Goal: Task Accomplishment & Management: Use online tool/utility

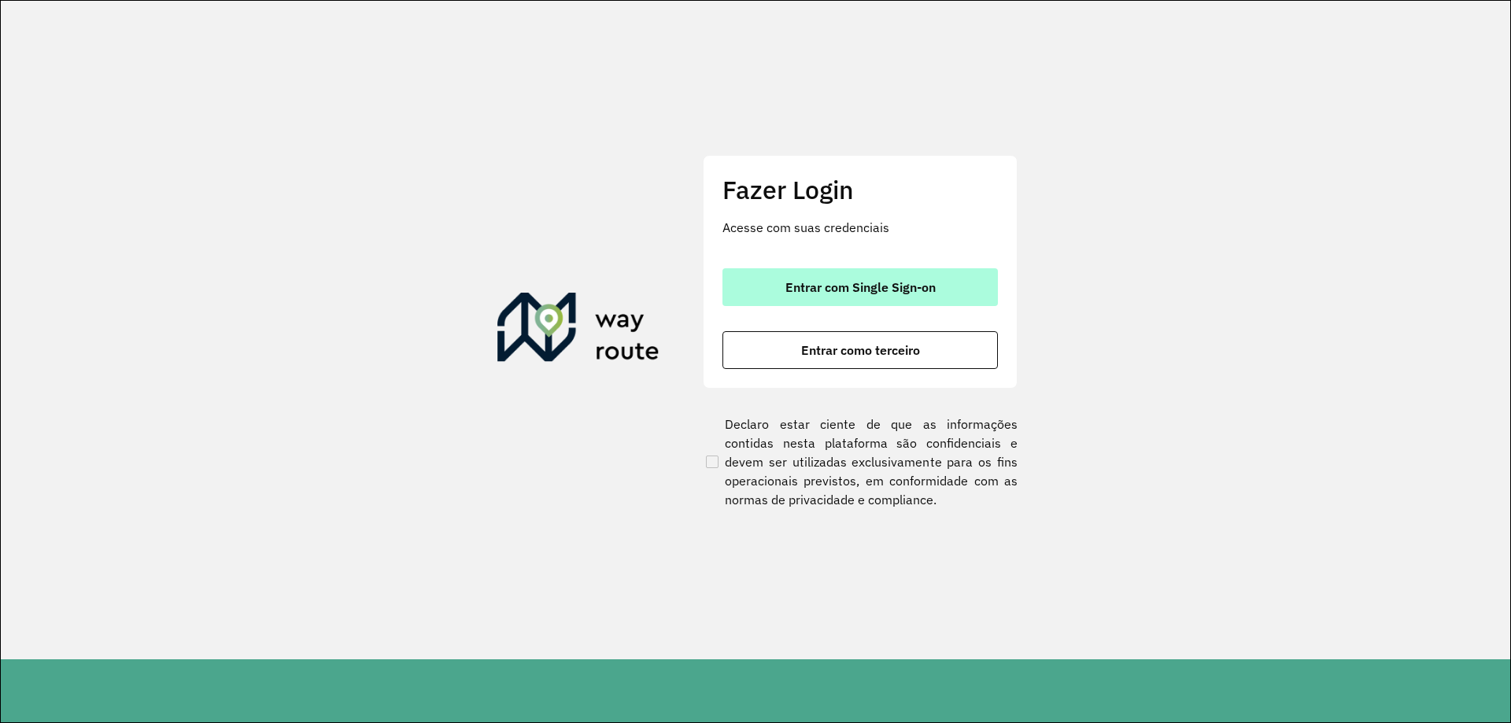
click at [869, 290] on span "Entrar com Single Sign-on" at bounding box center [861, 287] width 150 height 13
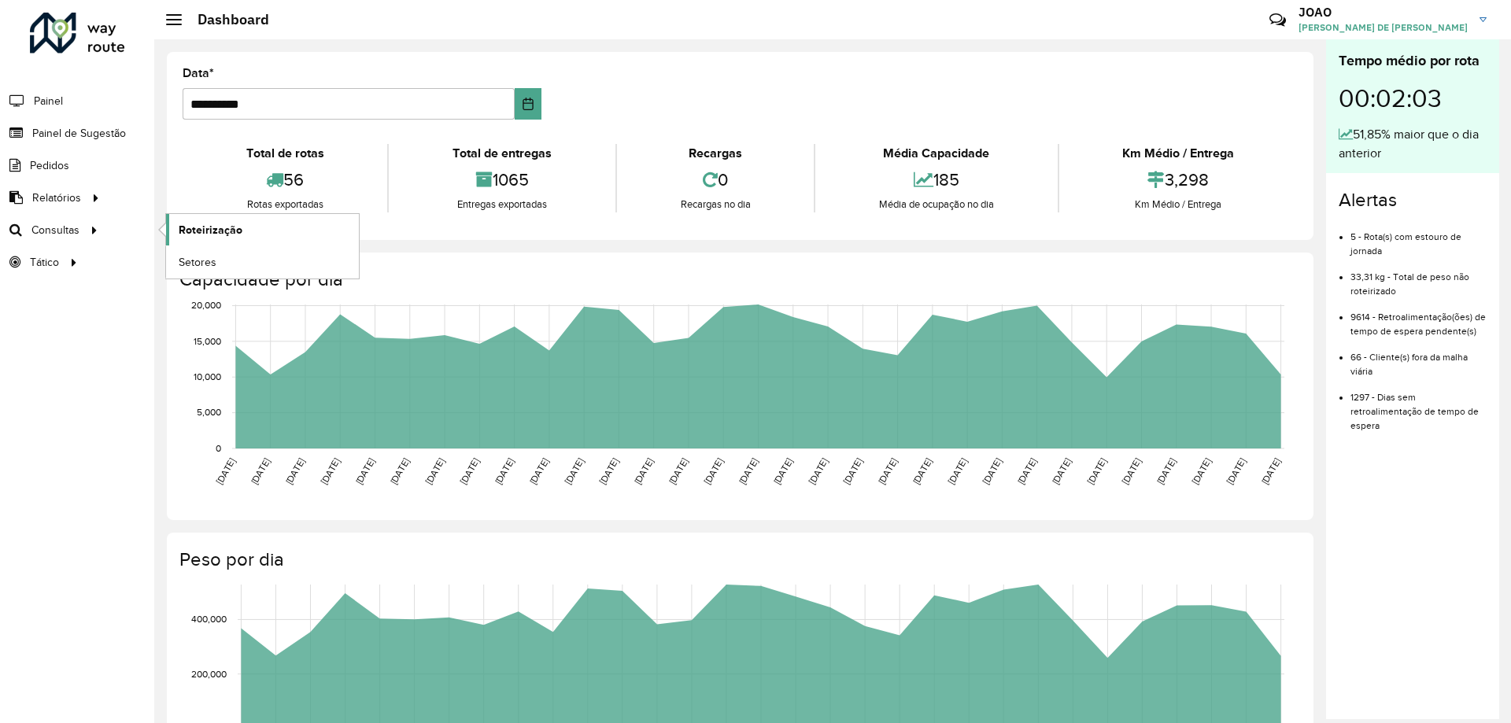
click at [195, 227] on span "Roteirização" at bounding box center [211, 230] width 64 height 17
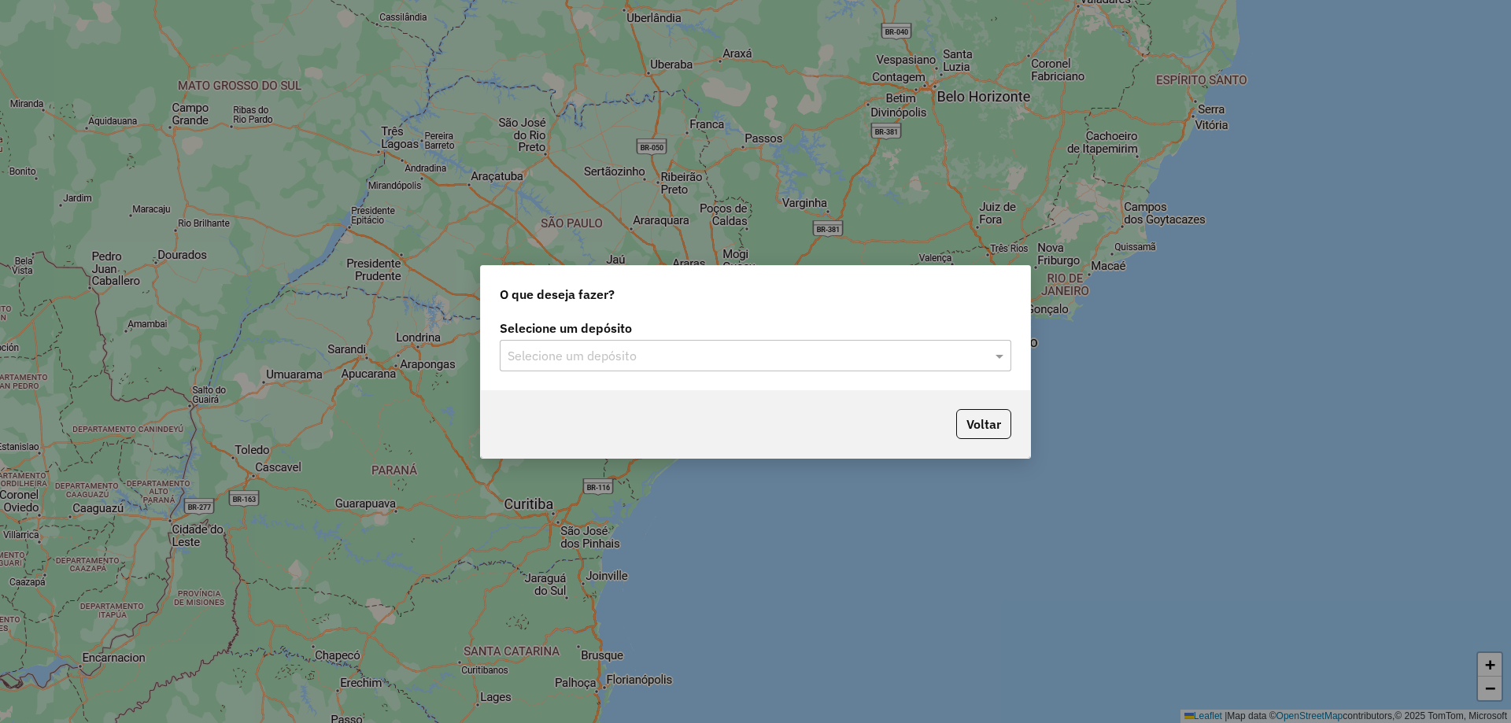
click at [819, 348] on input "text" at bounding box center [740, 356] width 464 height 19
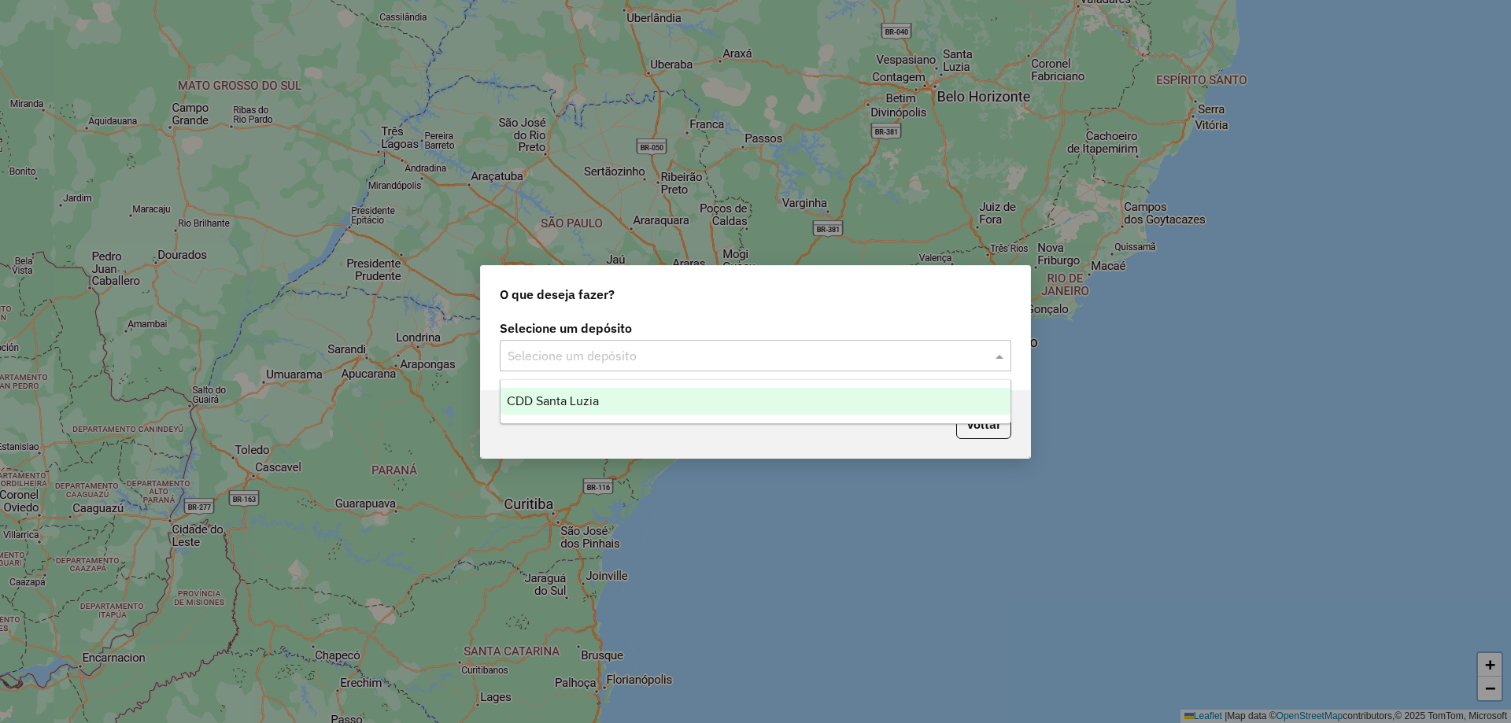
click at [705, 395] on div "CDD Santa Luzia" at bounding box center [756, 401] width 510 height 27
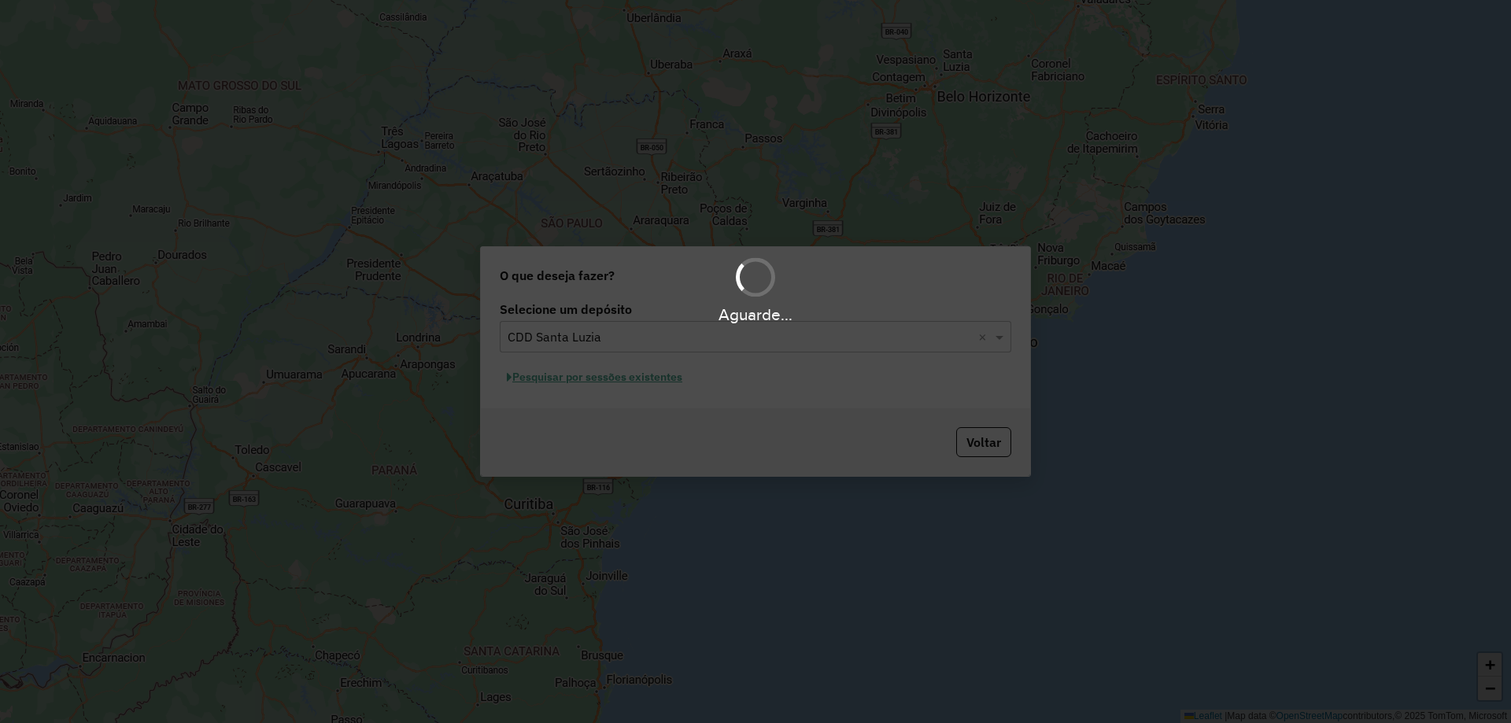
click at [641, 383] on div "Aguarde..." at bounding box center [755, 361] width 1511 height 723
click at [650, 385] on div "Aguarde..." at bounding box center [755, 361] width 1511 height 723
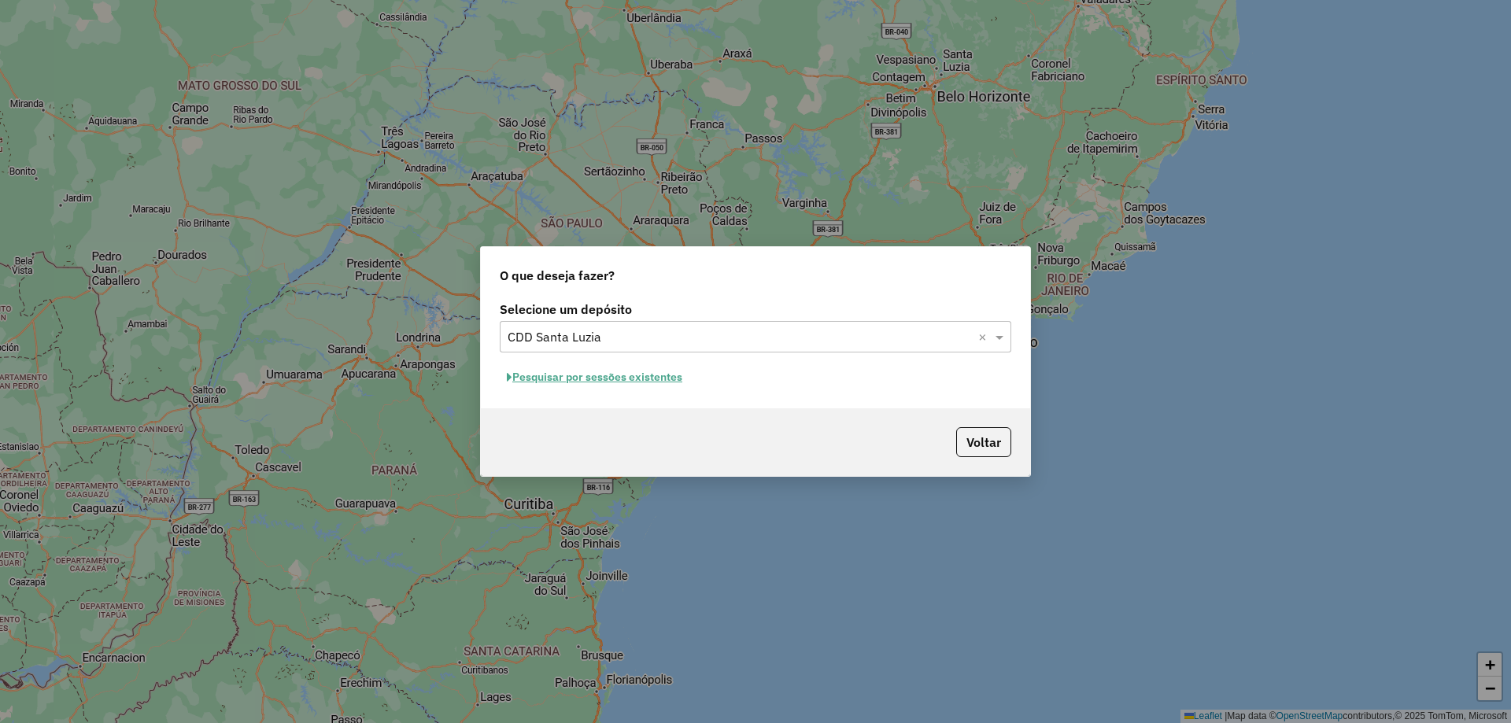
click at [634, 373] on button "Pesquisar por sessões existentes" at bounding box center [595, 377] width 190 height 24
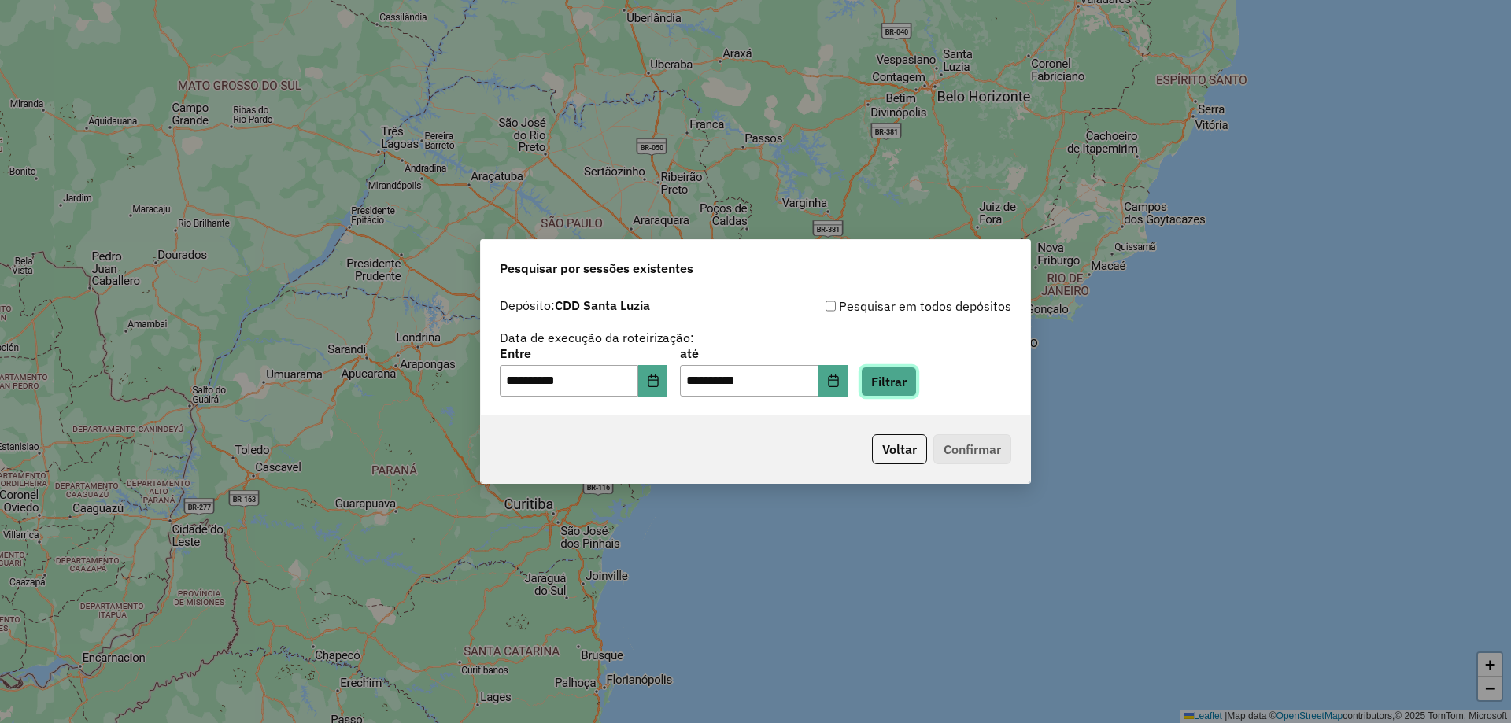
click at [907, 394] on button "Filtrar" at bounding box center [889, 382] width 56 height 30
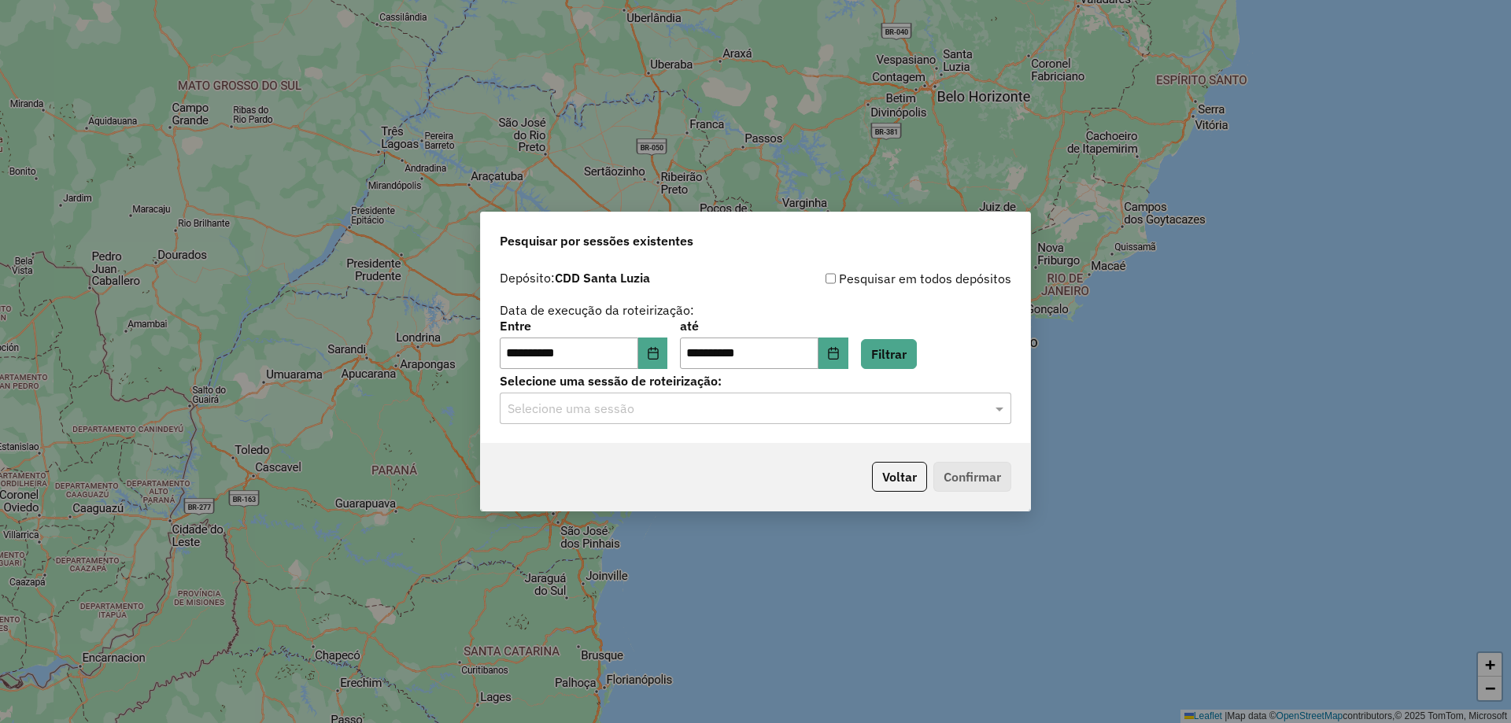
click at [773, 410] on input "text" at bounding box center [740, 409] width 464 height 19
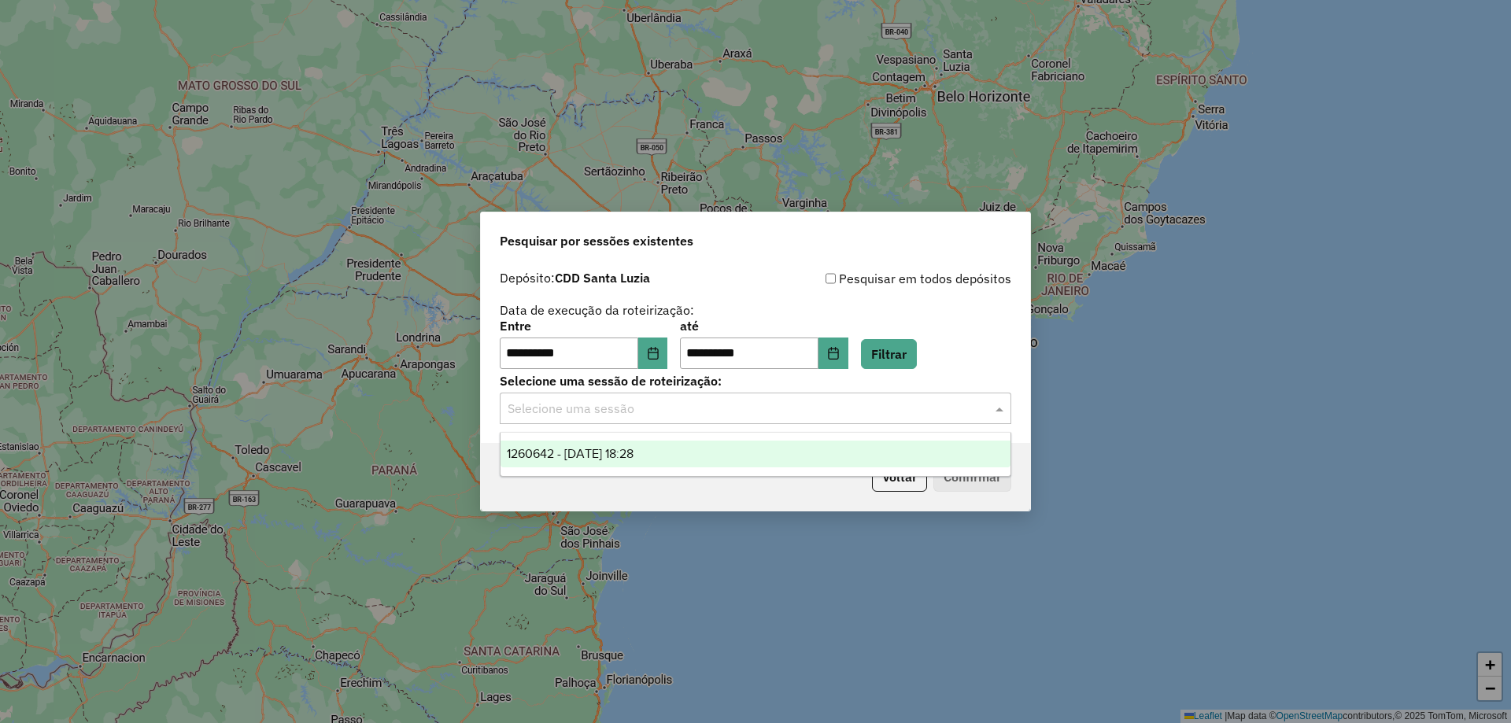
drag, startPoint x: 810, startPoint y: 464, endPoint x: 823, endPoint y: 464, distance: 12.6
click at [811, 464] on div "1260642 - 06/09/2025 18:28" at bounding box center [756, 454] width 510 height 27
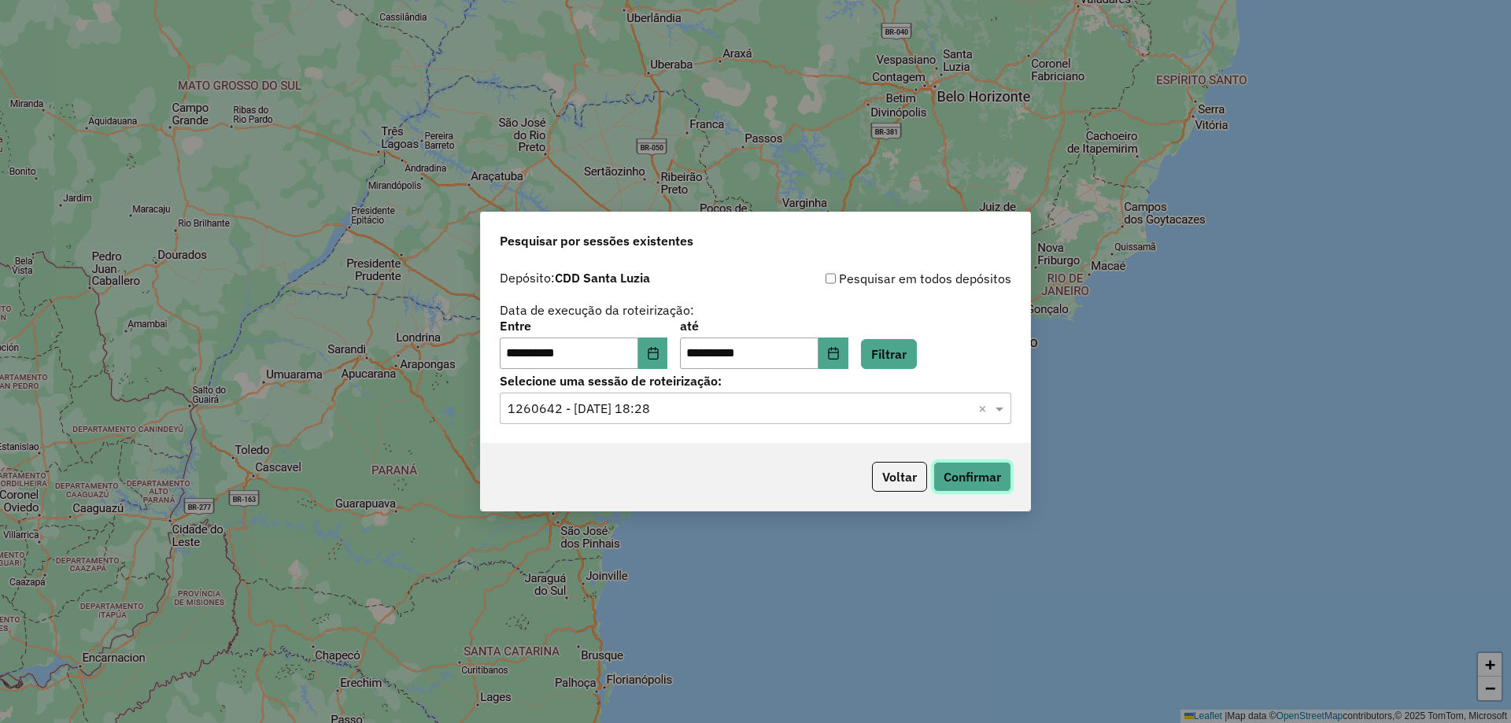
click at [986, 485] on button "Confirmar" at bounding box center [973, 477] width 78 height 30
click at [956, 482] on button "Confirmar" at bounding box center [973, 477] width 78 height 30
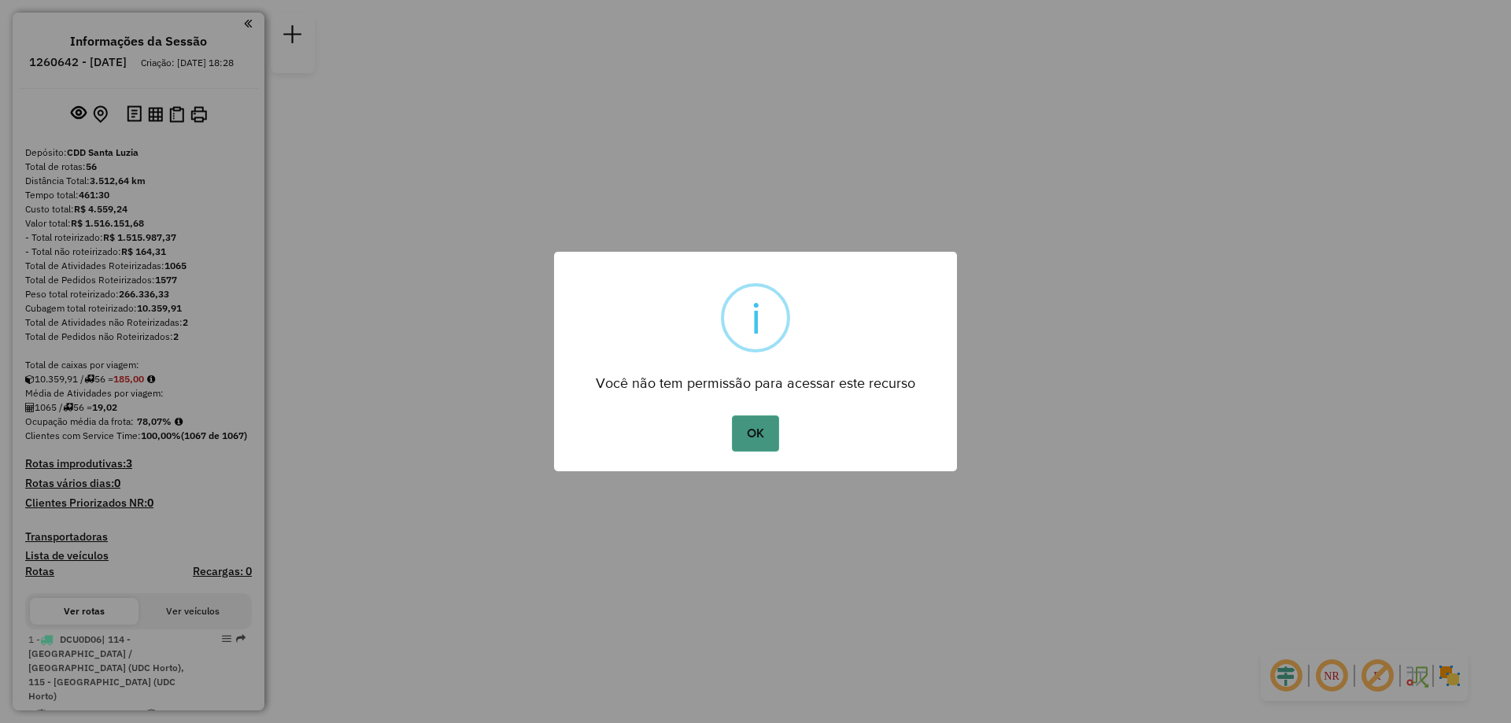
click at [769, 433] on button "OK" at bounding box center [755, 434] width 46 height 36
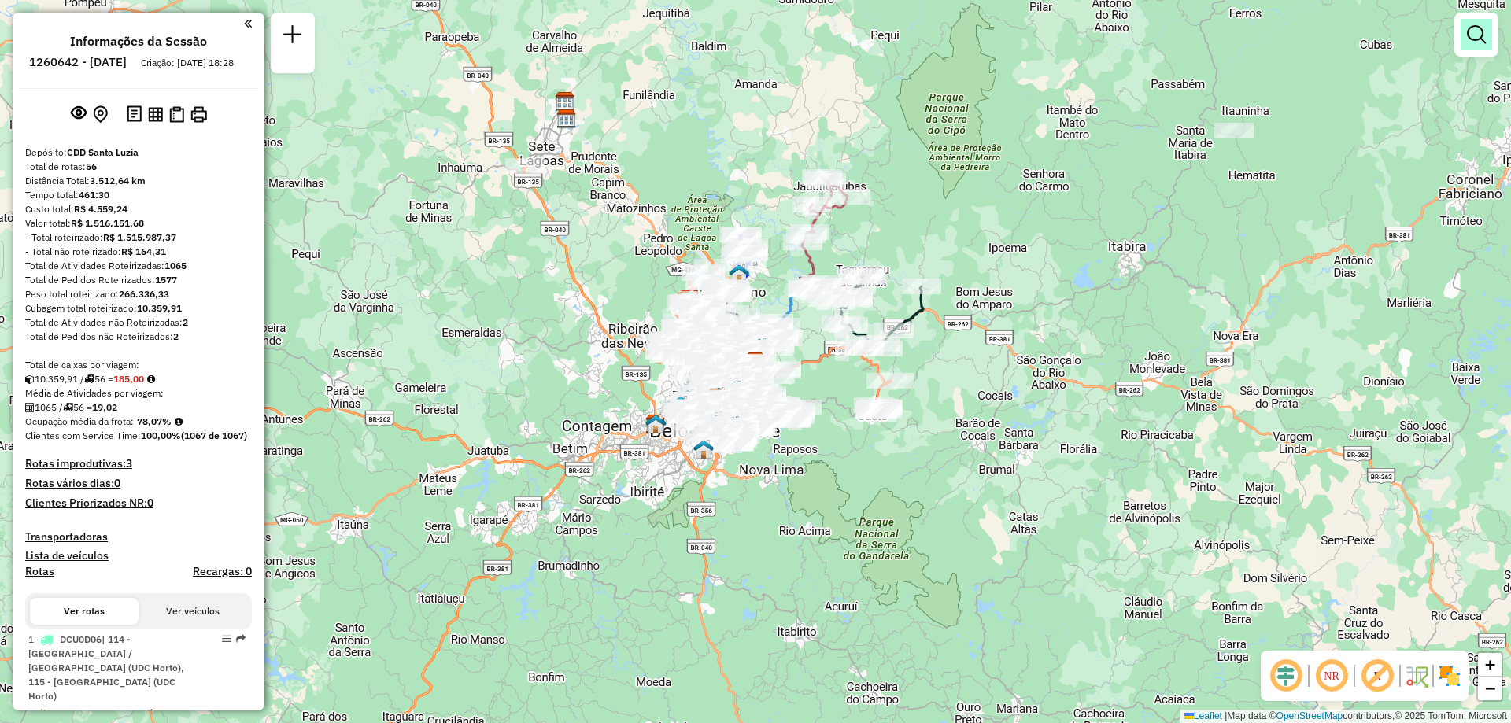
click at [1477, 46] on link at bounding box center [1476, 34] width 31 height 31
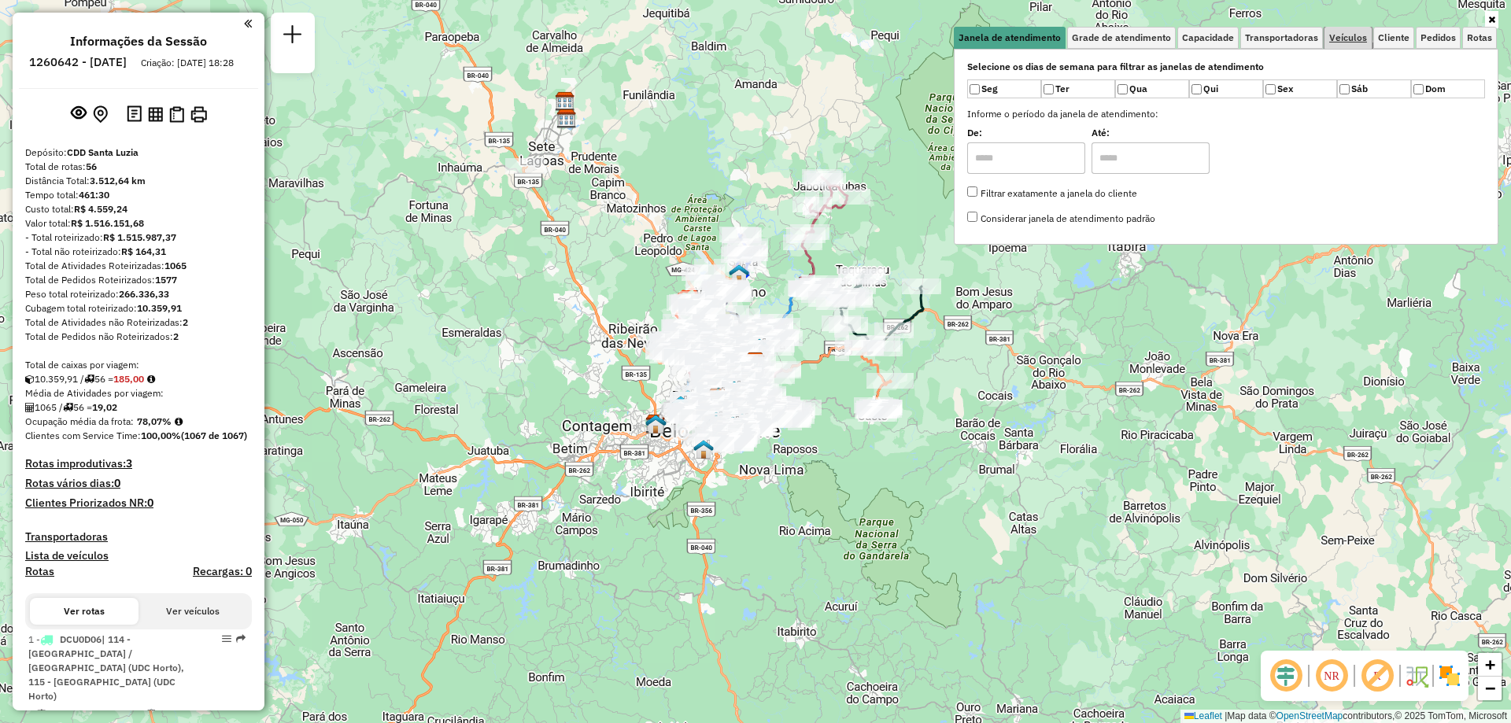
click at [1353, 42] on span "Veículos" at bounding box center [1348, 37] width 38 height 9
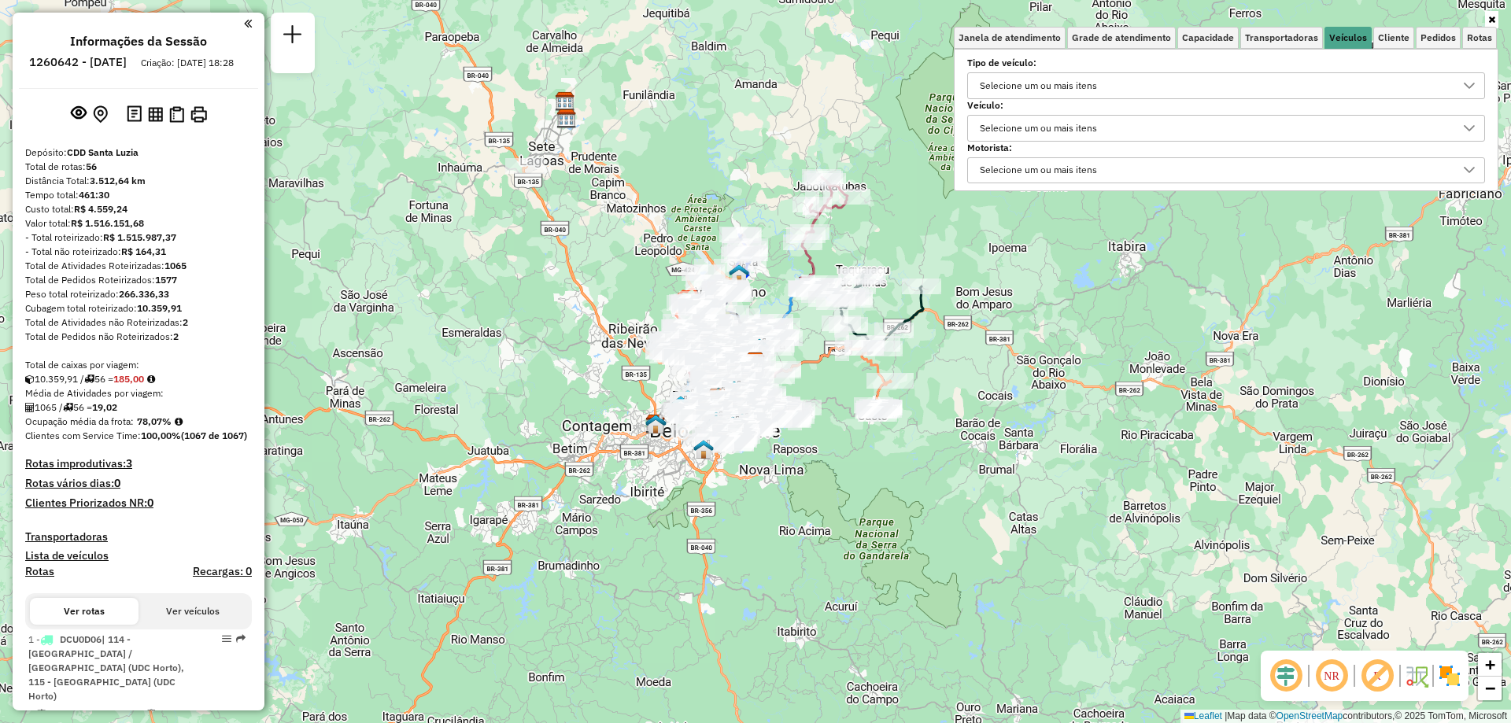
click at [1054, 128] on div "Selecione um ou mais itens" at bounding box center [1038, 128] width 128 height 25
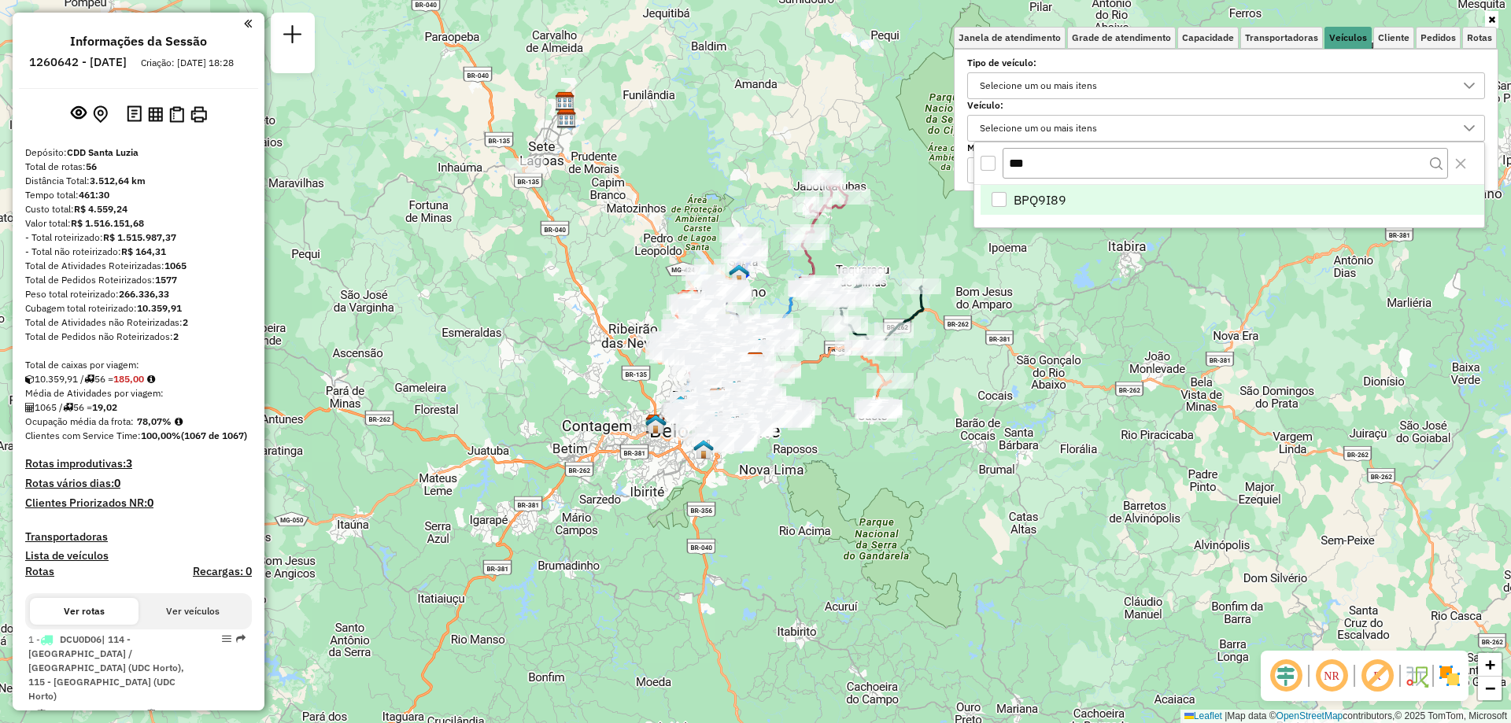
type input "***"
click at [1170, 205] on li "BPQ9I89" at bounding box center [1233, 200] width 504 height 30
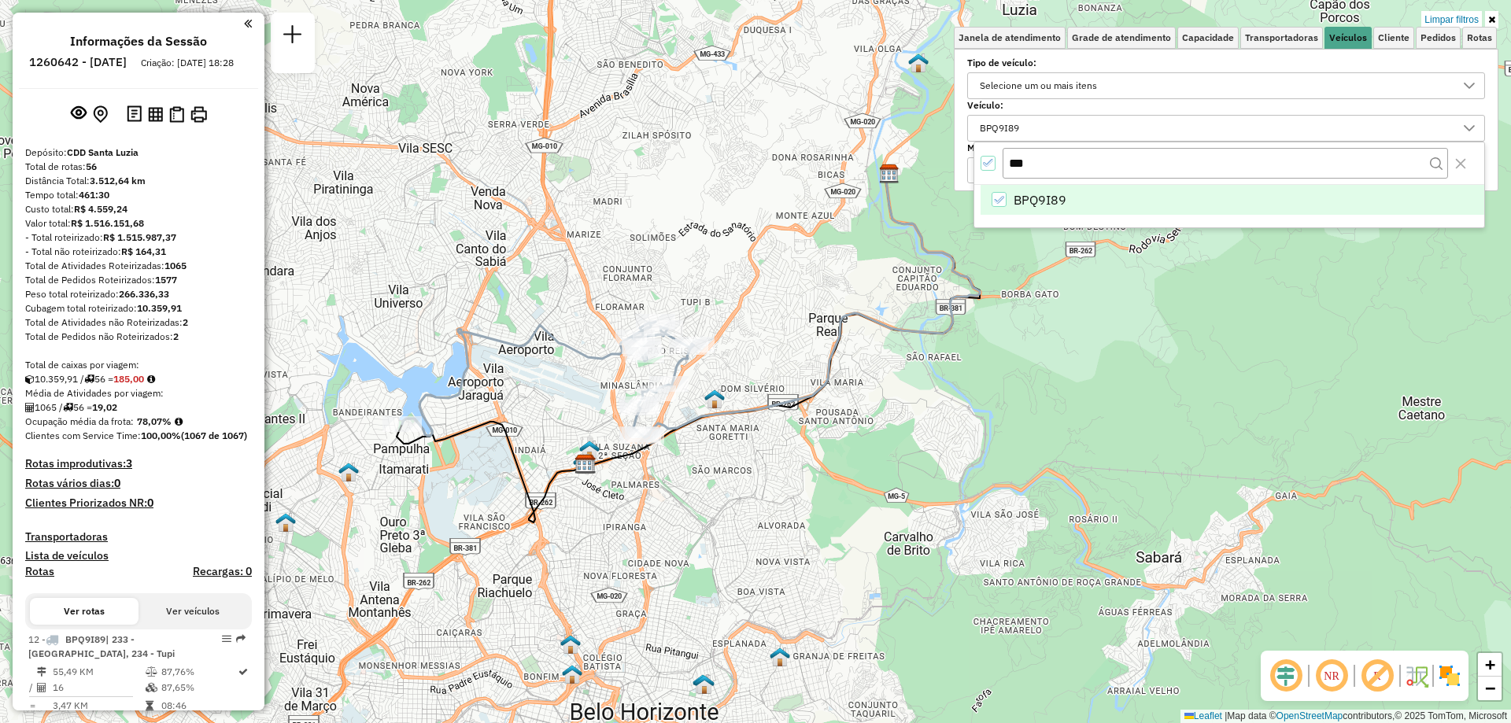
drag, startPoint x: 752, startPoint y: 293, endPoint x: 611, endPoint y: 509, distance: 258.3
click at [611, 509] on div "Limpar filtros Janela de atendimento Grade de atendimento Capacidade Transporta…" at bounding box center [755, 361] width 1511 height 723
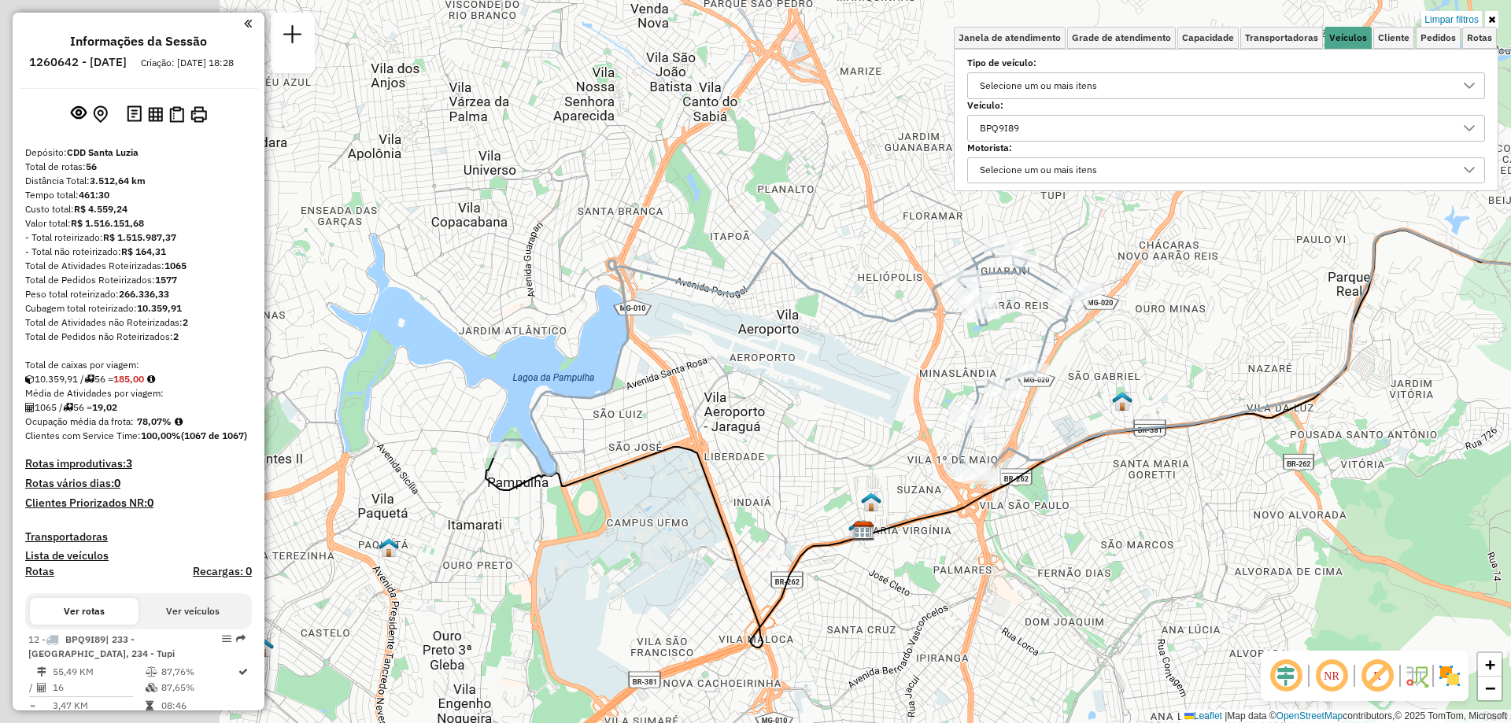
drag, startPoint x: 651, startPoint y: 449, endPoint x: 1000, endPoint y: 537, distance: 359.5
click at [1000, 537] on div "Limpar filtros Janela de atendimento Grade de atendimento Capacidade Transporta…" at bounding box center [755, 361] width 1511 height 723
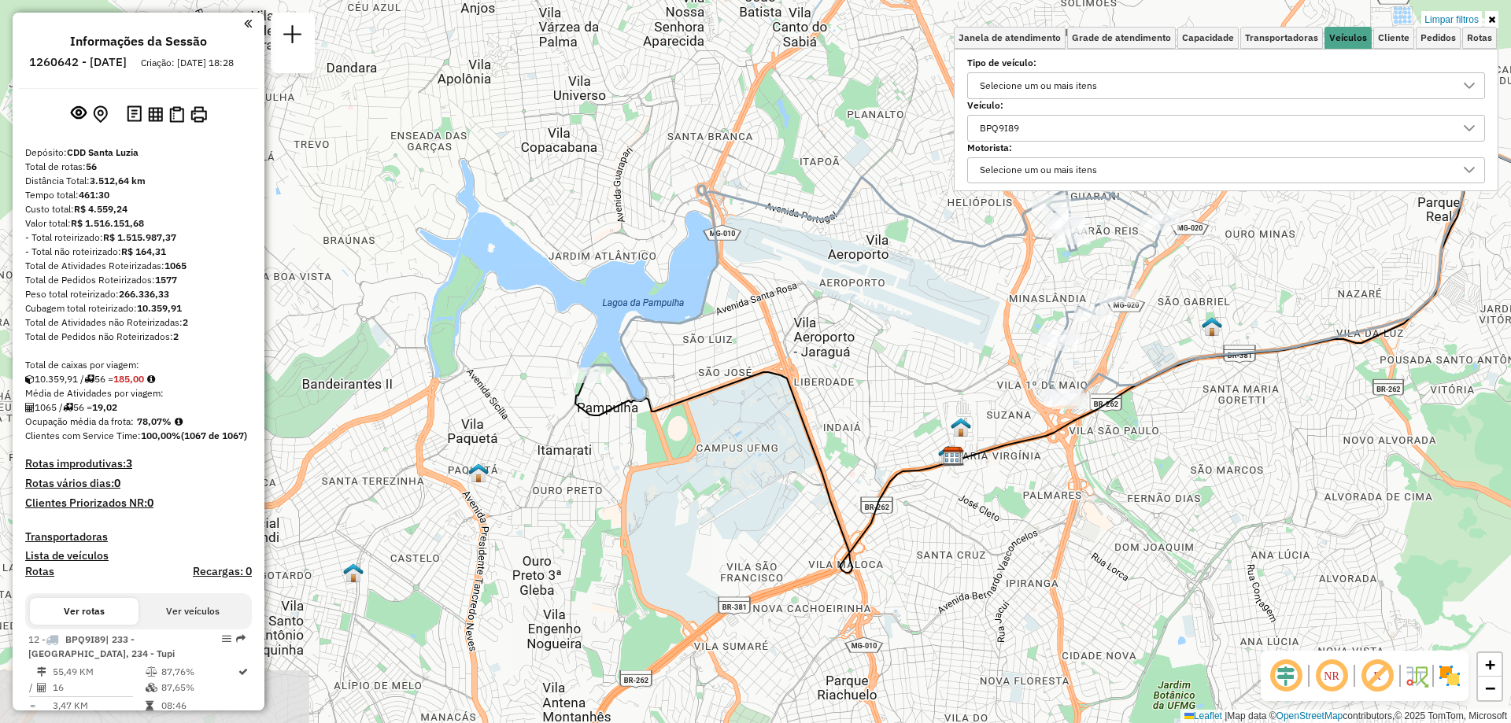
drag, startPoint x: 756, startPoint y: 470, endPoint x: 838, endPoint y: 394, distance: 110.8
click at [838, 394] on div "Limpar filtros Janela de atendimento Grade de atendimento Capacidade Transporta…" at bounding box center [755, 361] width 1511 height 723
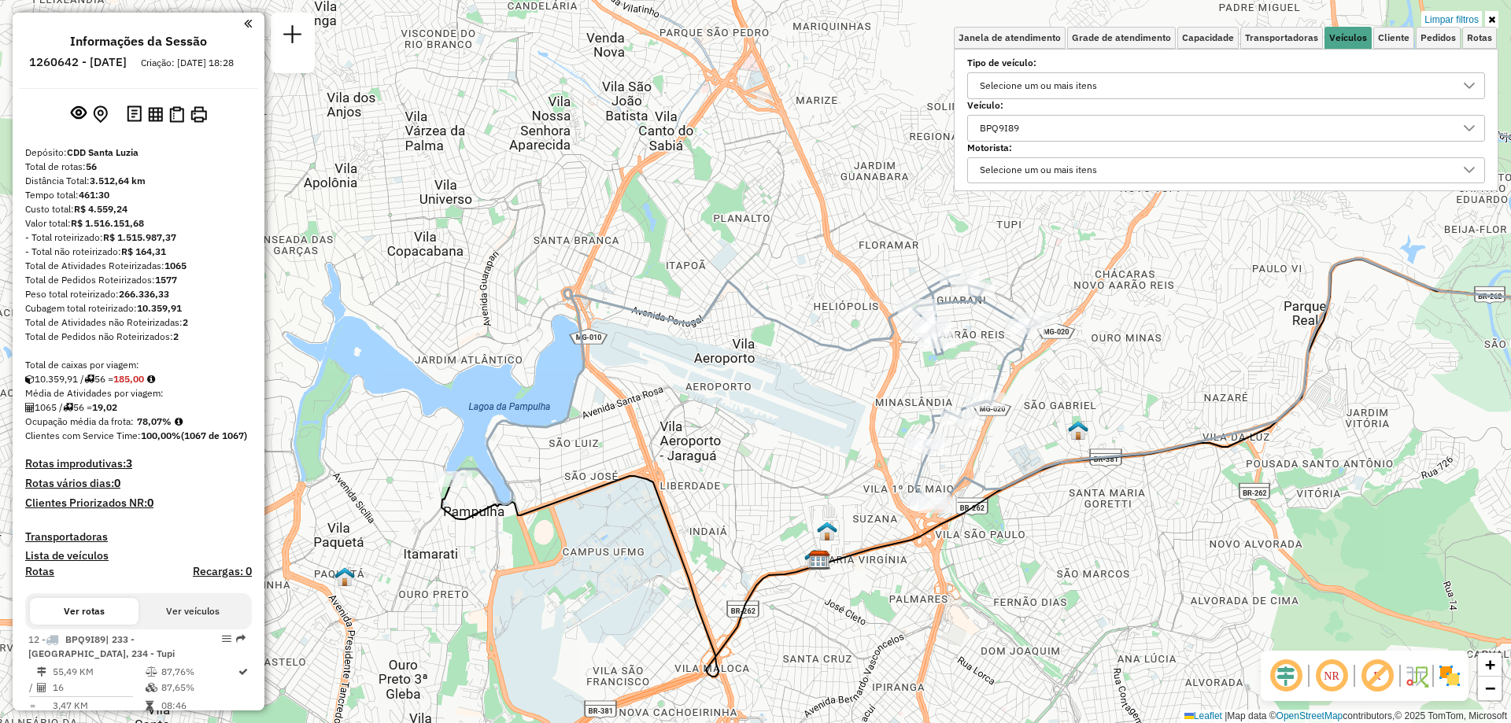
drag, startPoint x: 869, startPoint y: 379, endPoint x: 735, endPoint y: 483, distance: 169.4
click at [735, 483] on div "Limpar filtros Janela de atendimento Grade de atendimento Capacidade Transporta…" at bounding box center [755, 361] width 1511 height 723
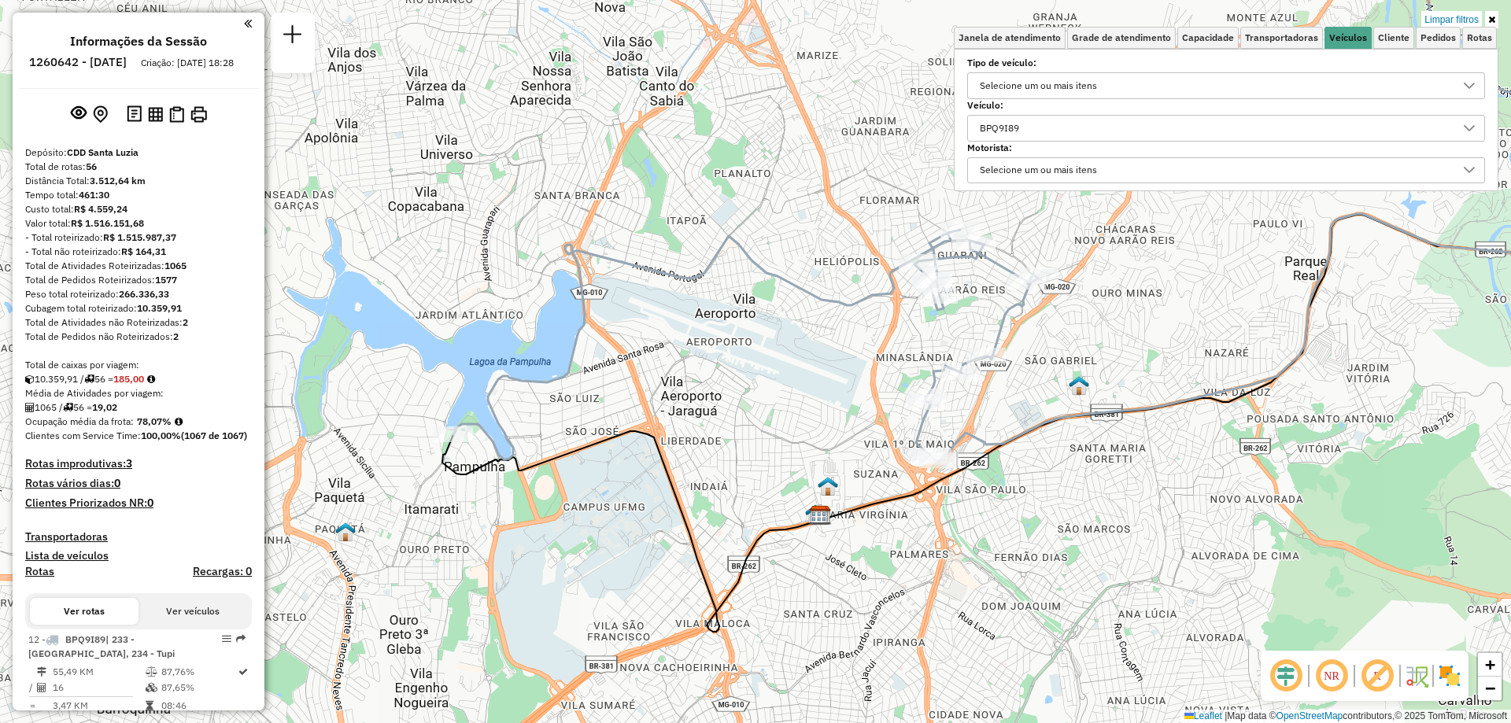
drag, startPoint x: 554, startPoint y: 394, endPoint x: 555, endPoint y: 348, distance: 46.4
click at [555, 348] on div "Limpar filtros Janela de atendimento Grade de atendimento Capacidade Transporta…" at bounding box center [755, 361] width 1511 height 723
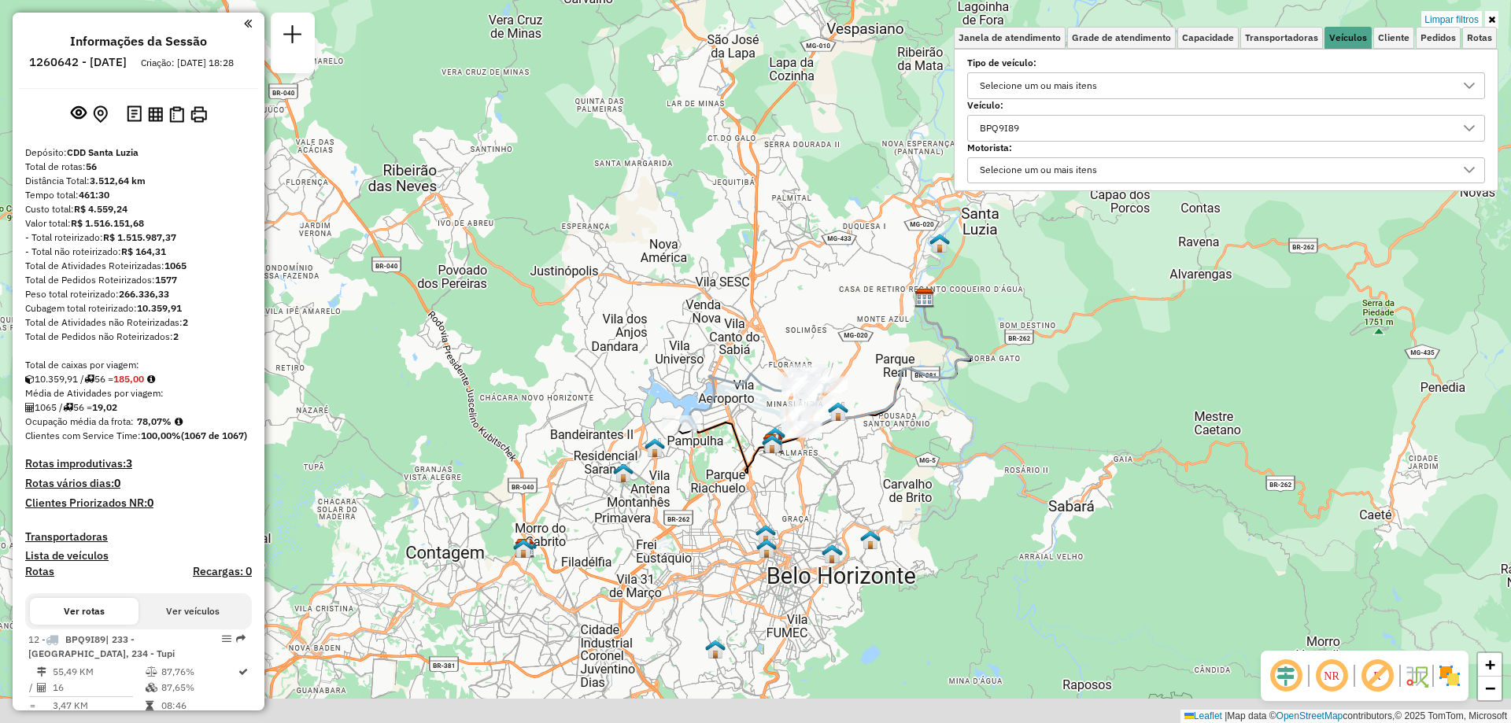
drag, startPoint x: 548, startPoint y: 563, endPoint x: 661, endPoint y: 468, distance: 148.1
click at [661, 468] on div "Limpar filtros Janela de atendimento Grade de atendimento Capacidade Transporta…" at bounding box center [755, 361] width 1511 height 723
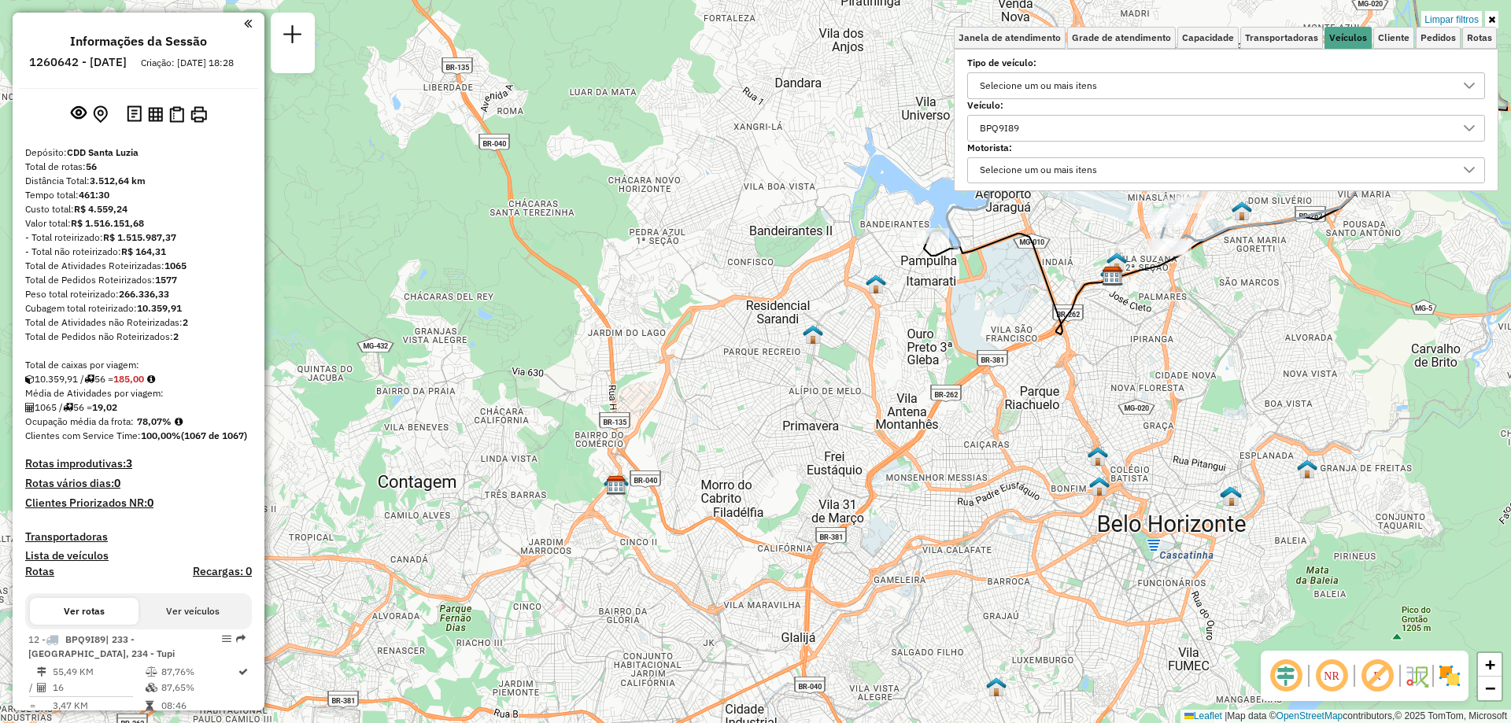
drag, startPoint x: 645, startPoint y: 499, endPoint x: 805, endPoint y: 442, distance: 170.3
click at [805, 442] on div "Limpar filtros Janela de atendimento Grade de atendimento Capacidade Transporta…" at bounding box center [755, 361] width 1511 height 723
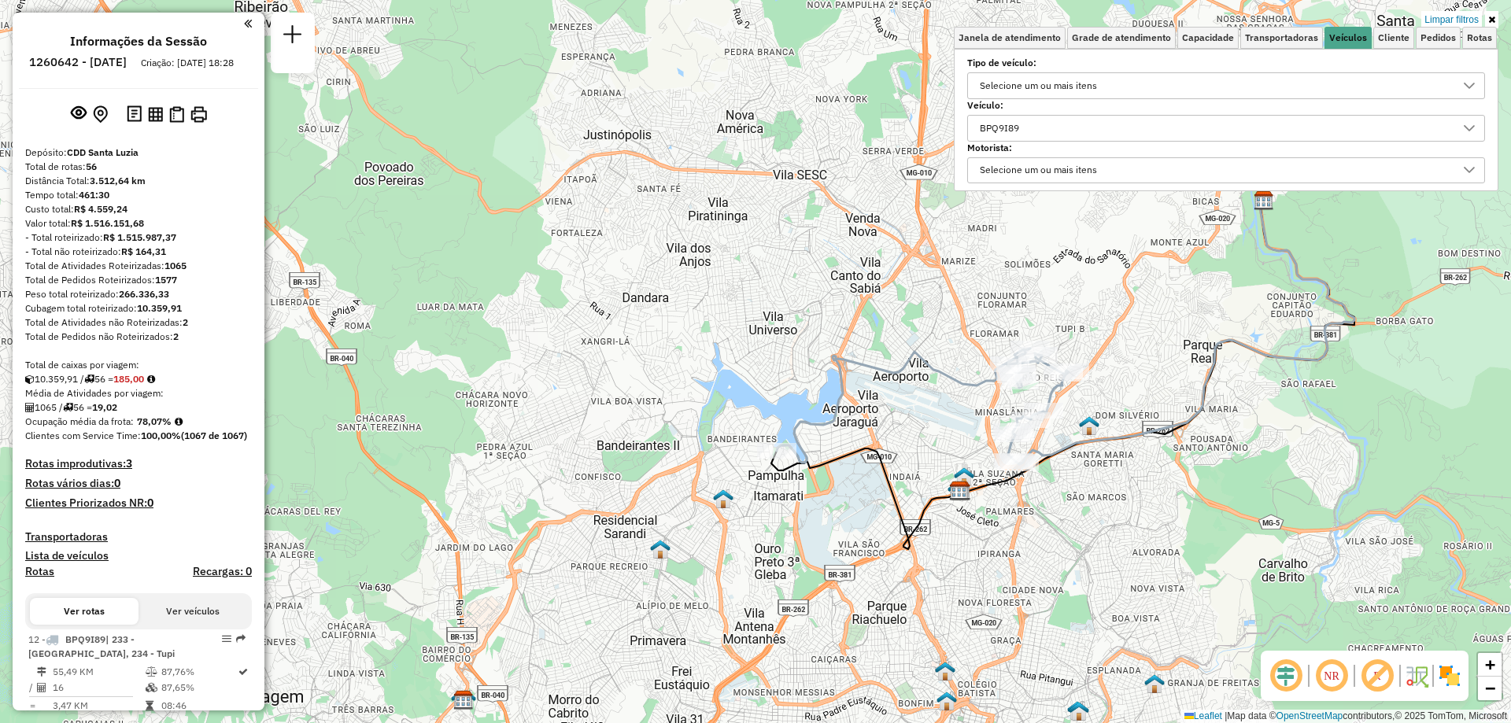
drag, startPoint x: 871, startPoint y: 316, endPoint x: 718, endPoint y: 531, distance: 263.6
click at [718, 531] on div "Limpar filtros Janela de atendimento Grade de atendimento Capacidade Transporta…" at bounding box center [755, 361] width 1511 height 723
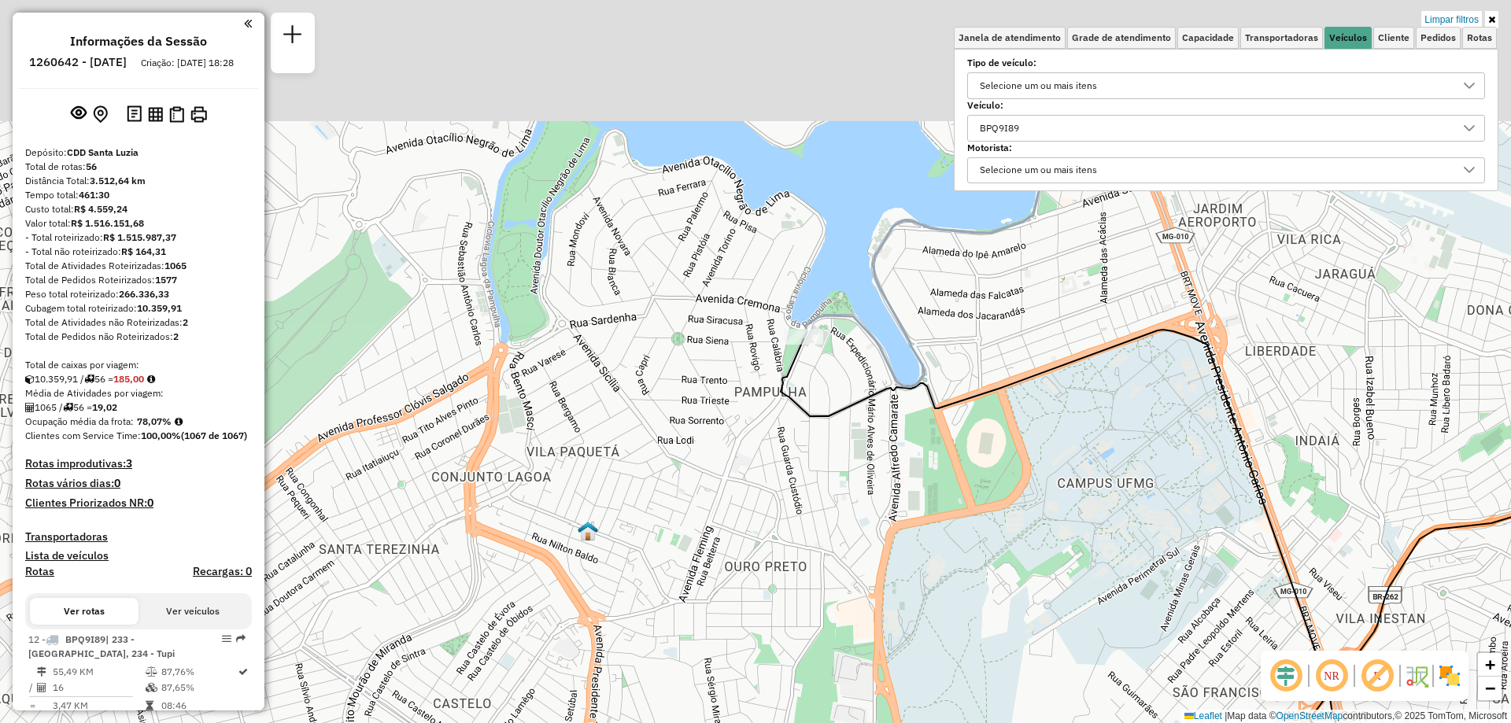
drag, startPoint x: 839, startPoint y: 320, endPoint x: 785, endPoint y: 461, distance: 151.0
click at [785, 461] on div "Limpar filtros Janela de atendimento Grade de atendimento Capacidade Transporta…" at bounding box center [755, 361] width 1511 height 723
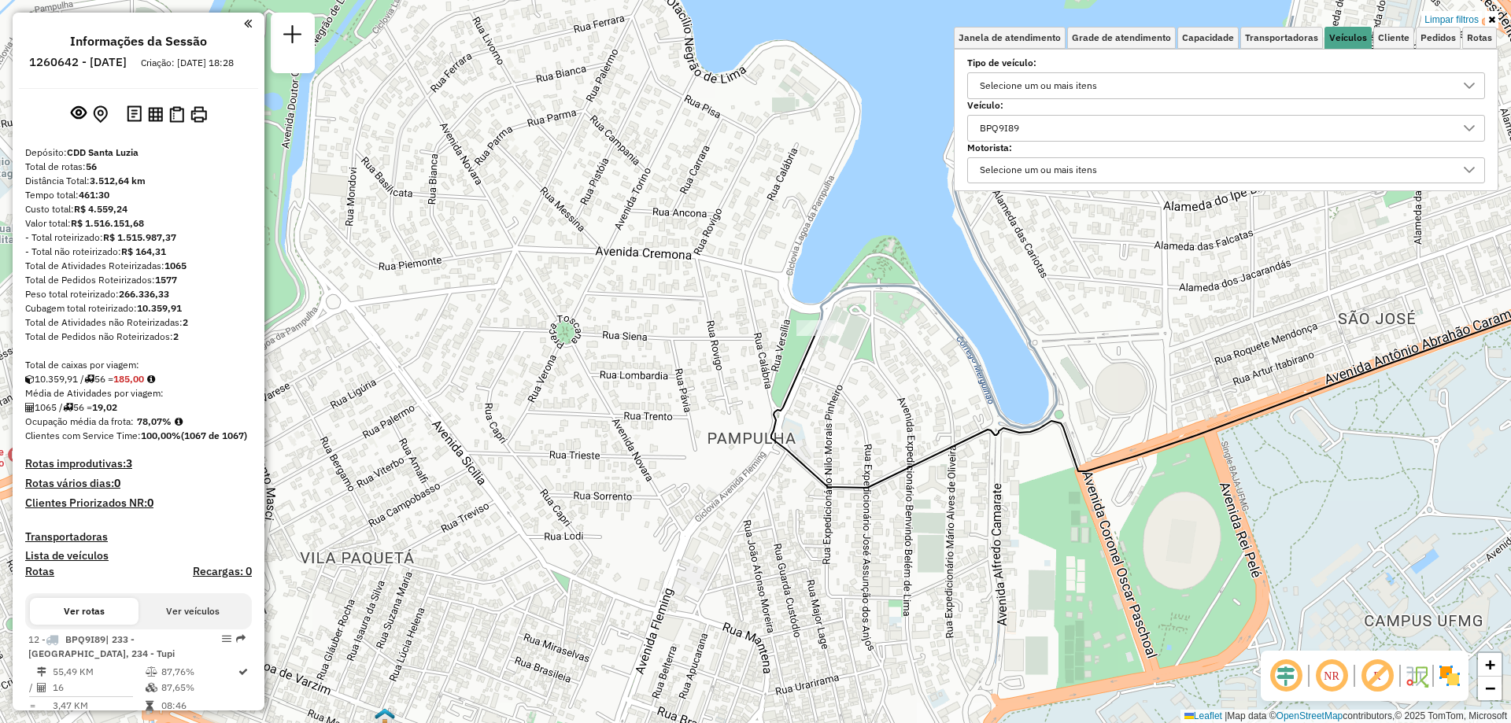
drag, startPoint x: 779, startPoint y: 387, endPoint x: 748, endPoint y: 475, distance: 93.6
click at [748, 475] on div "Limpar filtros Janela de atendimento Grade de atendimento Capacidade Transporta…" at bounding box center [755, 361] width 1511 height 723
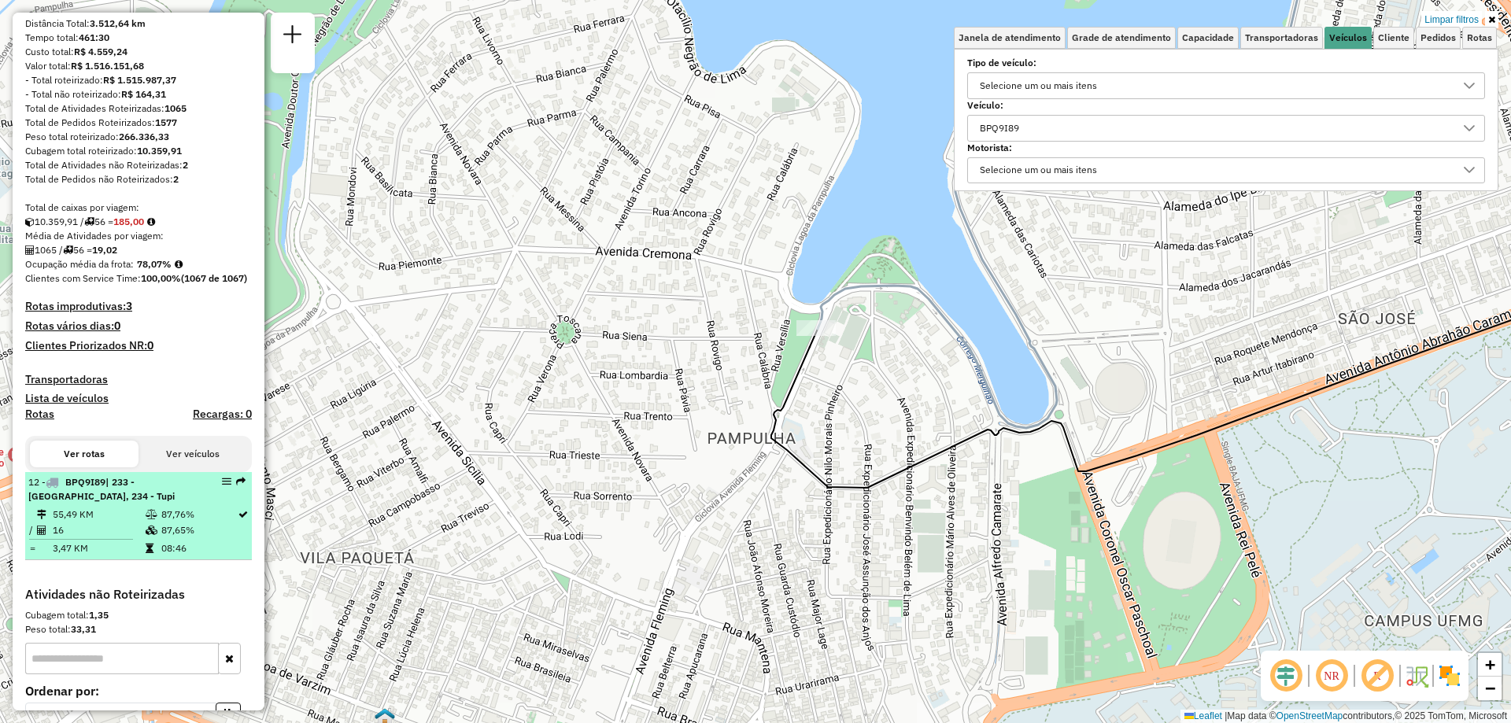
click at [122, 538] on td "16" at bounding box center [98, 531] width 93 height 16
select select "**********"
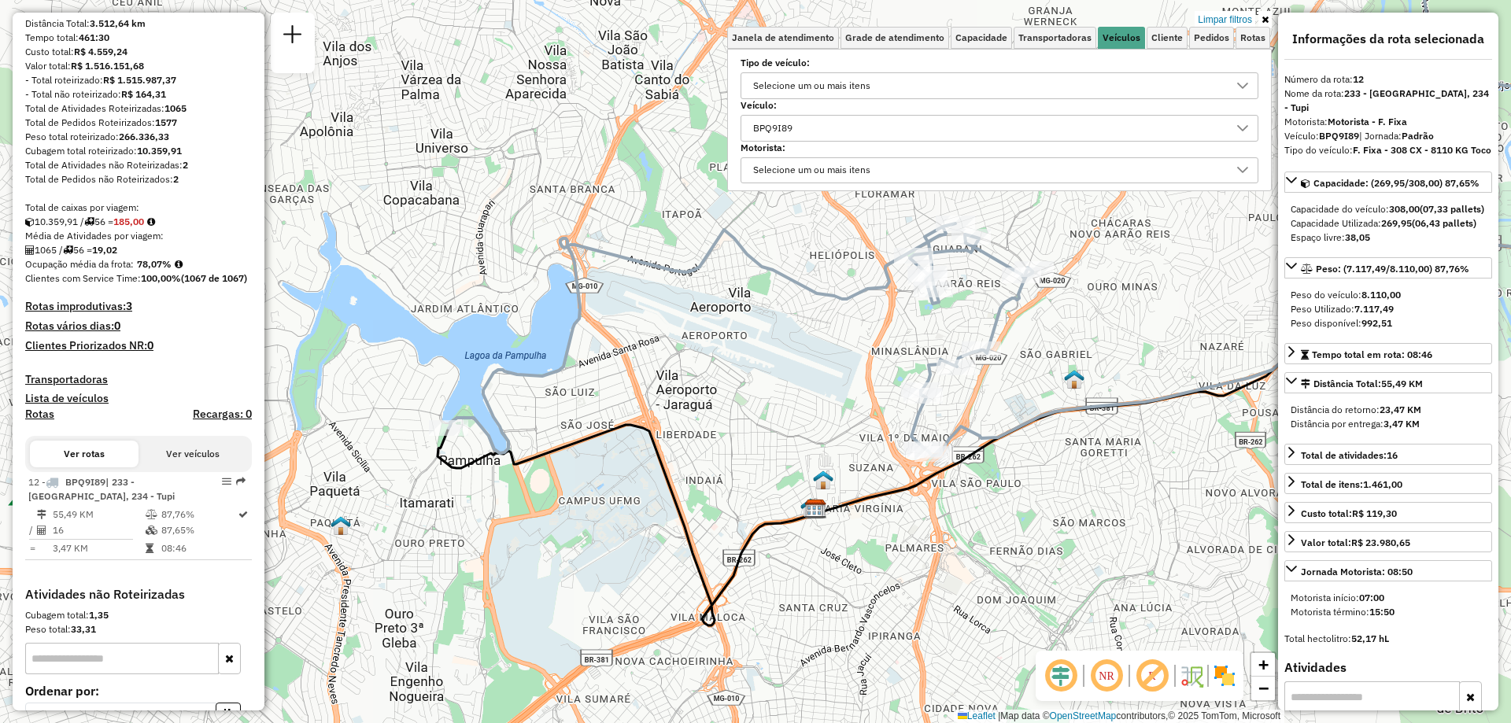
drag, startPoint x: 486, startPoint y: 511, endPoint x: 752, endPoint y: 420, distance: 281.0
click at [752, 420] on div "Limpar filtros Janela de atendimento Grade de atendimento Capacidade Transporta…" at bounding box center [755, 361] width 1511 height 723
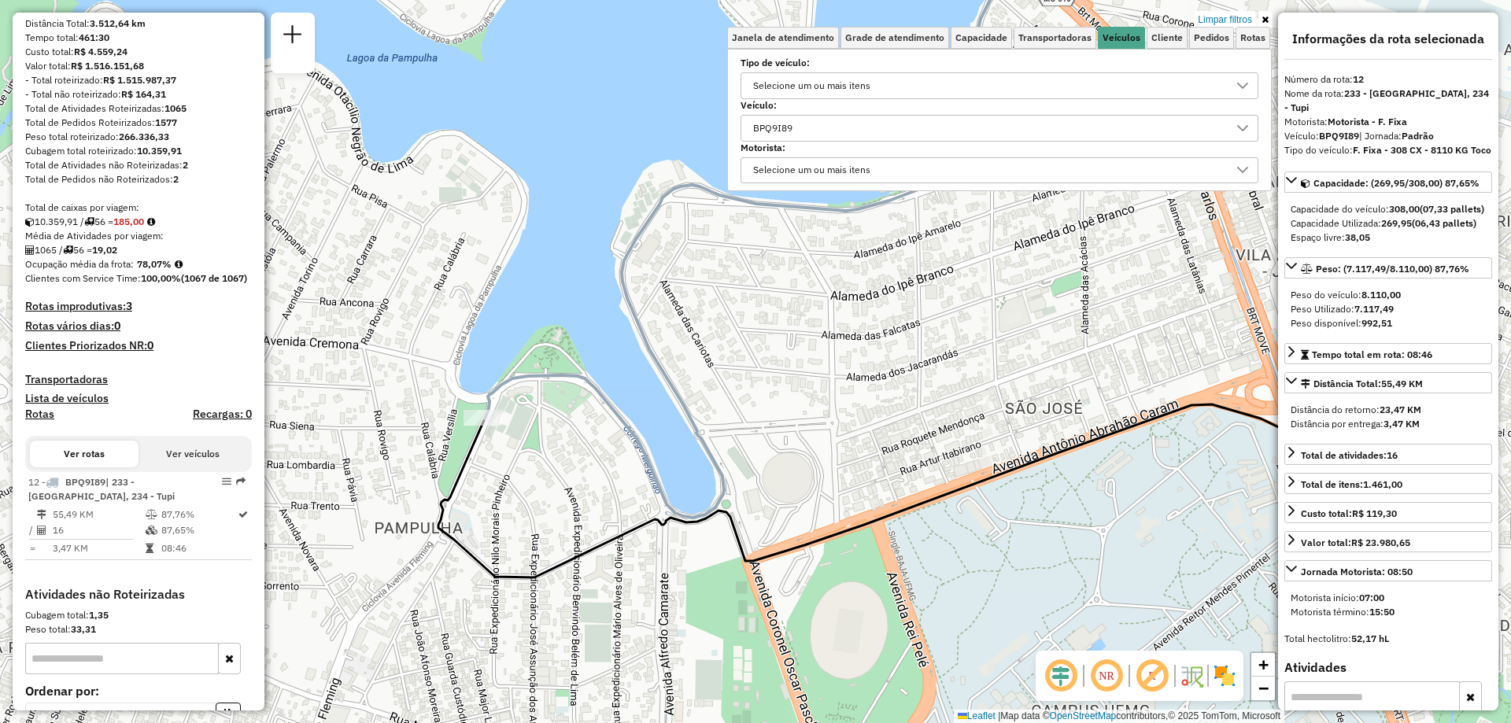
drag, startPoint x: 479, startPoint y: 566, endPoint x: 520, endPoint y: 461, distance: 112.4
click at [520, 461] on div "Limpar filtros Janela de atendimento Grade de atendimento Capacidade Transporta…" at bounding box center [755, 361] width 1511 height 723
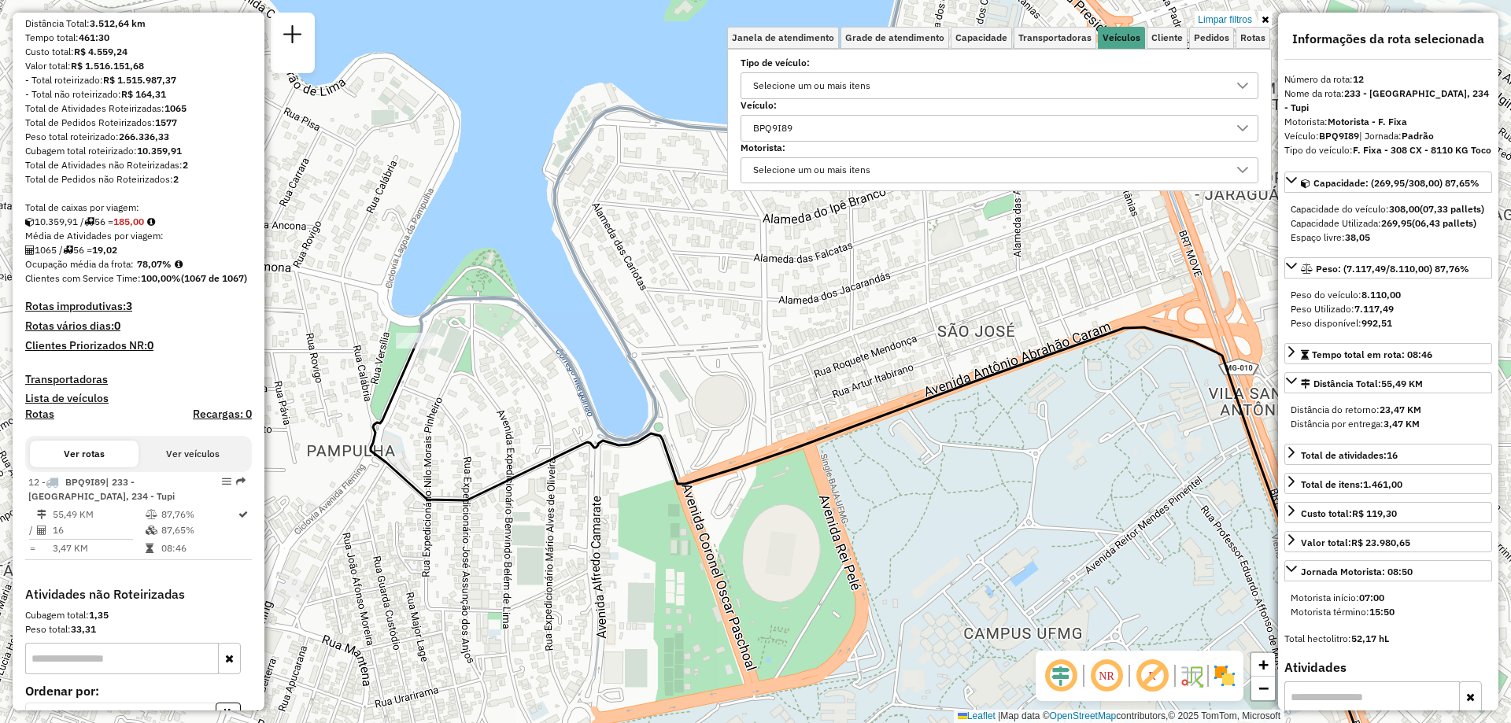
click at [991, 514] on div "Limpar filtros Janela de atendimento Grade de atendimento Capacidade Transporta…" at bounding box center [755, 361] width 1511 height 723
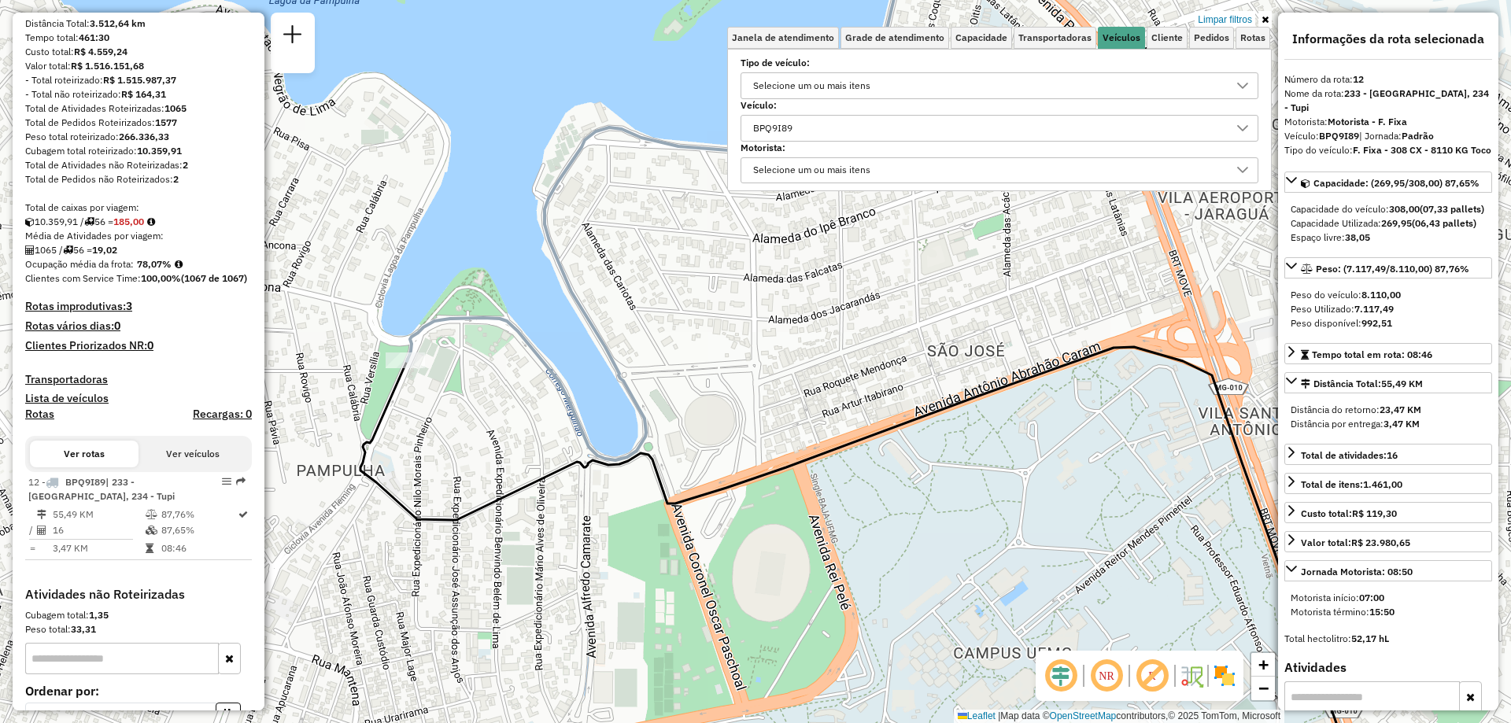
click at [726, 558] on div "Limpar filtros Janela de atendimento Grade de atendimento Capacidade Transporta…" at bounding box center [755, 361] width 1511 height 723
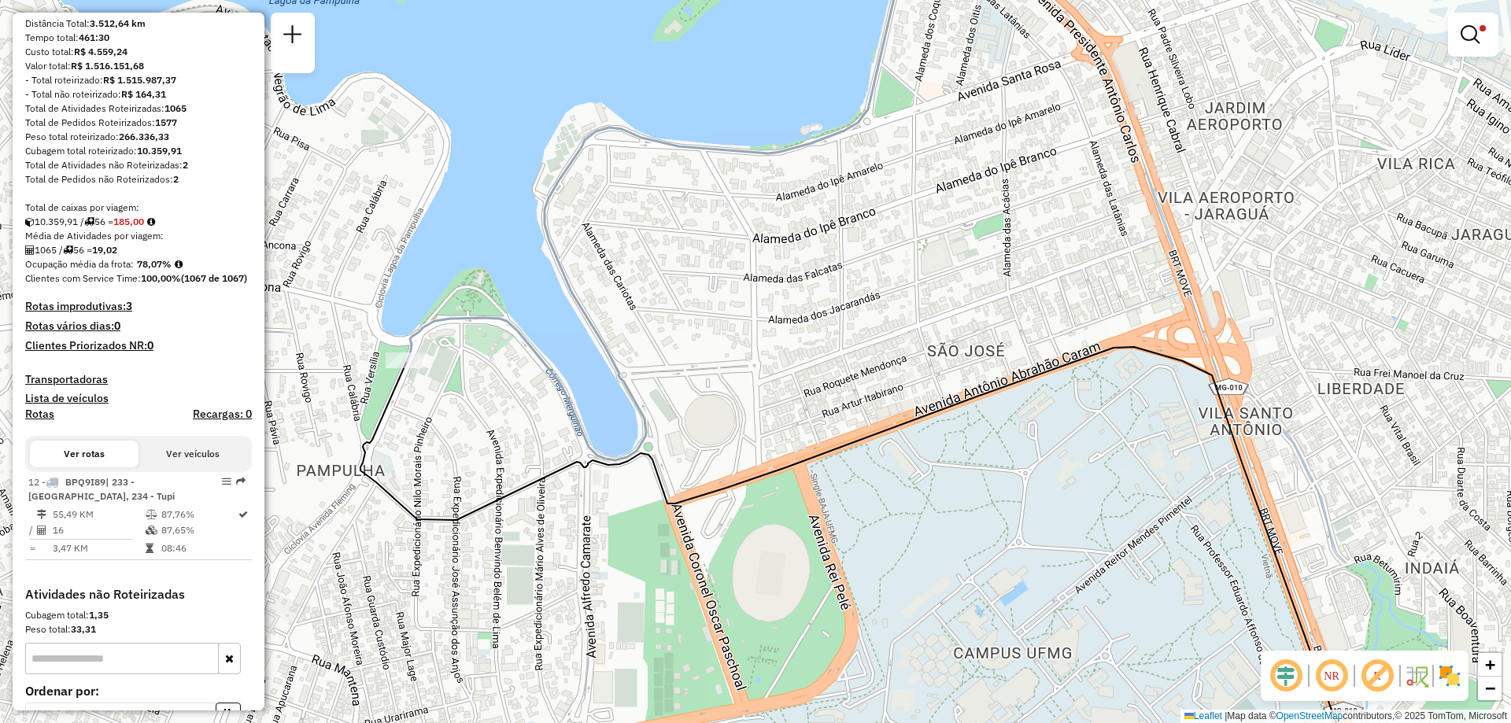
click at [540, 179] on div "Limpar filtros Janela de atendimento Grade de atendimento Capacidade Transporta…" at bounding box center [755, 361] width 1511 height 723
click at [1474, 41] on em at bounding box center [1470, 34] width 19 height 19
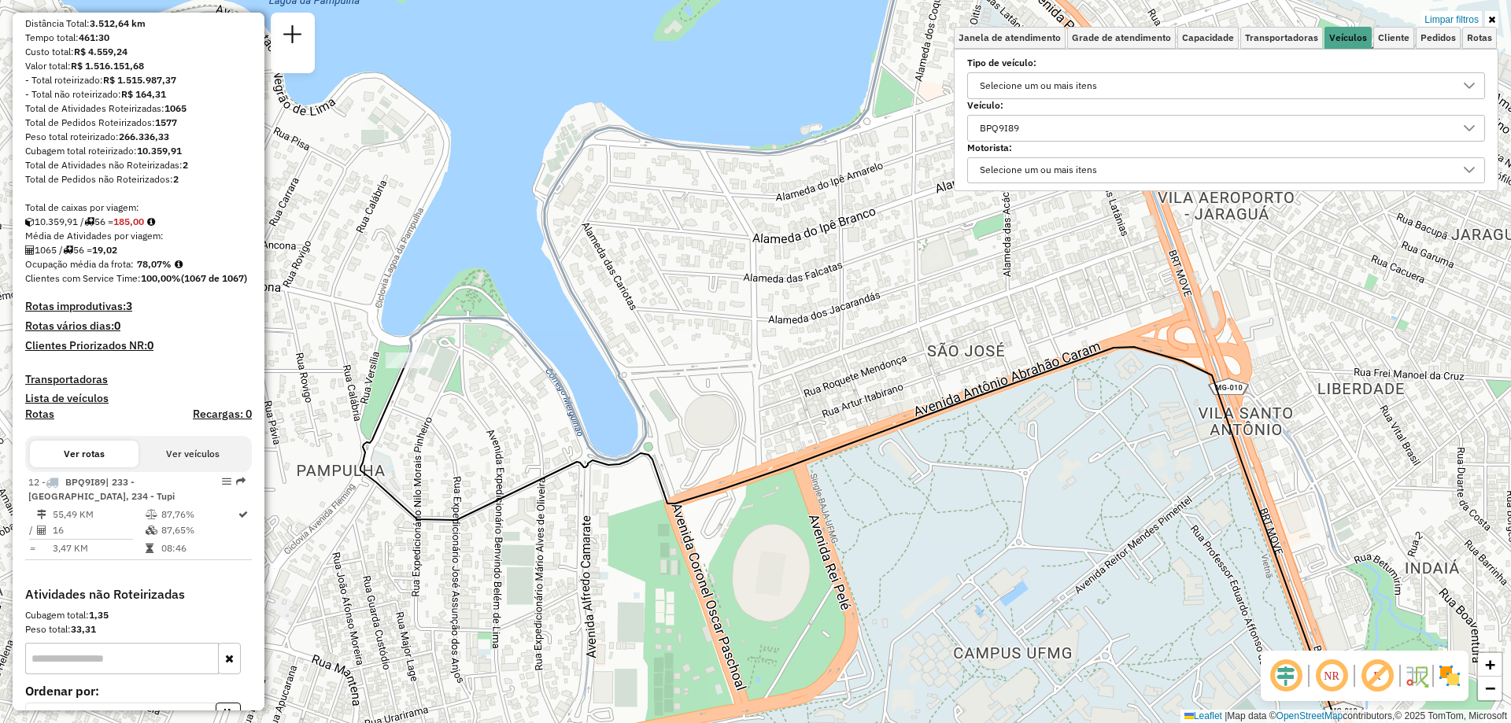
click at [1096, 135] on div "BPQ9I89" at bounding box center [1214, 128] width 480 height 25
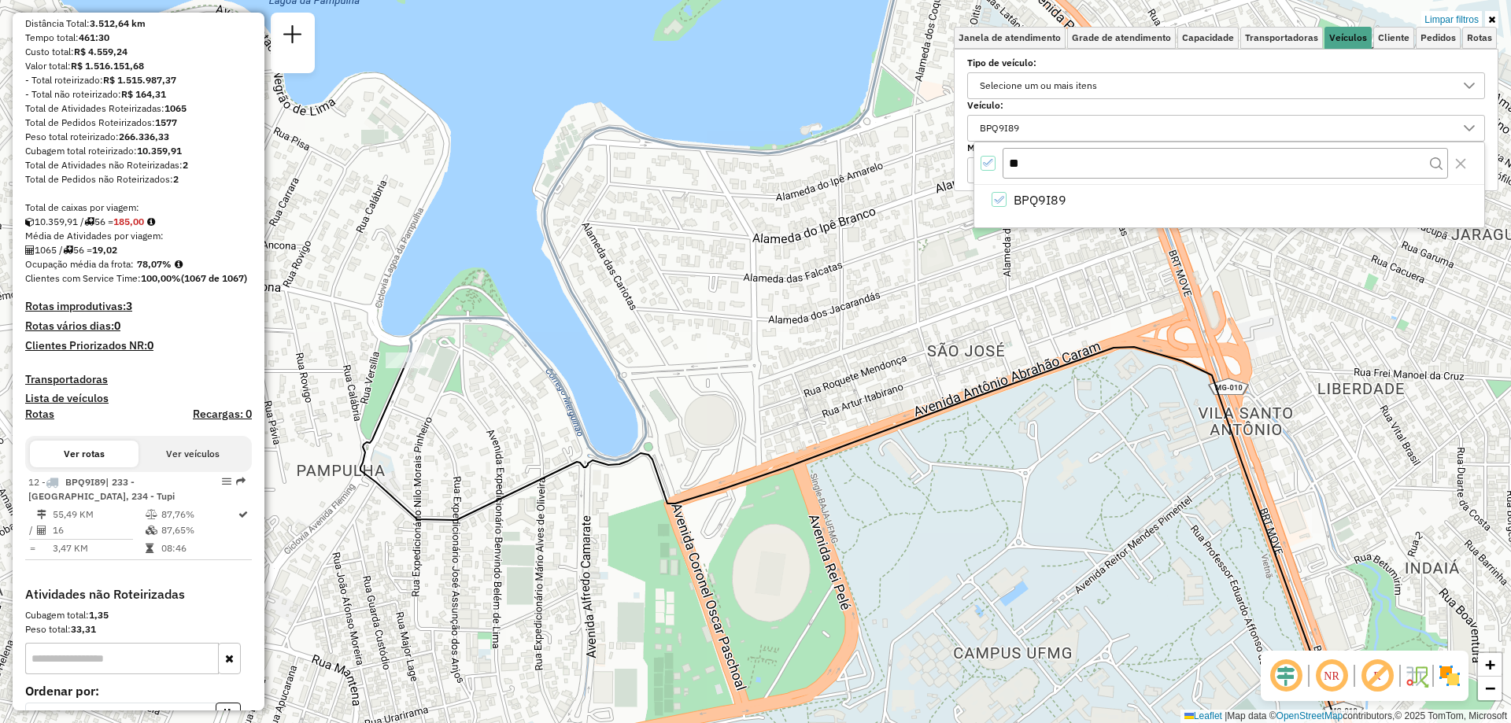
type input "*"
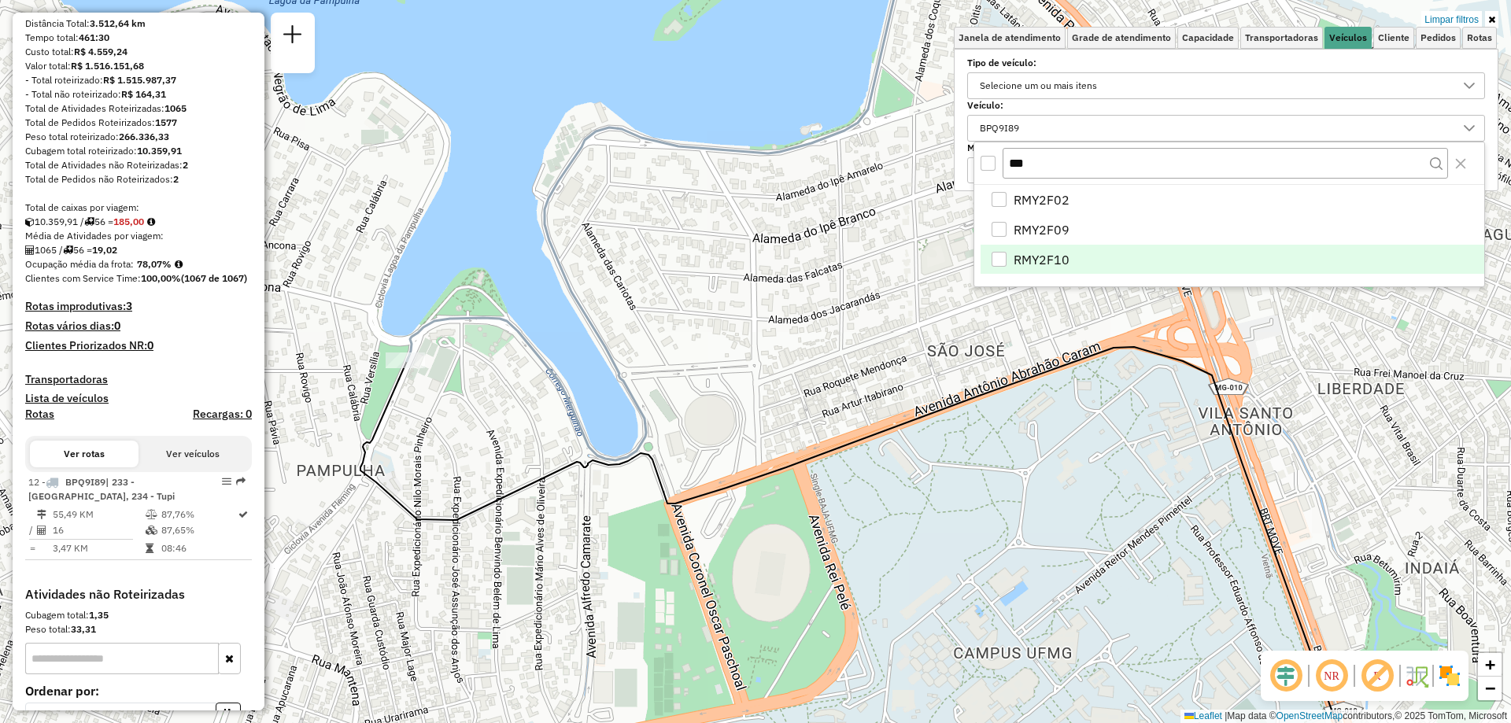
type input "***"
click at [1063, 257] on span "RMY2F10" at bounding box center [1042, 259] width 56 height 19
click at [1294, 342] on div "Limpar filtros Janela de atendimento Grade de atendimento Capacidade Transporta…" at bounding box center [755, 361] width 1511 height 723
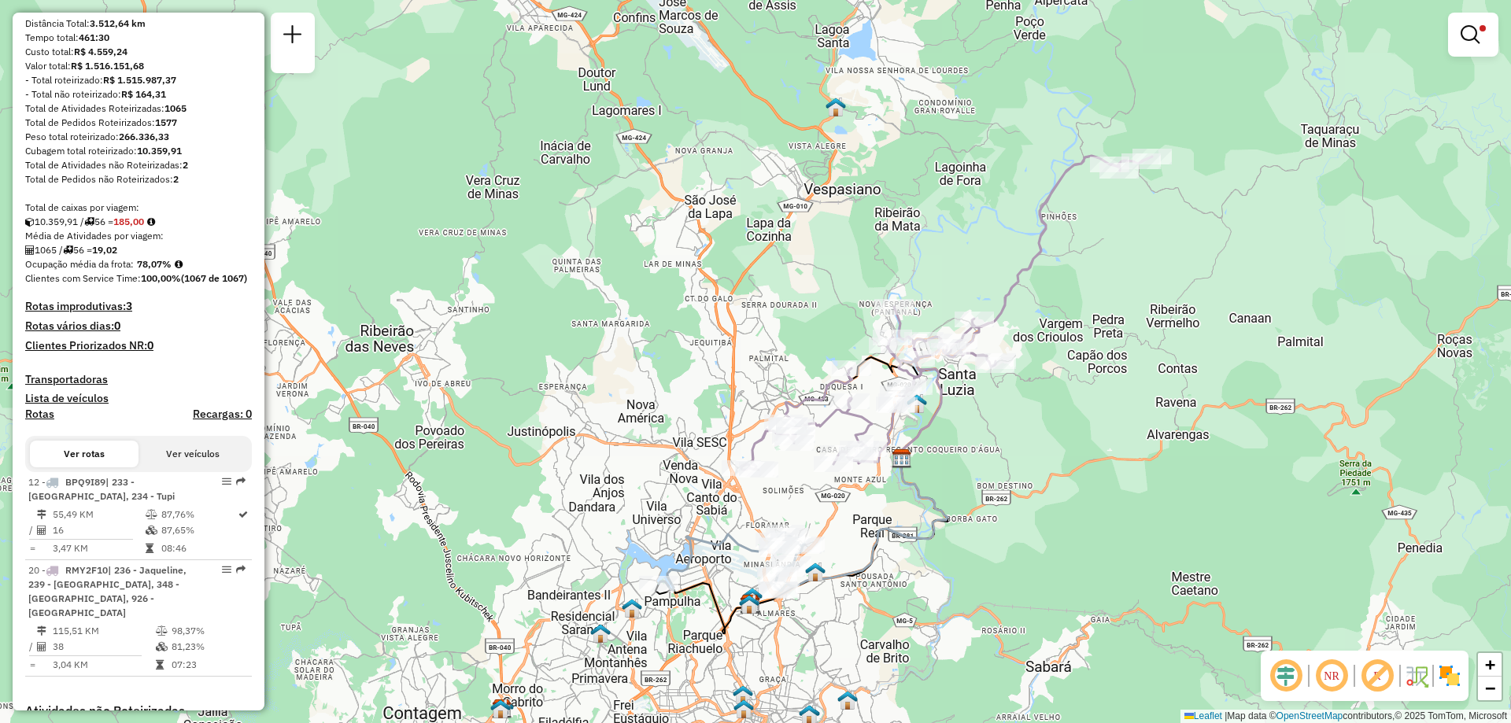
drag, startPoint x: 1359, startPoint y: 398, endPoint x: 974, endPoint y: 459, distance: 389.8
click at [974, 459] on div "Limpar filtros Janela de atendimento Grade de atendimento Capacidade Transporta…" at bounding box center [755, 361] width 1511 height 723
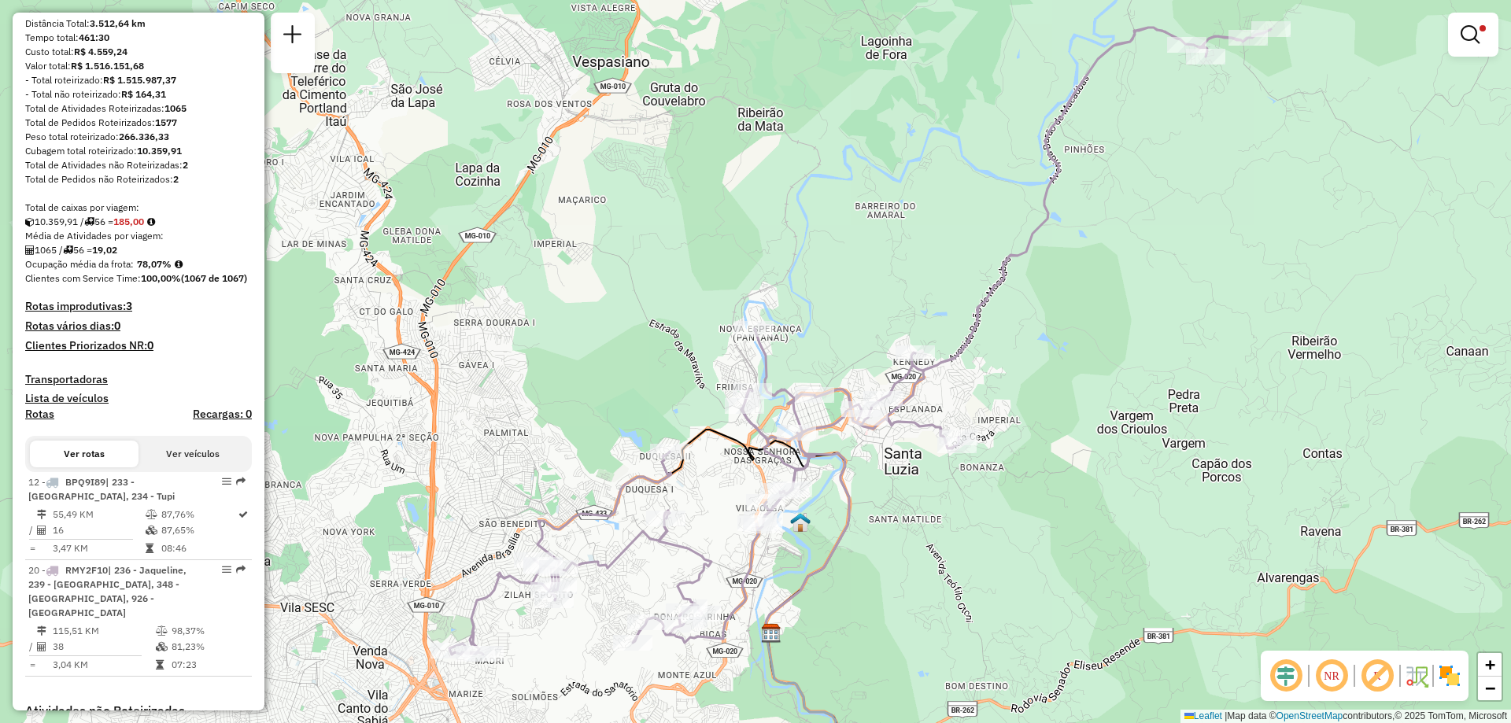
drag, startPoint x: 983, startPoint y: 381, endPoint x: 1113, endPoint y: 327, distance: 140.5
click at [1113, 327] on div "Limpar filtros Janela de atendimento Grade de atendimento Capacidade Transporta…" at bounding box center [755, 361] width 1511 height 723
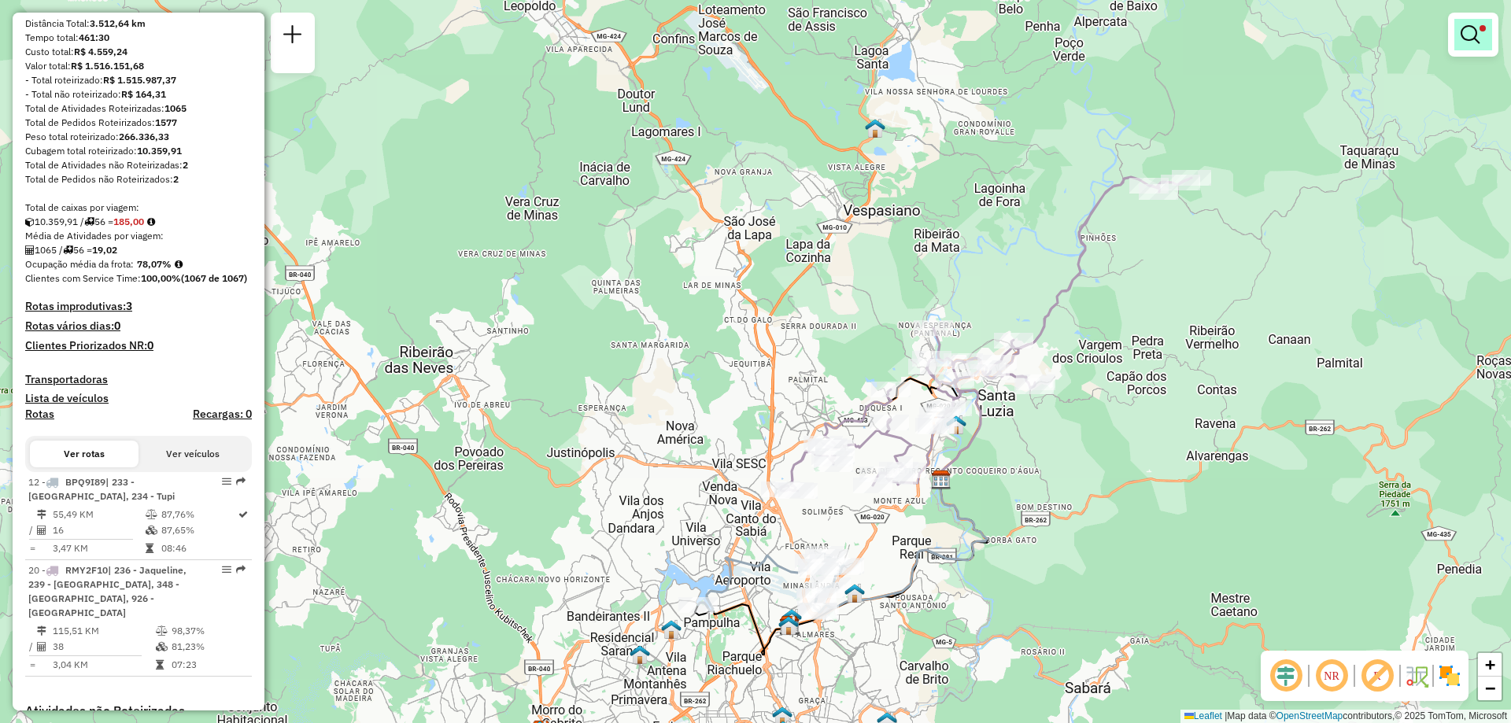
click at [1472, 46] on link at bounding box center [1474, 34] width 38 height 31
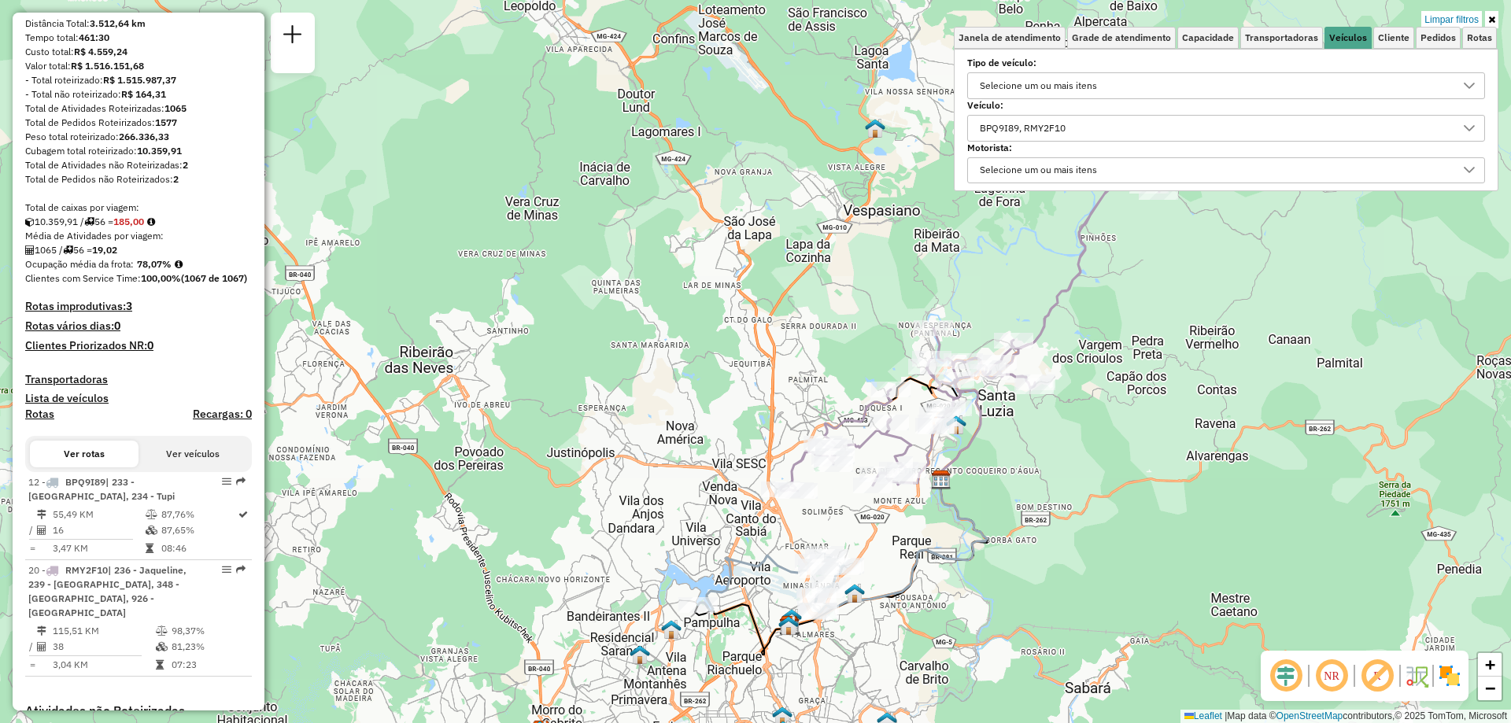
click at [1389, 134] on div "BPQ9I89, RMY2F10" at bounding box center [1214, 128] width 480 height 25
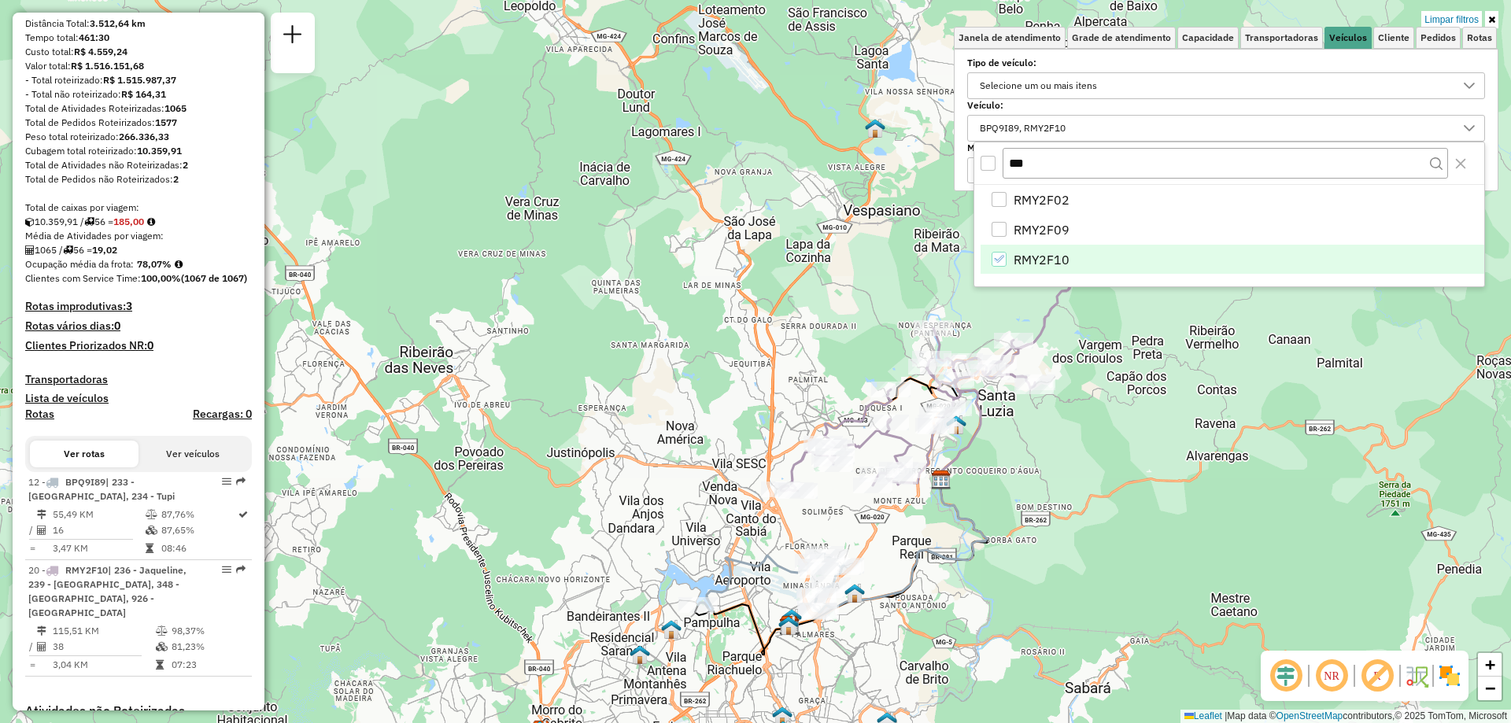
click at [993, 267] on li "RMY2F10" at bounding box center [1233, 260] width 504 height 30
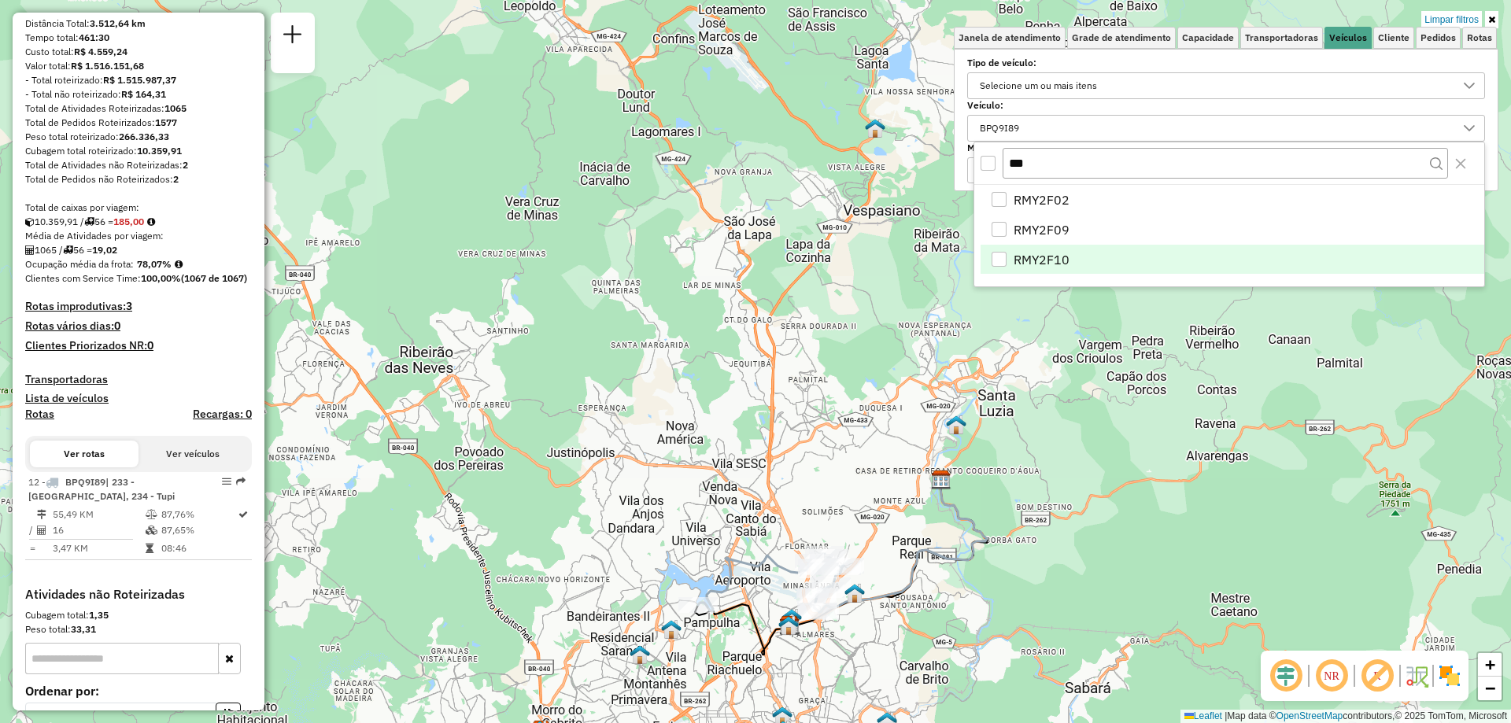
click at [845, 318] on div "Limpar filtros Janela de atendimento Grade de atendimento Capacidade Transporta…" at bounding box center [755, 361] width 1511 height 723
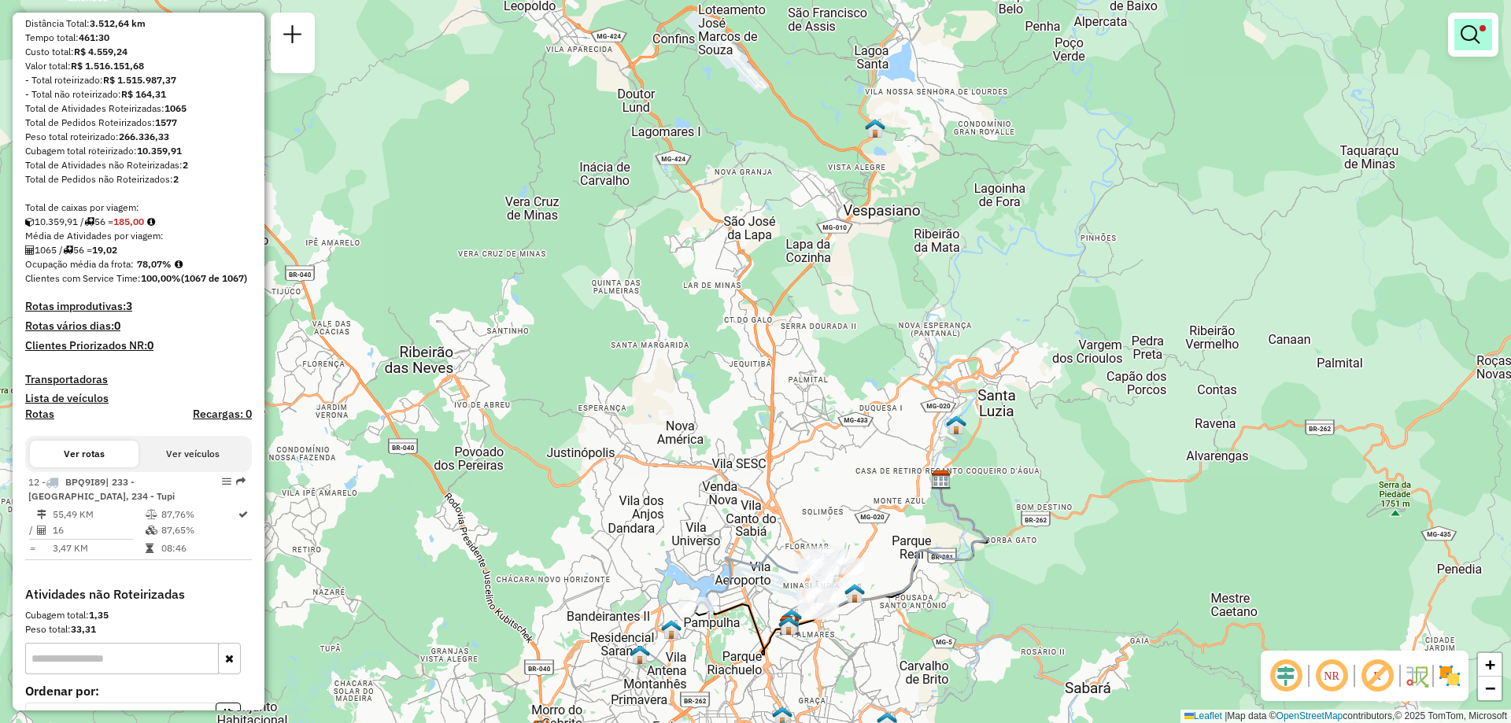
click at [1471, 35] on em at bounding box center [1470, 34] width 19 height 19
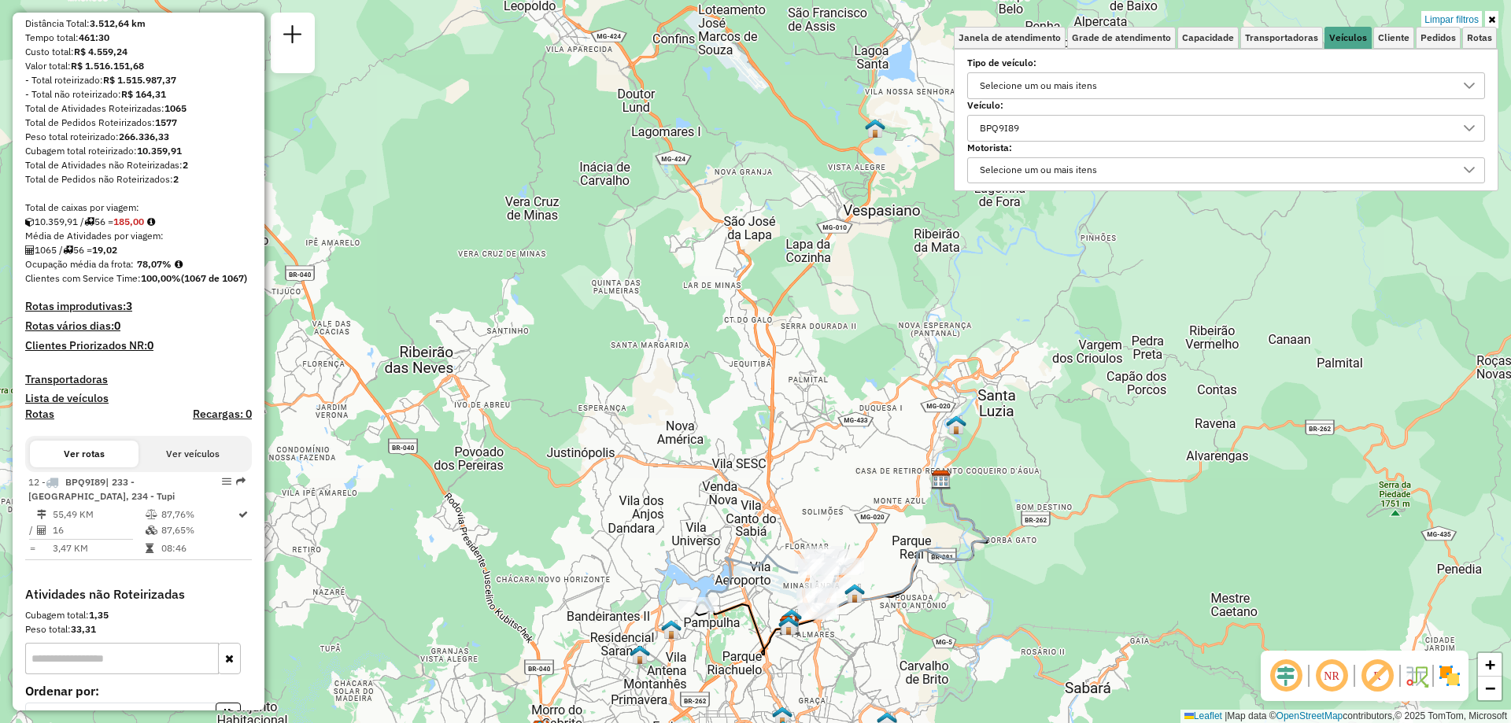
click at [1023, 129] on div "BPQ9I89" at bounding box center [999, 128] width 50 height 25
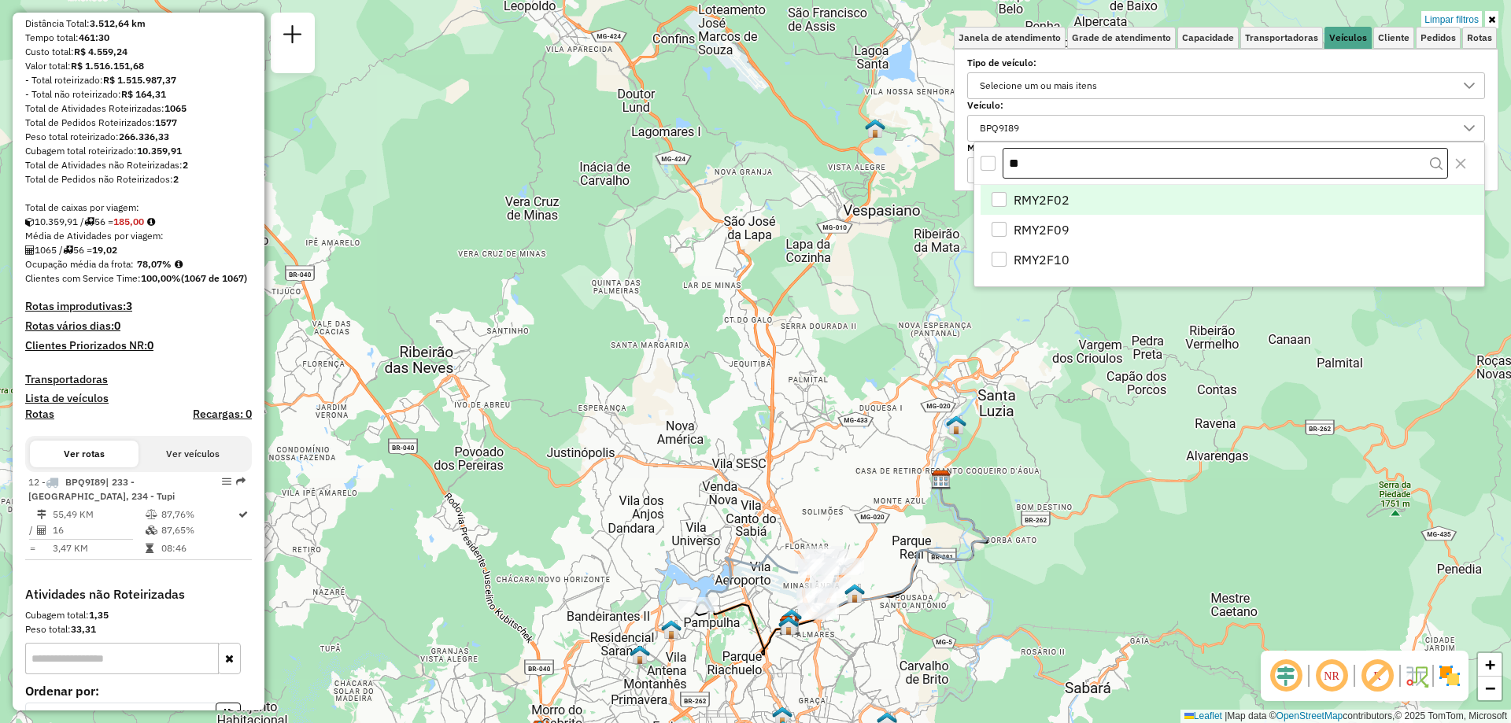
type input "*"
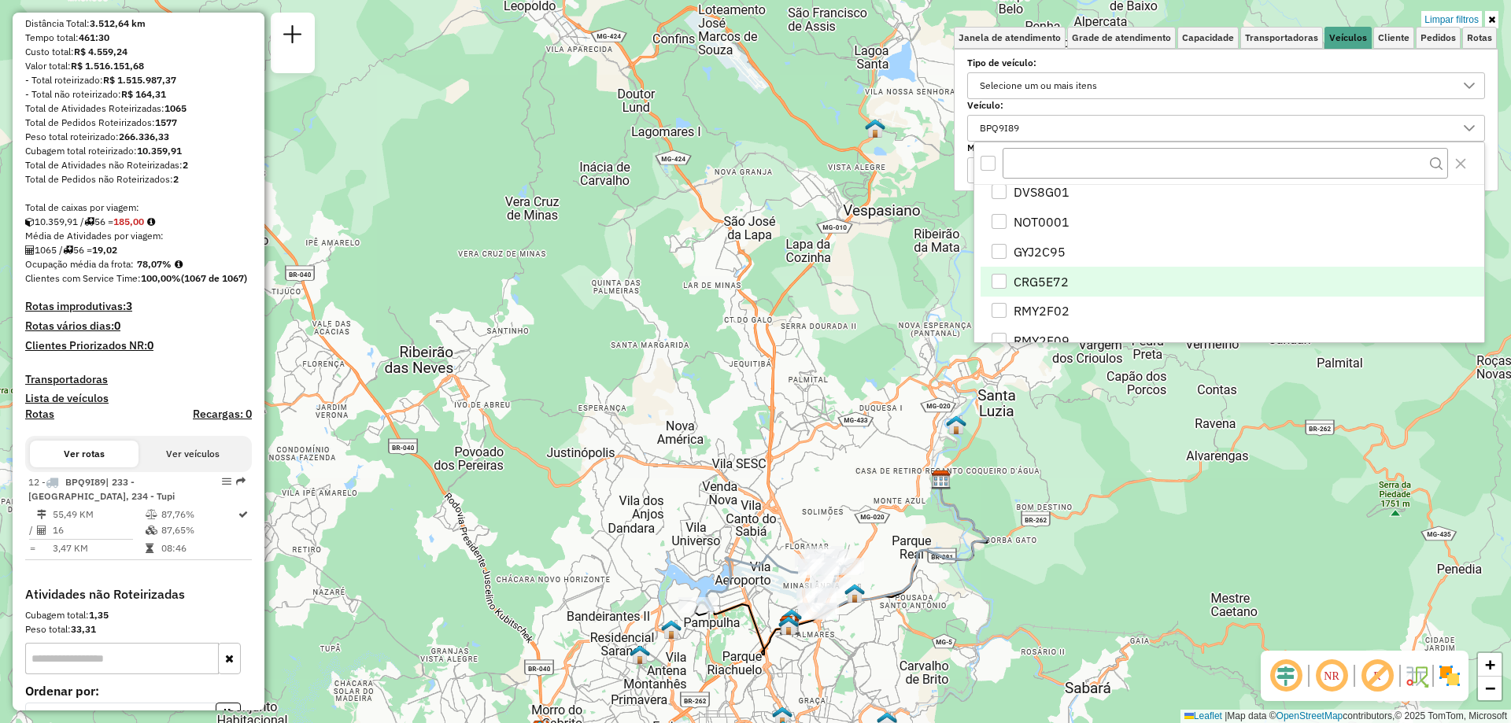
scroll to position [236, 0]
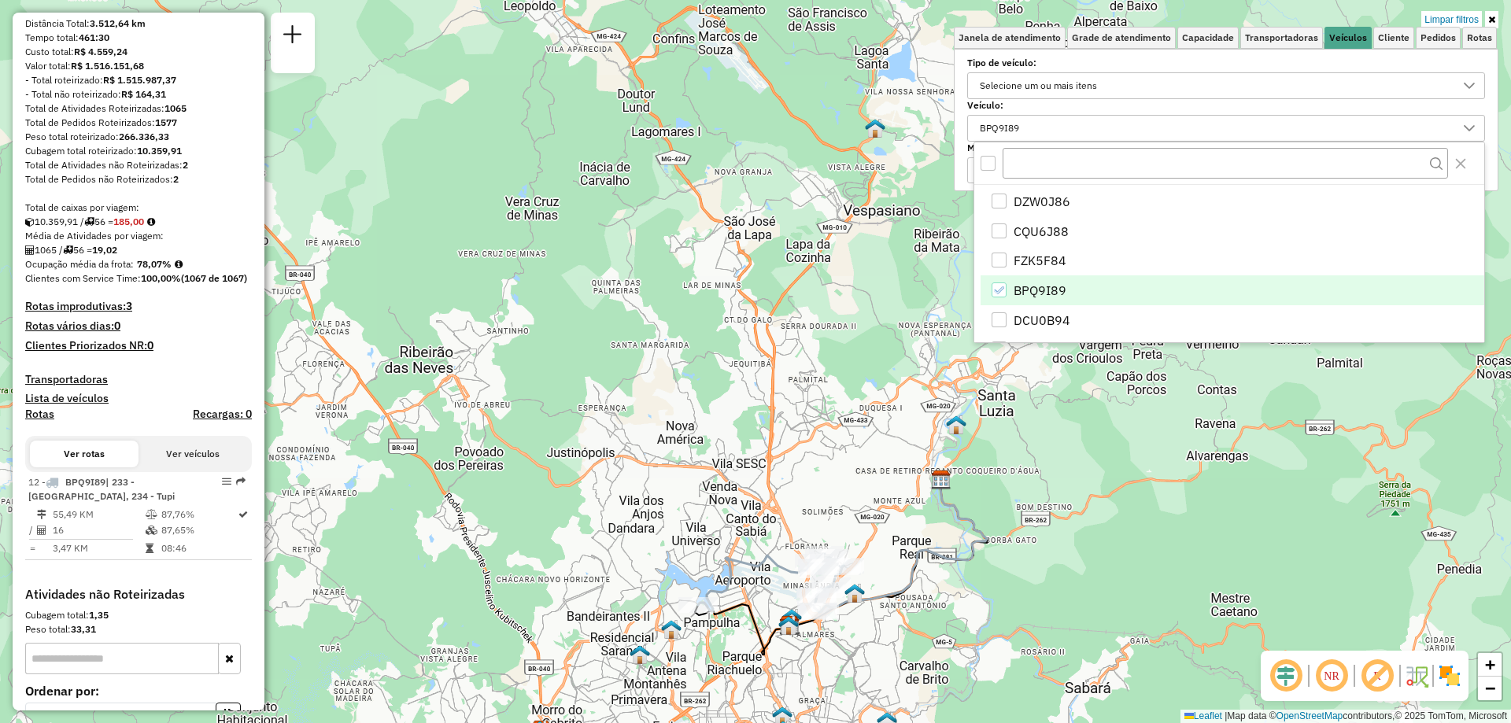
click at [999, 288] on icon "BPQ9I89" at bounding box center [998, 290] width 11 height 11
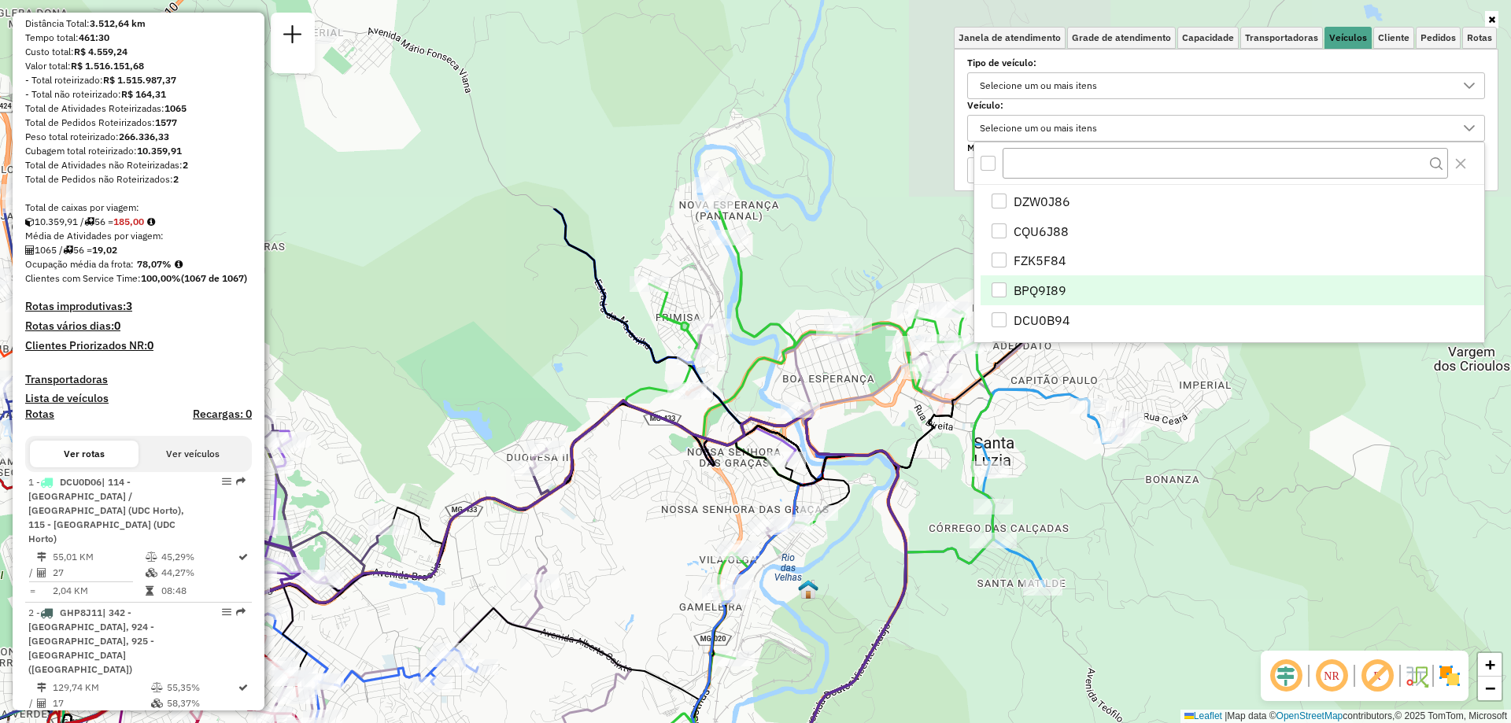
drag, startPoint x: 823, startPoint y: 338, endPoint x: 830, endPoint y: 638, distance: 300.8
click at [830, 638] on div "Janela de atendimento Grade de atendimento Capacidade Transportadoras Veículos …" at bounding box center [755, 361] width 1511 height 723
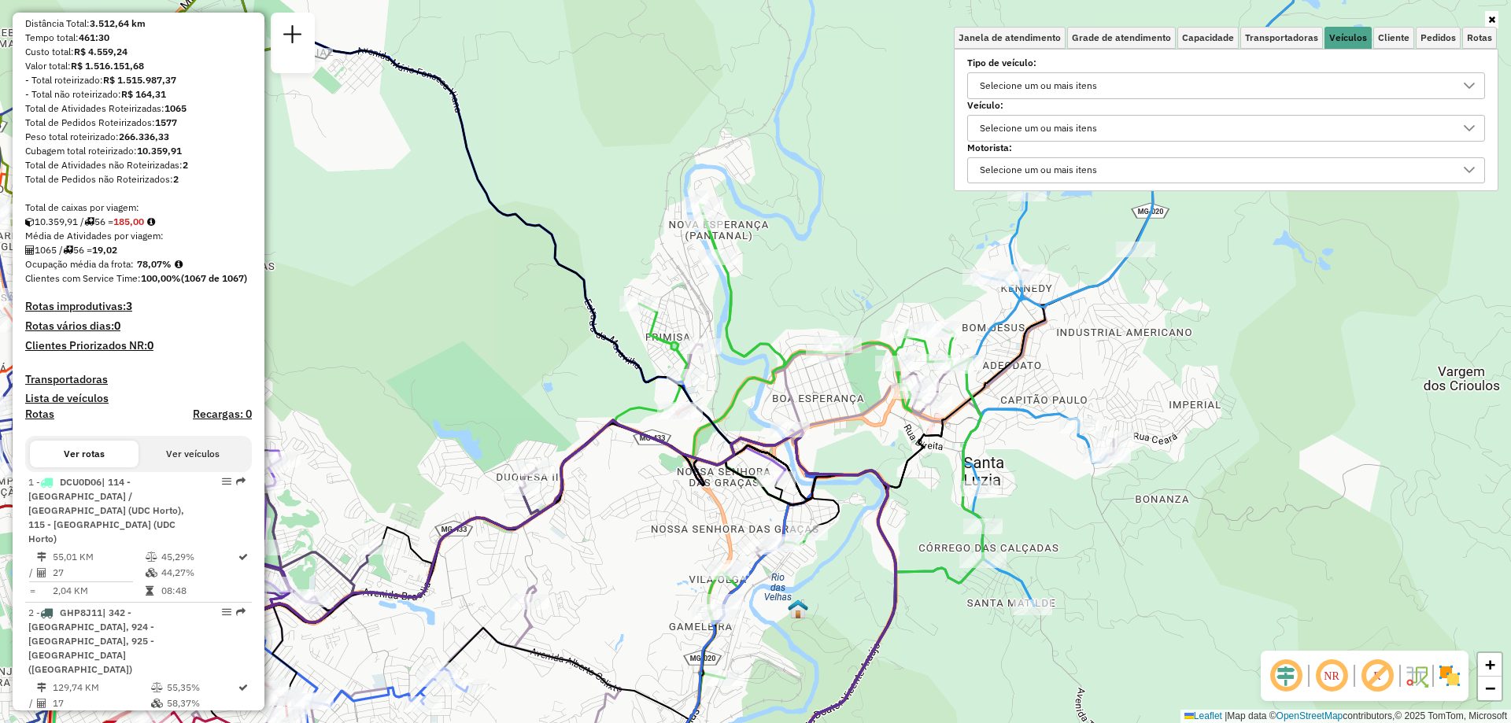
click at [1033, 128] on div "Selecione um ou mais itens" at bounding box center [1038, 128] width 128 height 25
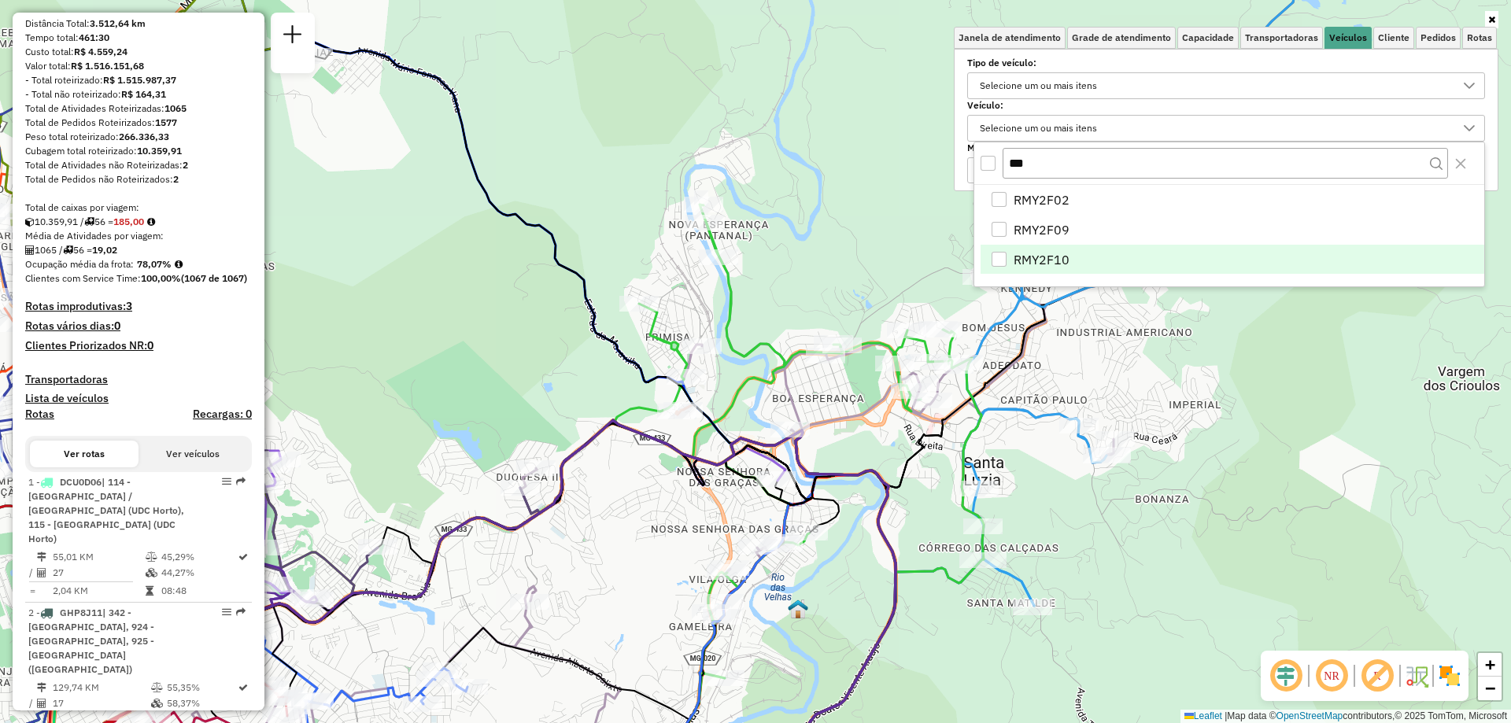
type input "***"
click at [1085, 259] on li "RMY2F10" at bounding box center [1233, 260] width 504 height 30
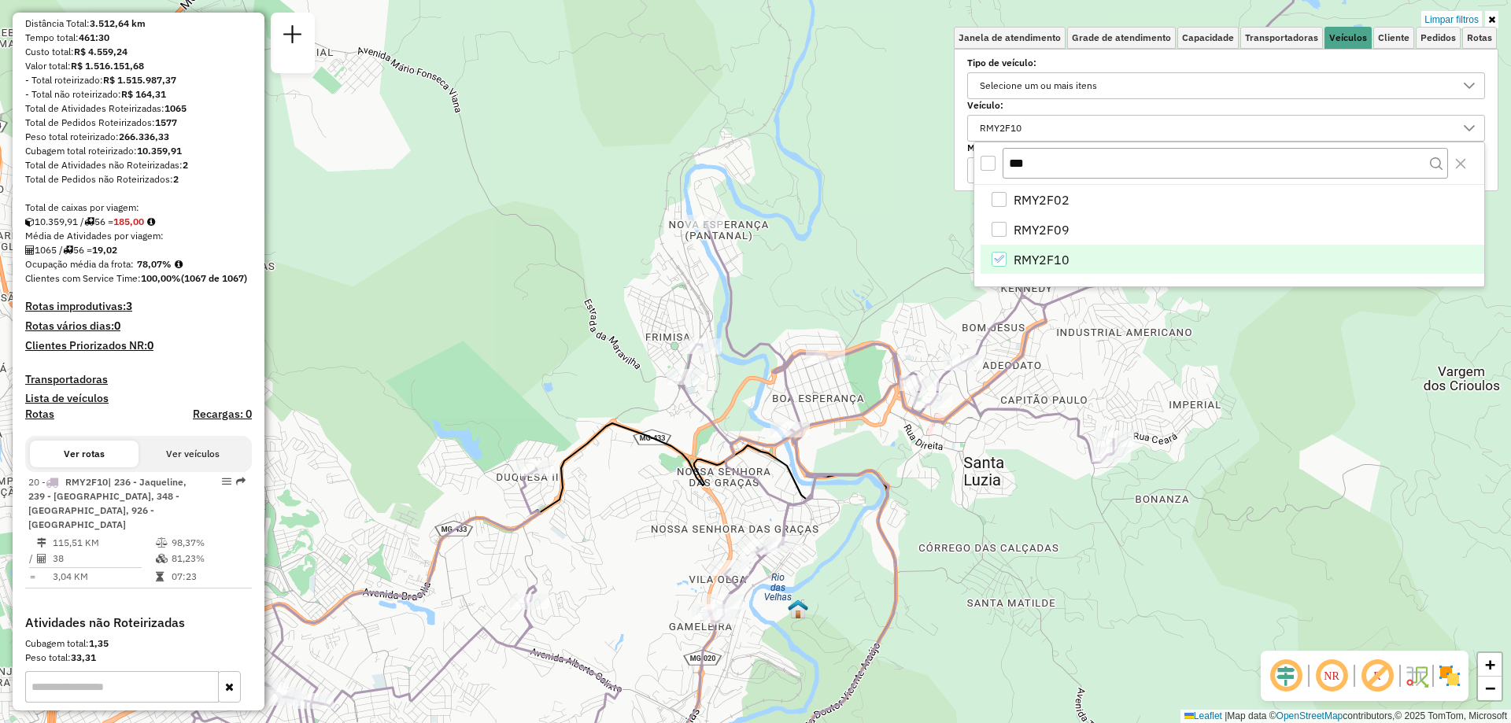
click at [941, 524] on div "Limpar filtros Janela de atendimento Grade de atendimento Capacidade Transporta…" at bounding box center [755, 361] width 1511 height 723
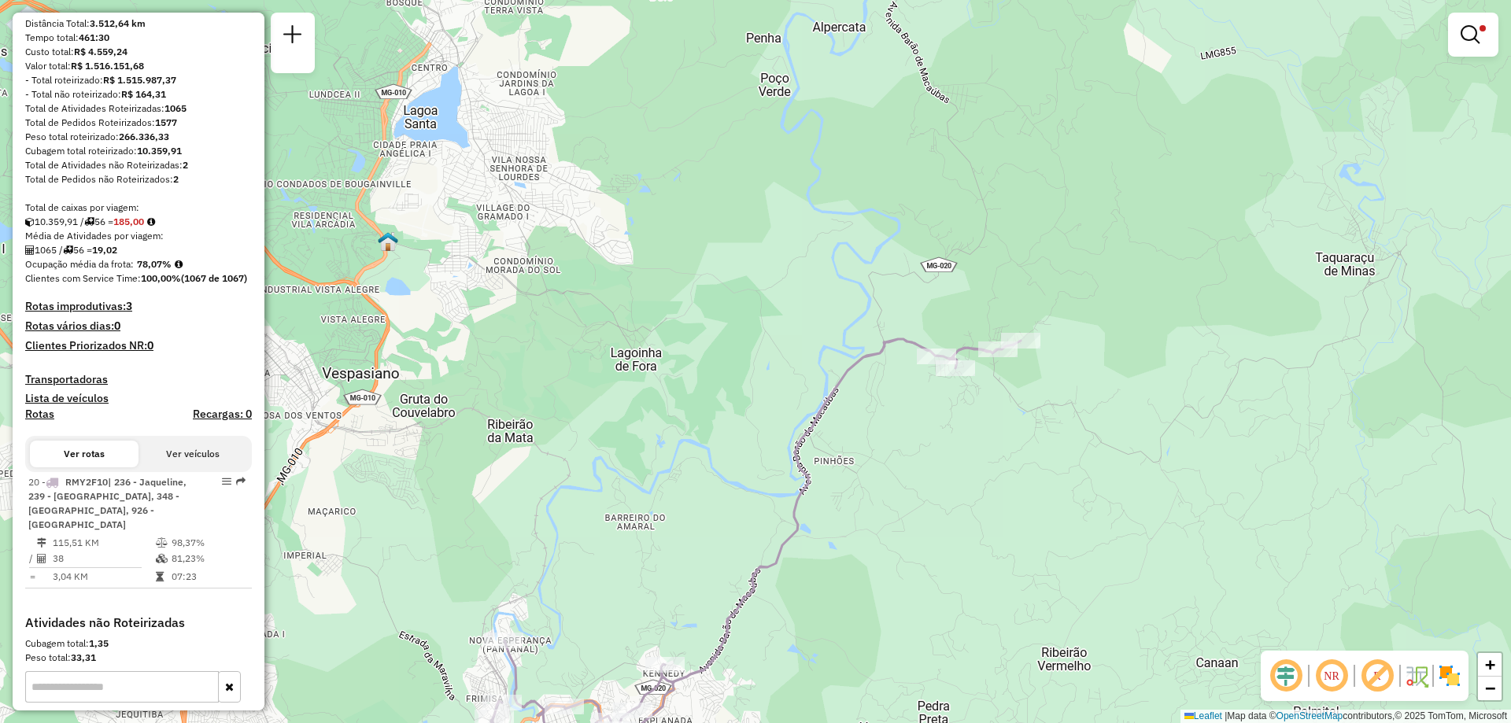
drag, startPoint x: 1211, startPoint y: 347, endPoint x: 889, endPoint y: 602, distance: 410.7
click at [889, 602] on div "Limpar filtros Janela de atendimento Grade de atendimento Capacidade Transporta…" at bounding box center [755, 361] width 1511 height 723
click at [1474, 34] on em at bounding box center [1470, 34] width 19 height 19
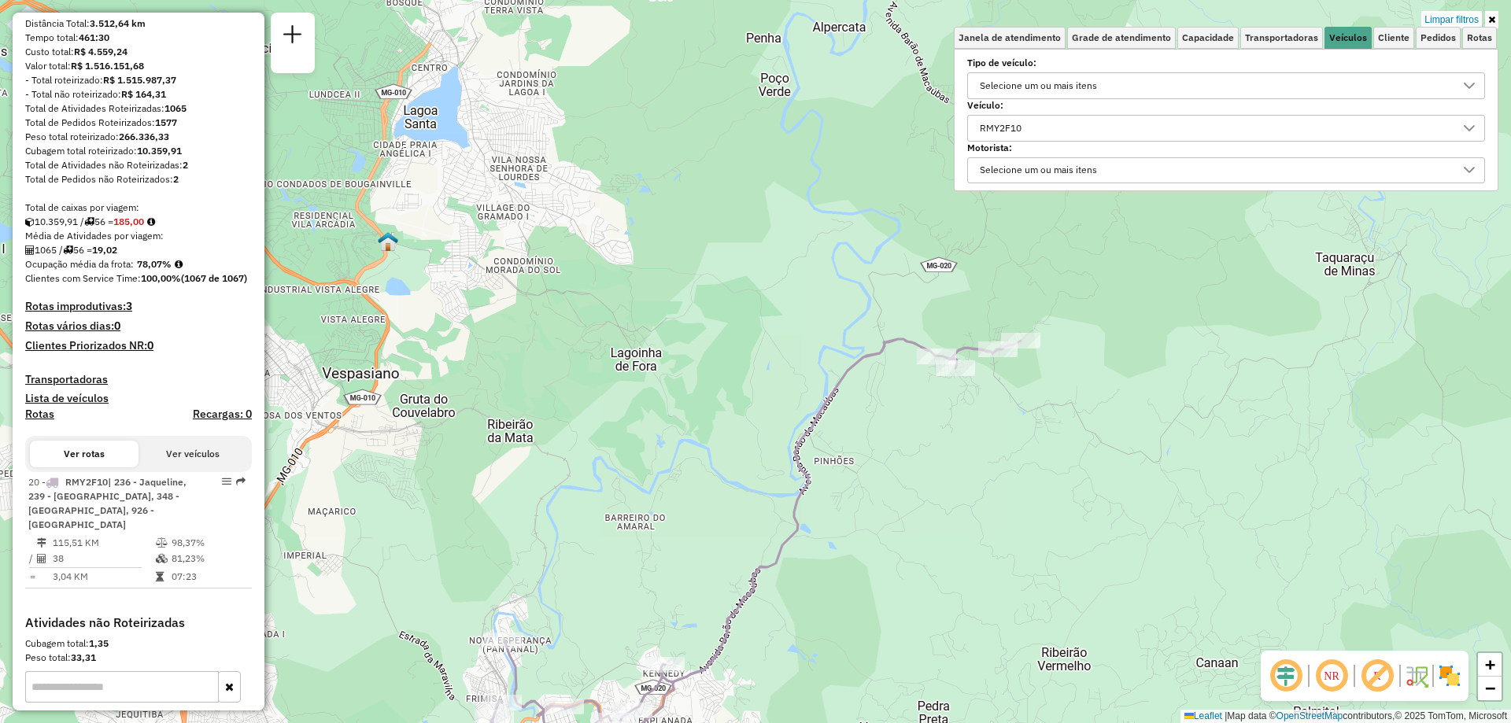
click at [1173, 124] on div "RMY2F10" at bounding box center [1214, 128] width 480 height 25
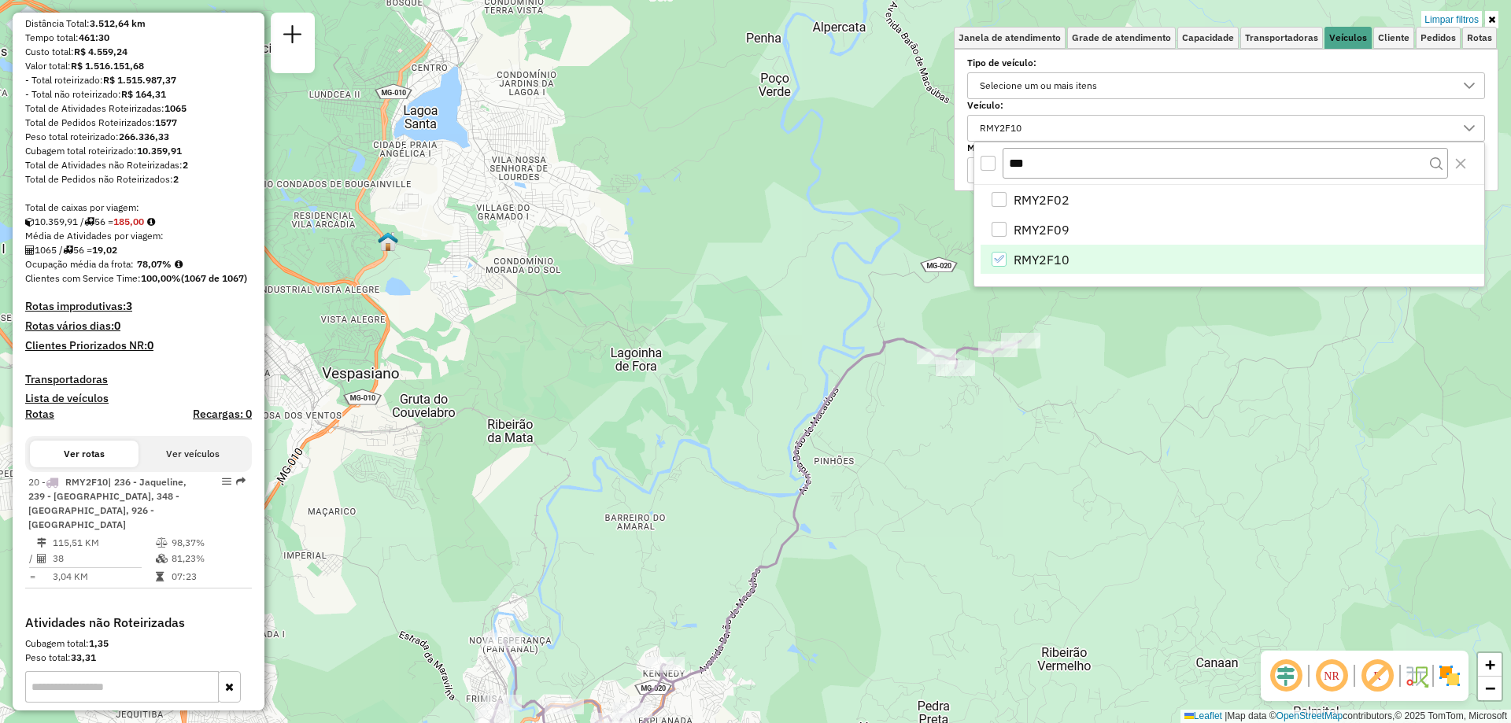
click at [997, 262] on icon "RMY2F10" at bounding box center [998, 258] width 11 height 11
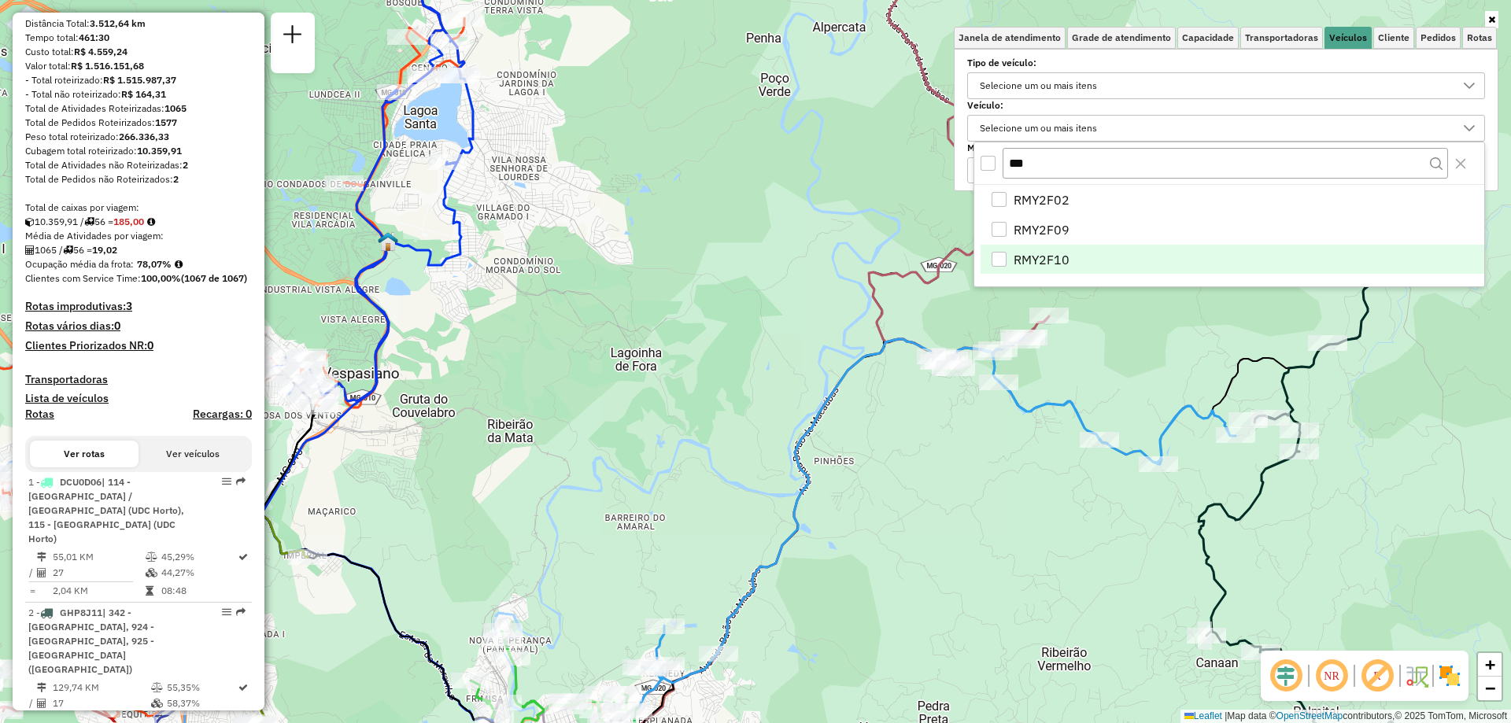
click at [993, 416] on div "Janela de atendimento Grade de atendimento Capacidade Transportadoras Veículos …" at bounding box center [755, 361] width 1511 height 723
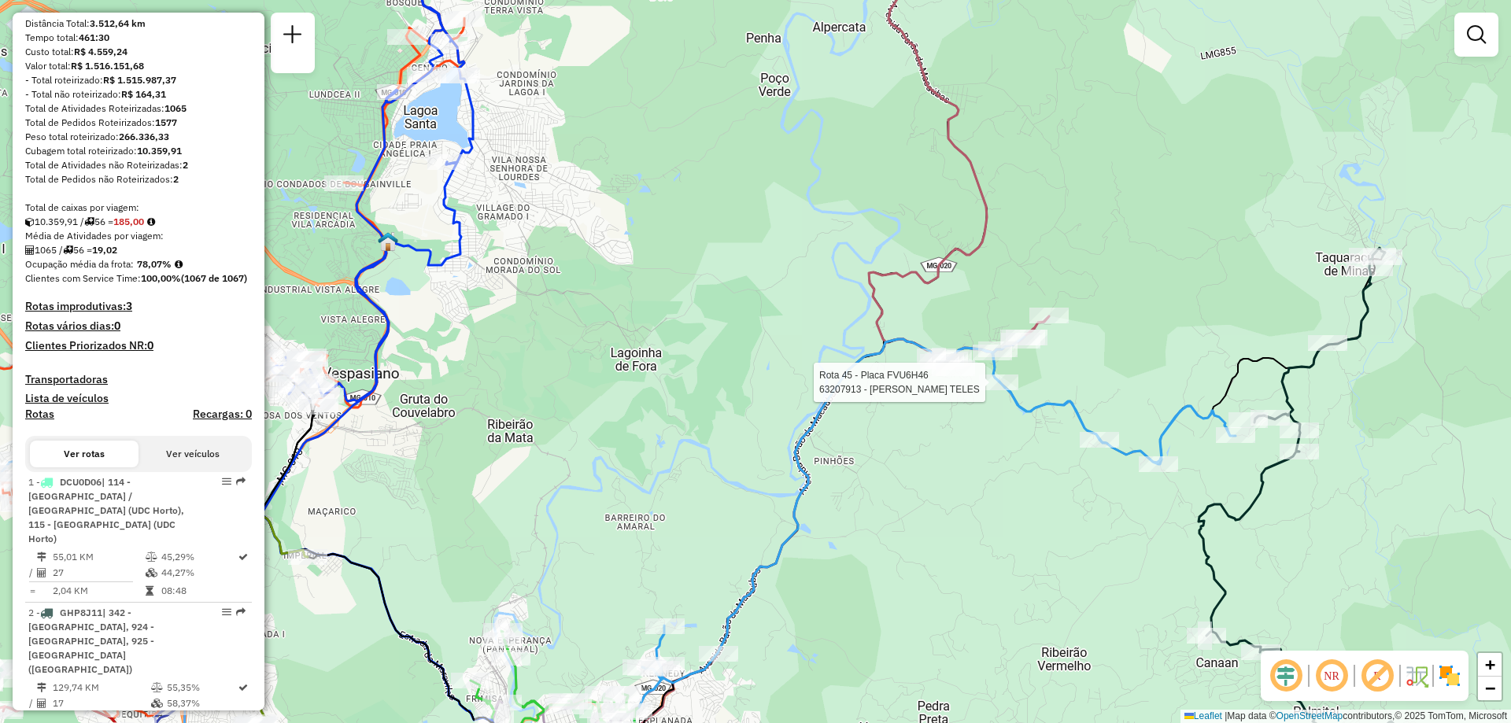
select select "**********"
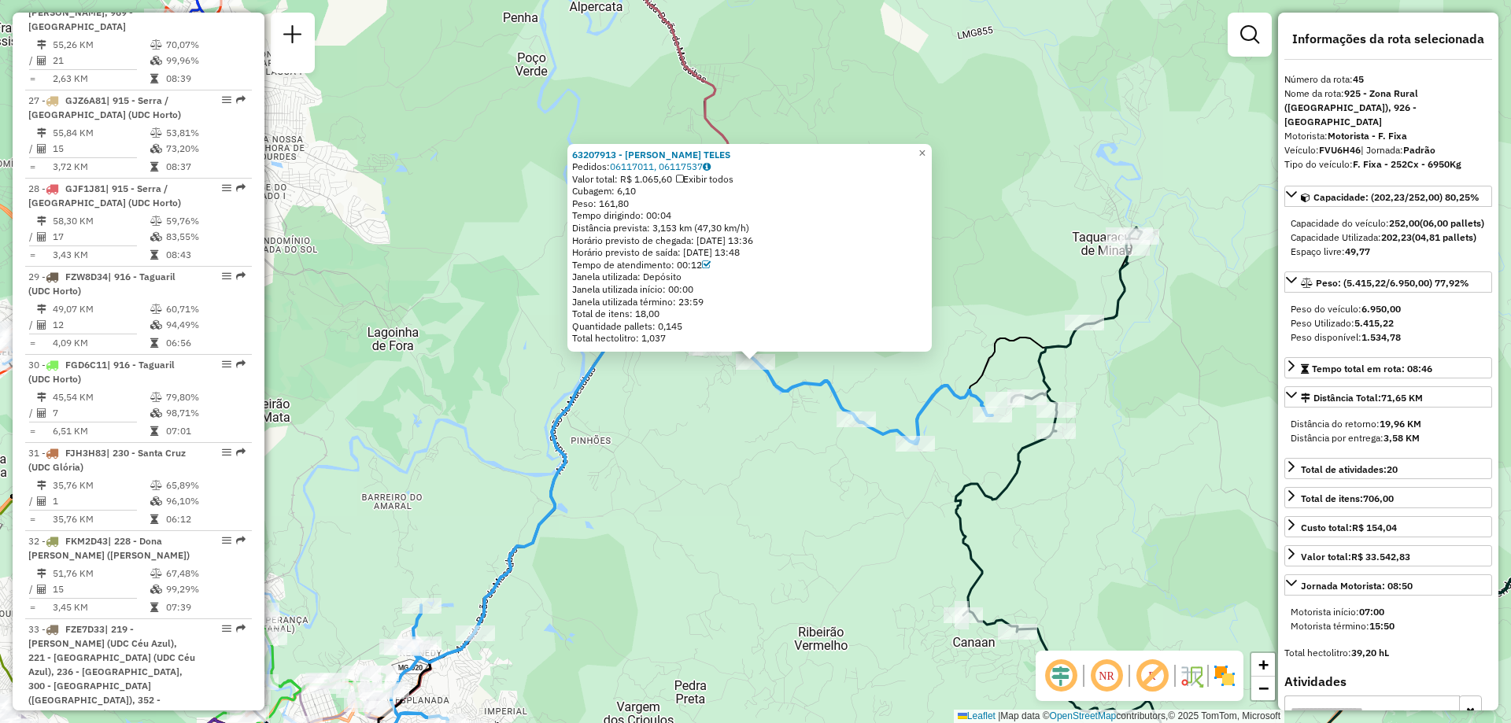
scroll to position [4907, 0]
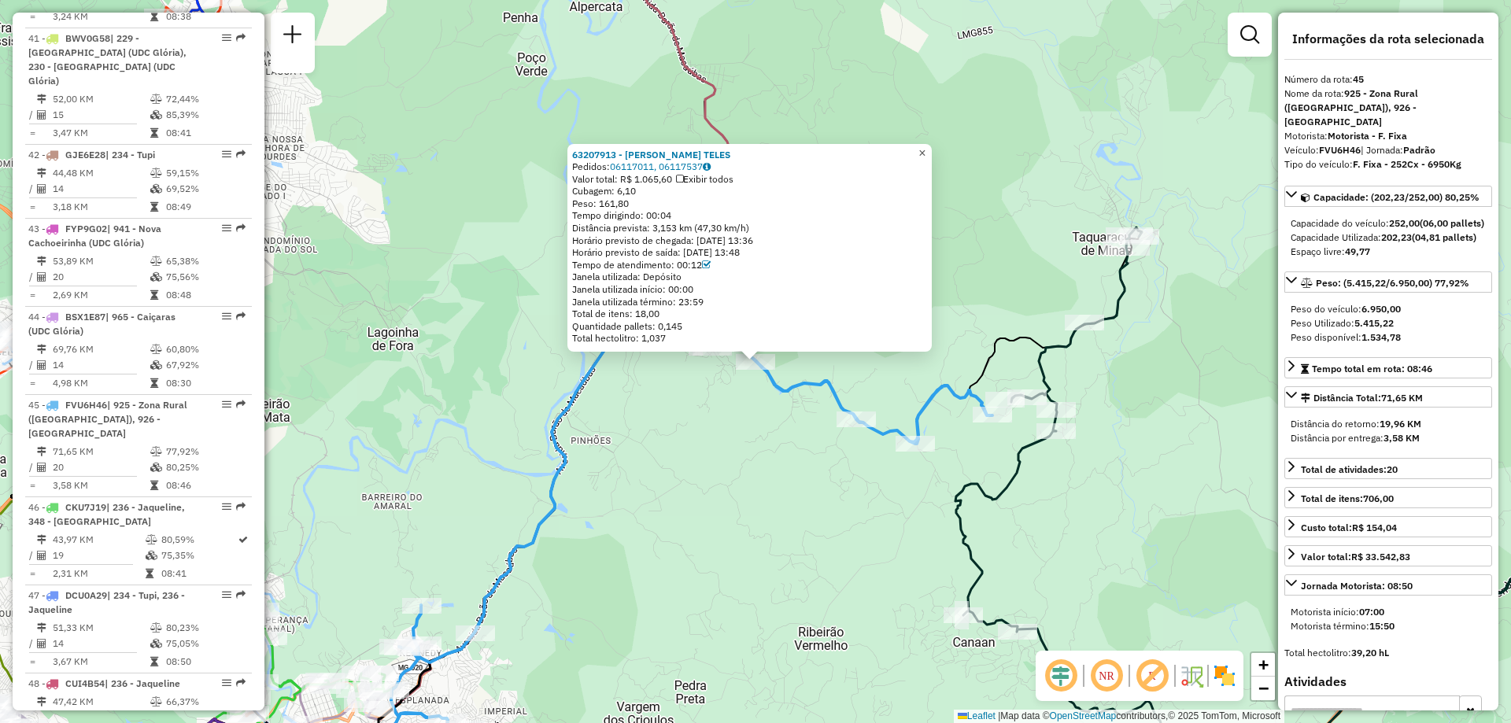
click at [926, 149] on span "×" at bounding box center [922, 152] width 7 height 13
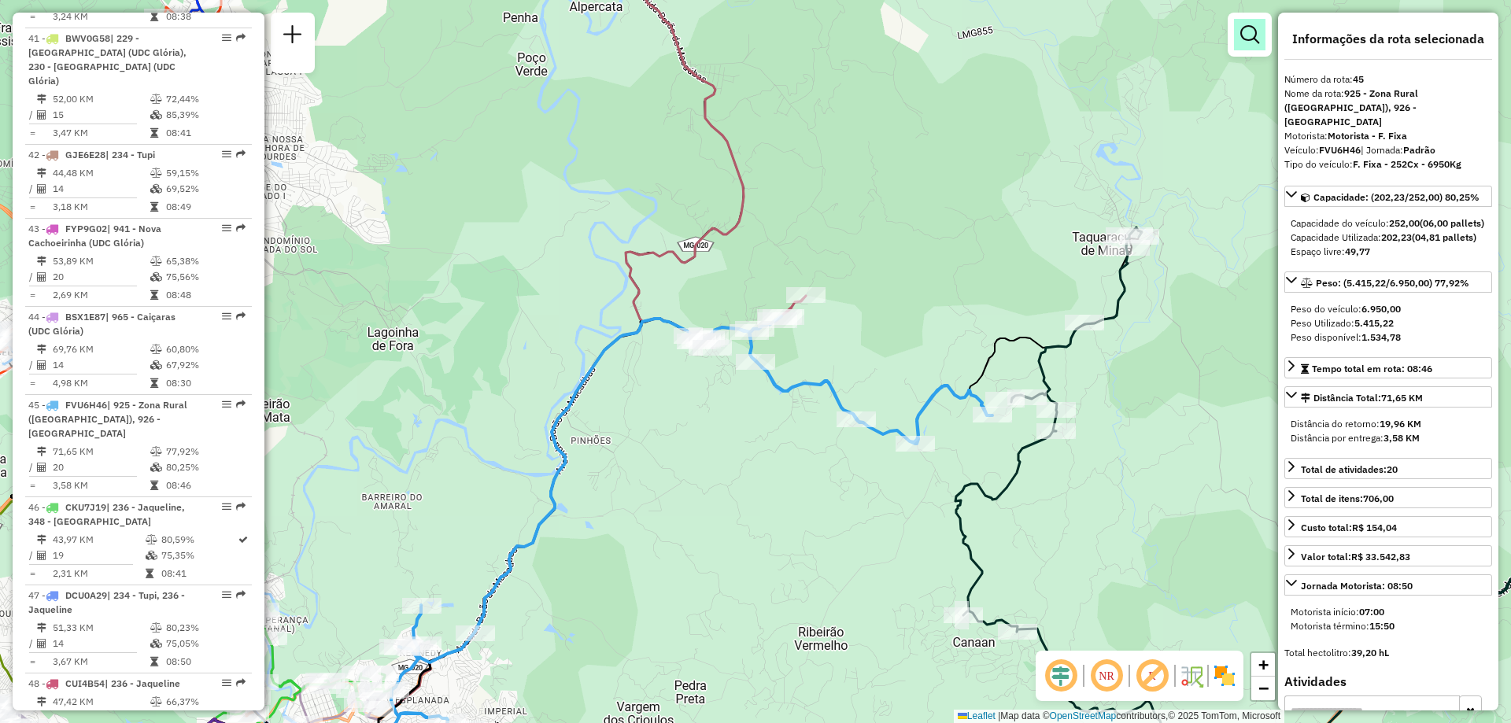
click at [1259, 43] on link at bounding box center [1249, 34] width 31 height 31
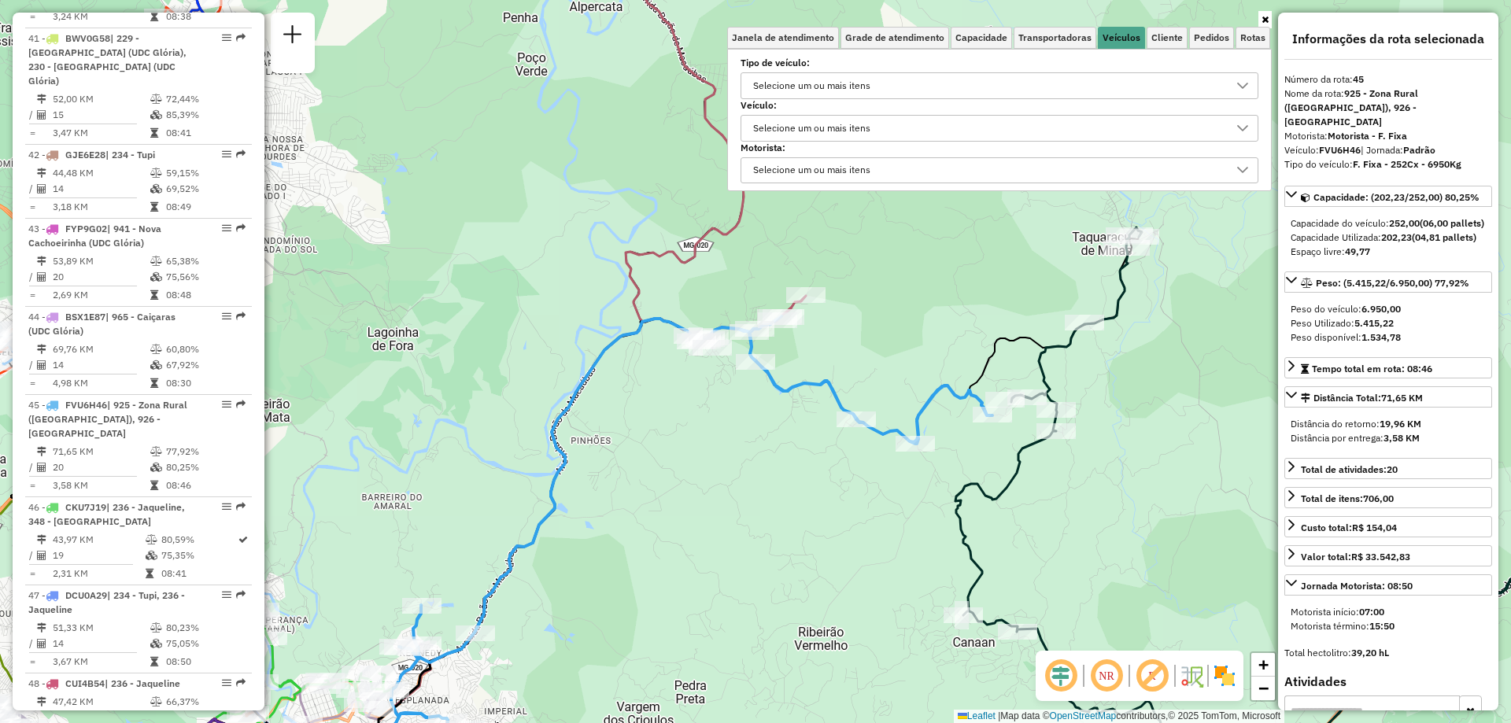
click at [871, 134] on div "Selecione um ou mais itens" at bounding box center [812, 128] width 128 height 25
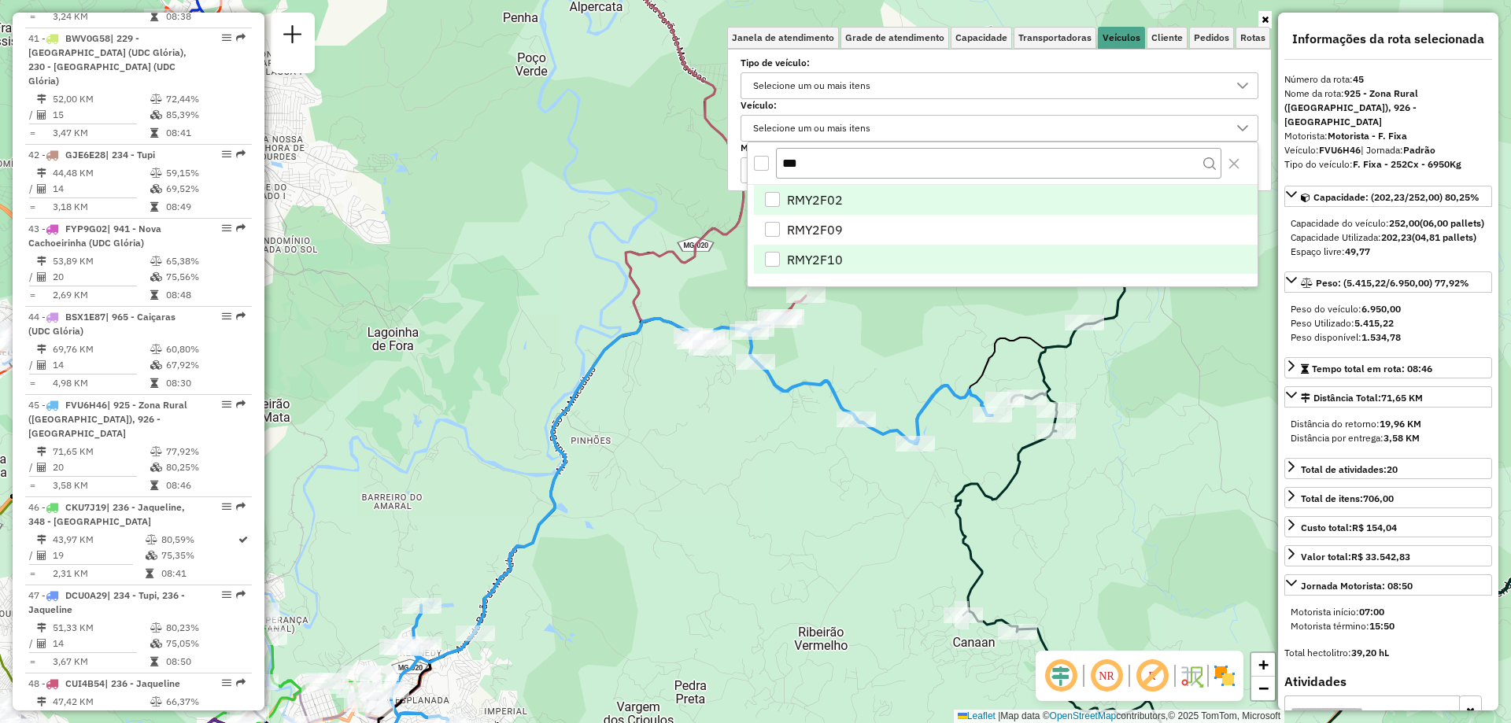
click at [858, 259] on li "RMY2F10" at bounding box center [1006, 260] width 504 height 30
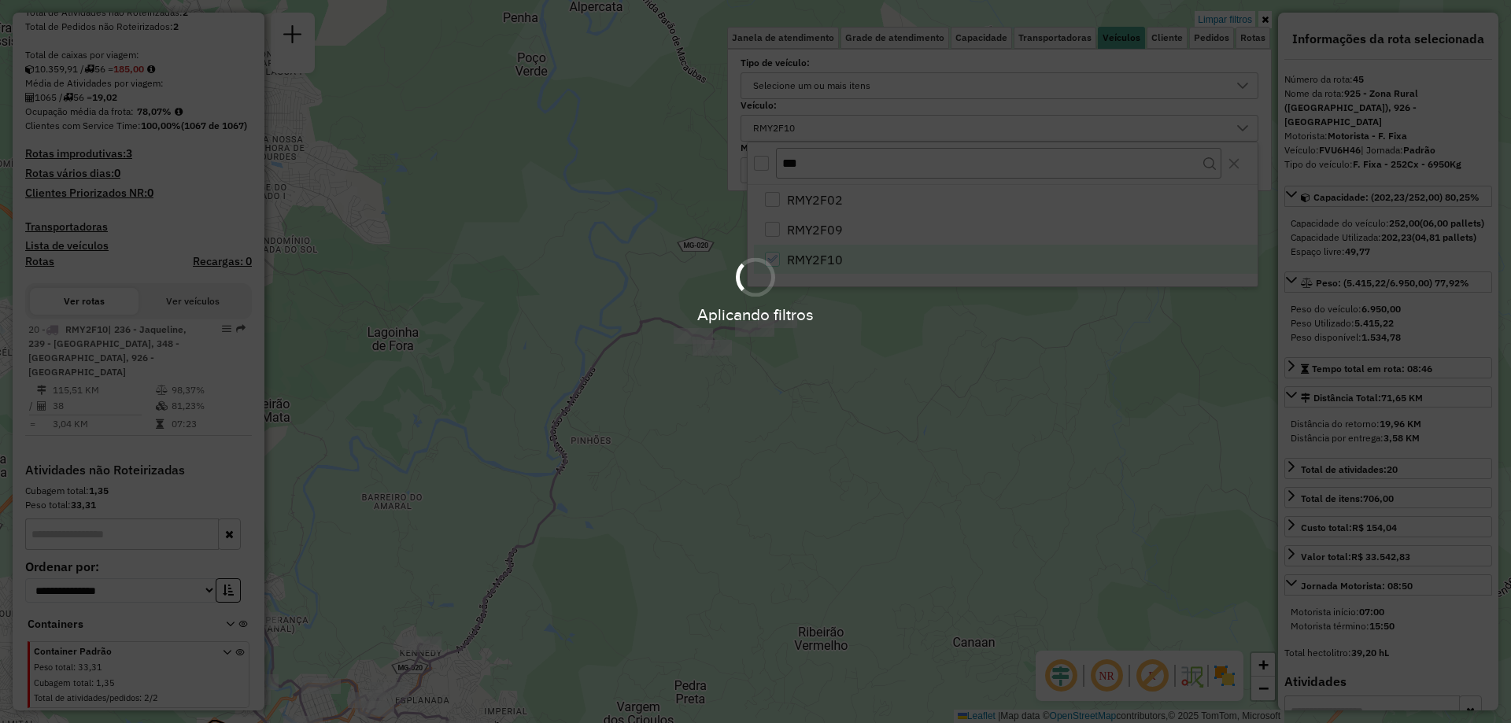
scroll to position [324, 0]
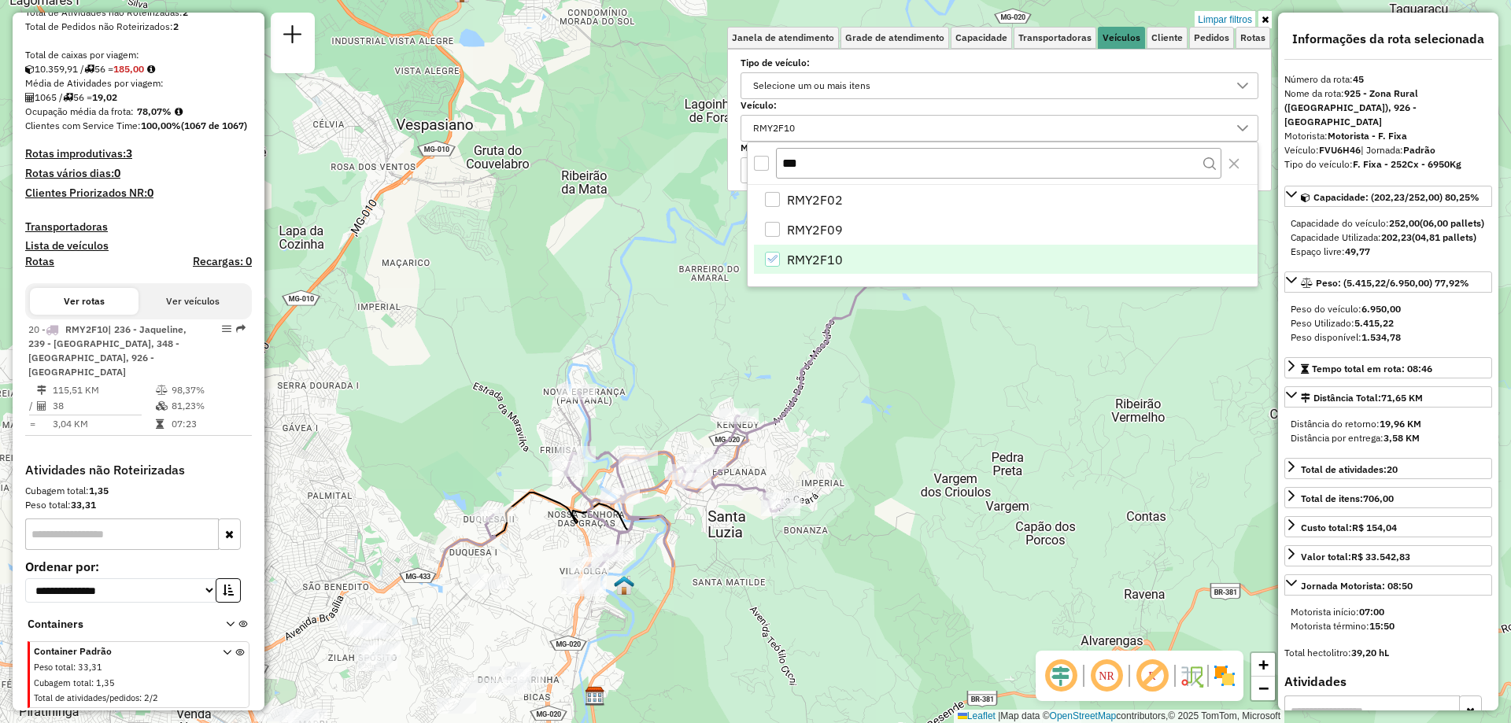
drag, startPoint x: 690, startPoint y: 575, endPoint x: 1009, endPoint y: 346, distance: 393.6
click at [1009, 346] on div "Limpar filtros Janela de atendimento Grade de atendimento Capacidade Transporta…" at bounding box center [755, 361] width 1511 height 723
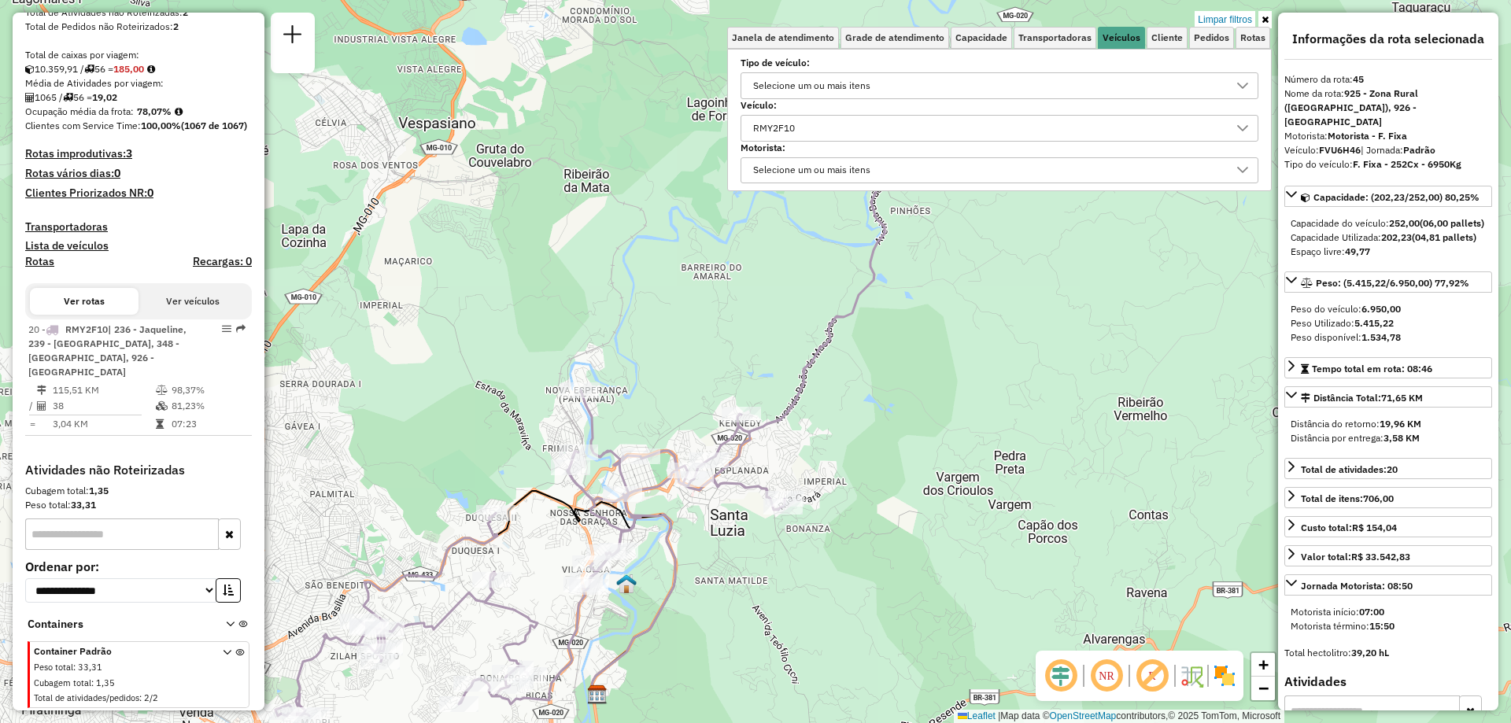
click at [1270, 16] on link at bounding box center [1265, 19] width 13 height 17
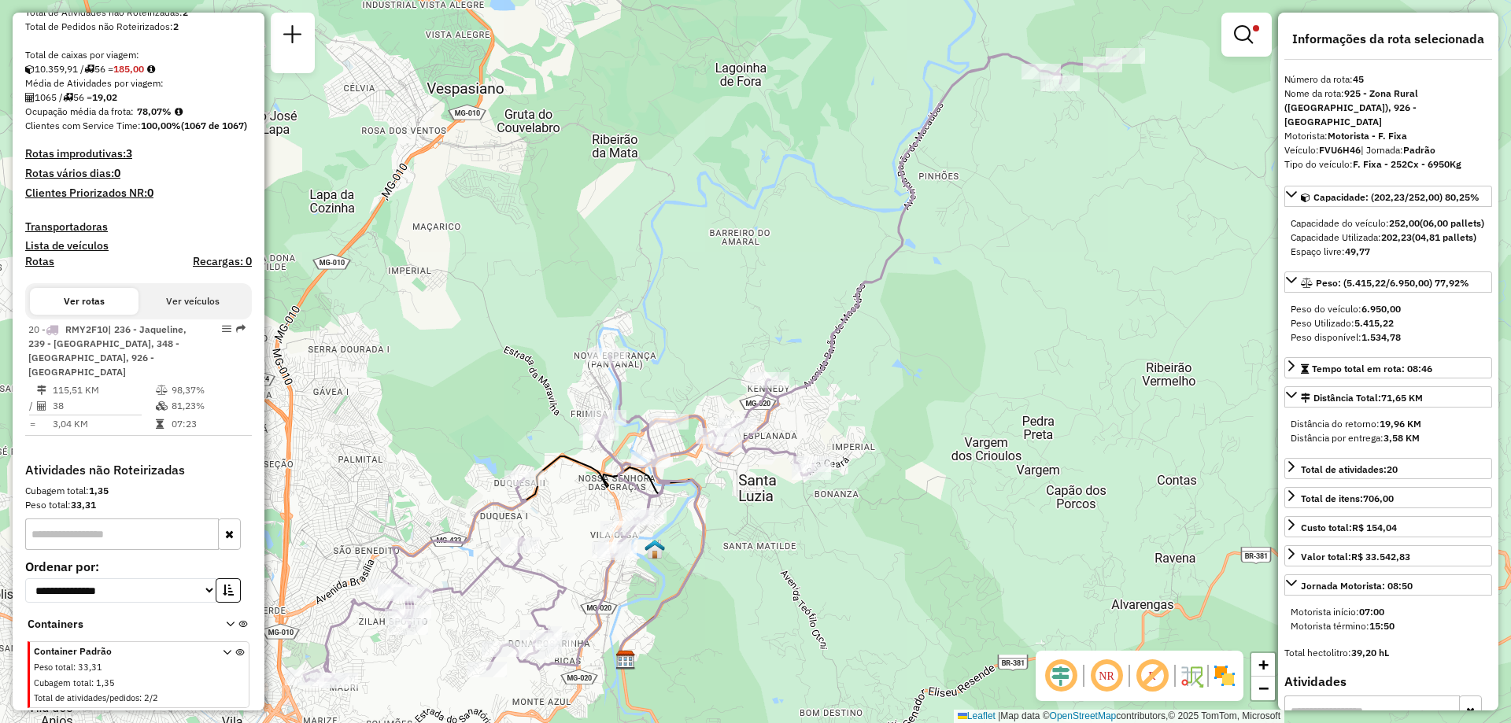
drag, startPoint x: 1108, startPoint y: 253, endPoint x: 1137, endPoint y: 219, distance: 44.7
click at [1137, 219] on div "Limpar filtros Janela de atendimento Grade de atendimento Capacidade Transporta…" at bounding box center [755, 361] width 1511 height 723
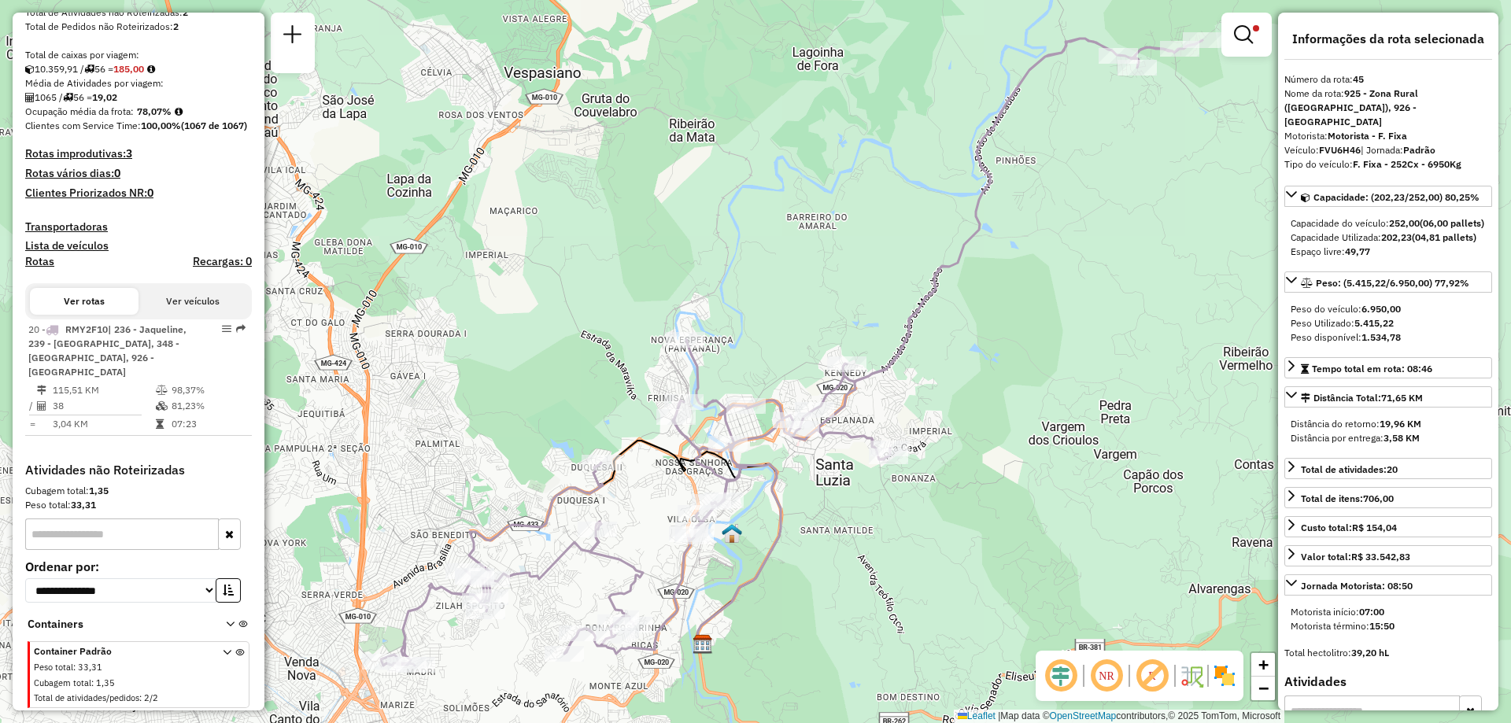
drag, startPoint x: 1033, startPoint y: 358, endPoint x: 1110, endPoint y: 342, distance: 78.7
click at [1110, 342] on div "Limpar filtros Janela de atendimento Grade de atendimento Capacidade Transporta…" at bounding box center [755, 361] width 1511 height 723
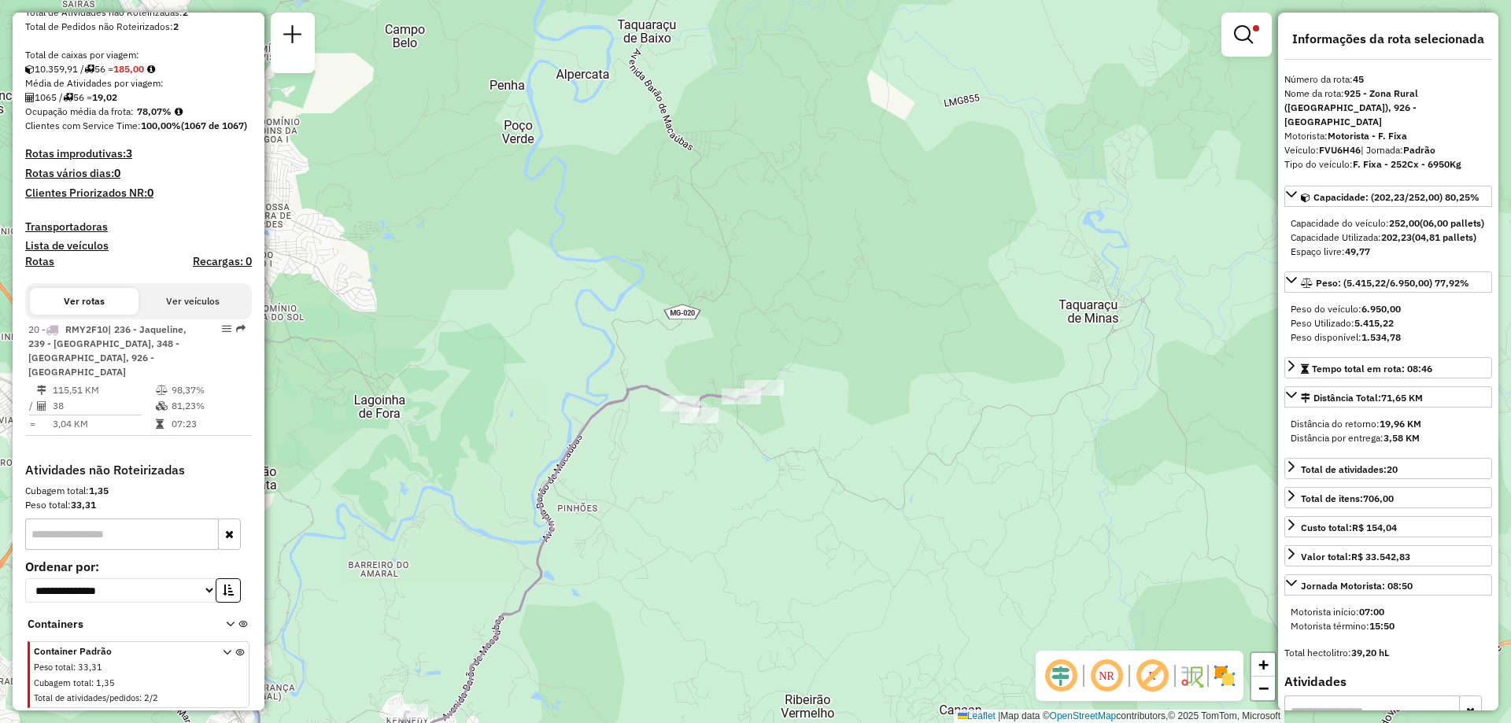
drag, startPoint x: 1105, startPoint y: 187, endPoint x: 667, endPoint y: 535, distance: 559.7
click at [667, 535] on div "Limpar filtros Janela de atendimento Grade de atendimento Capacidade Transporta…" at bounding box center [755, 361] width 1511 height 723
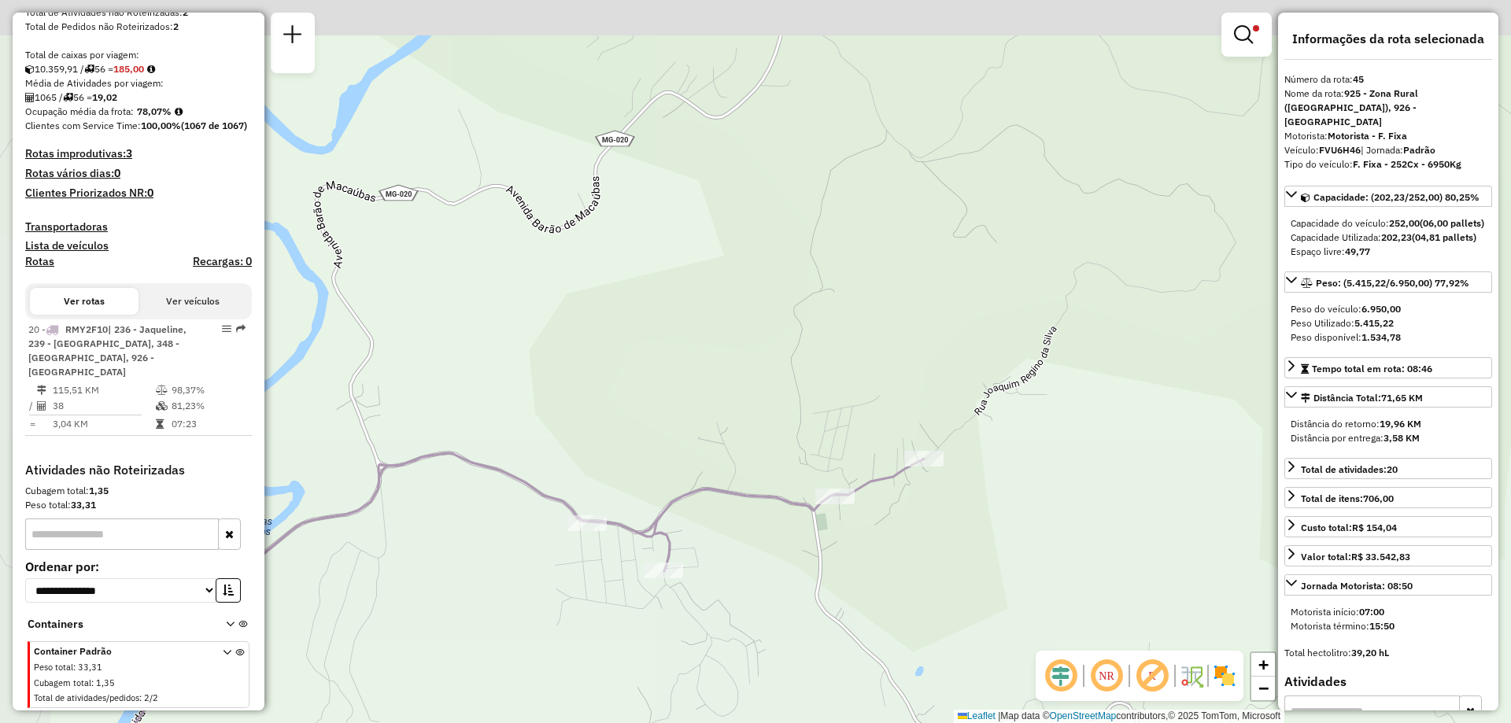
drag, startPoint x: 670, startPoint y: 345, endPoint x: 758, endPoint y: 598, distance: 268.4
click at [758, 598] on div "Limpar filtros Janela de atendimento Grade de atendimento Capacidade Transporta…" at bounding box center [755, 361] width 1511 height 723
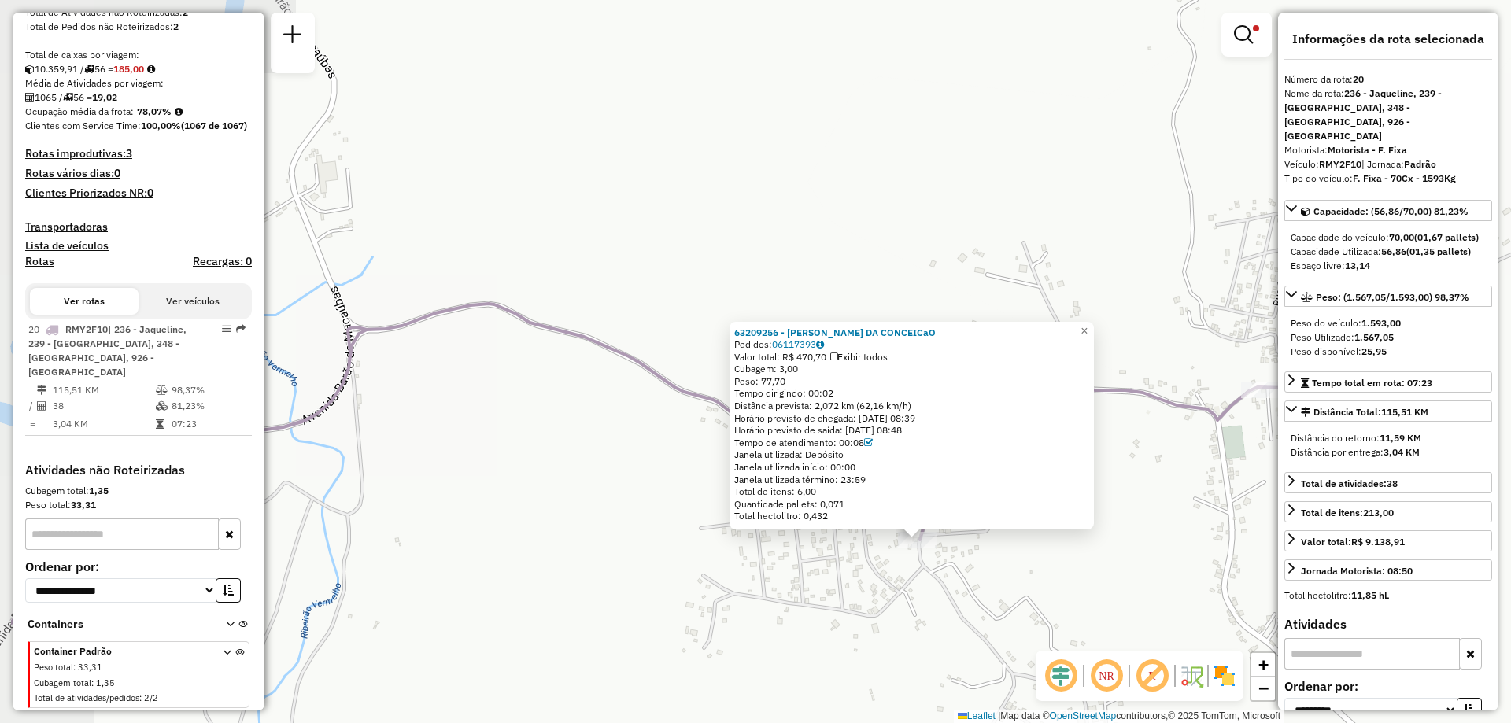
drag, startPoint x: 469, startPoint y: 426, endPoint x: 631, endPoint y: 604, distance: 240.7
click at [631, 604] on div "63209256 - [PERSON_NAME] DA CONCEICaO Pedidos: 06117393 Valor total: R$ 470,70 …" at bounding box center [755, 361] width 1511 height 723
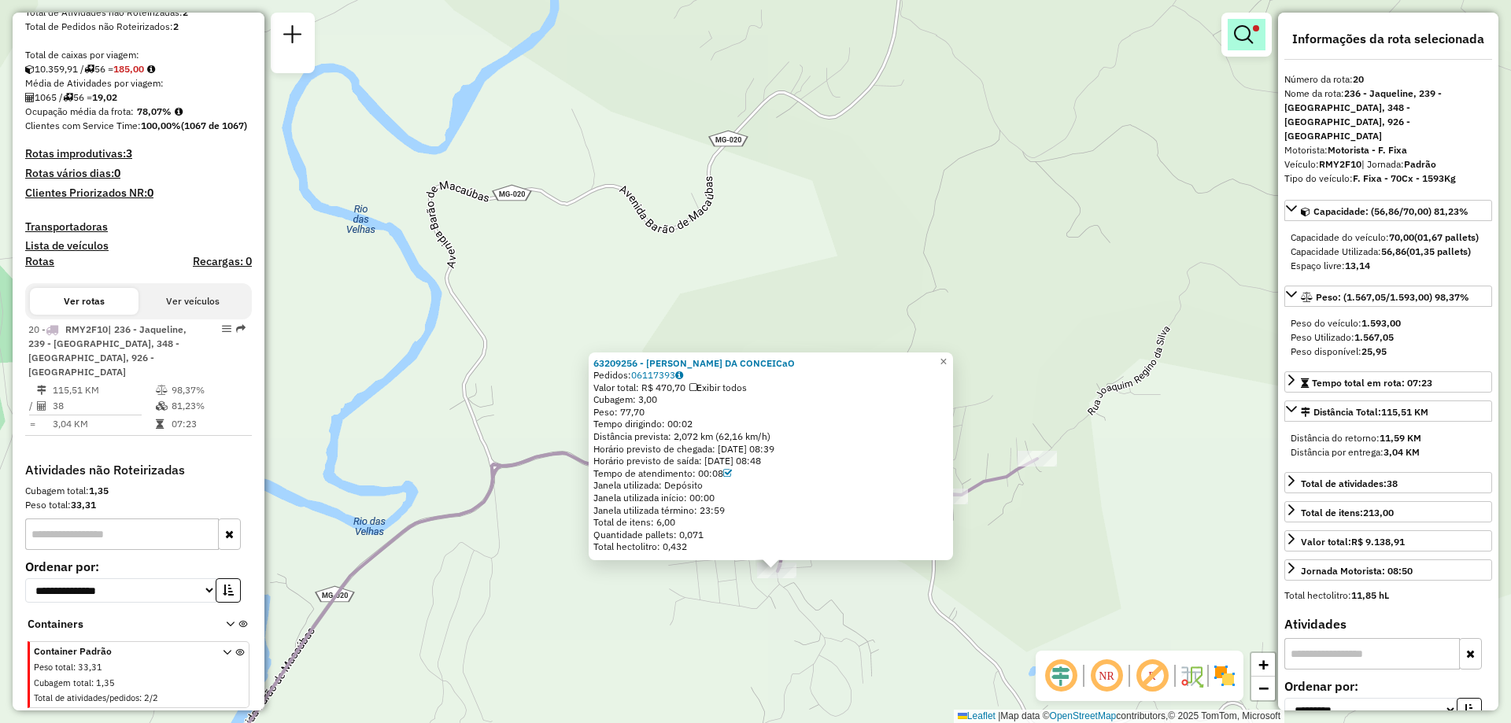
click at [1247, 35] on em at bounding box center [1243, 34] width 19 height 19
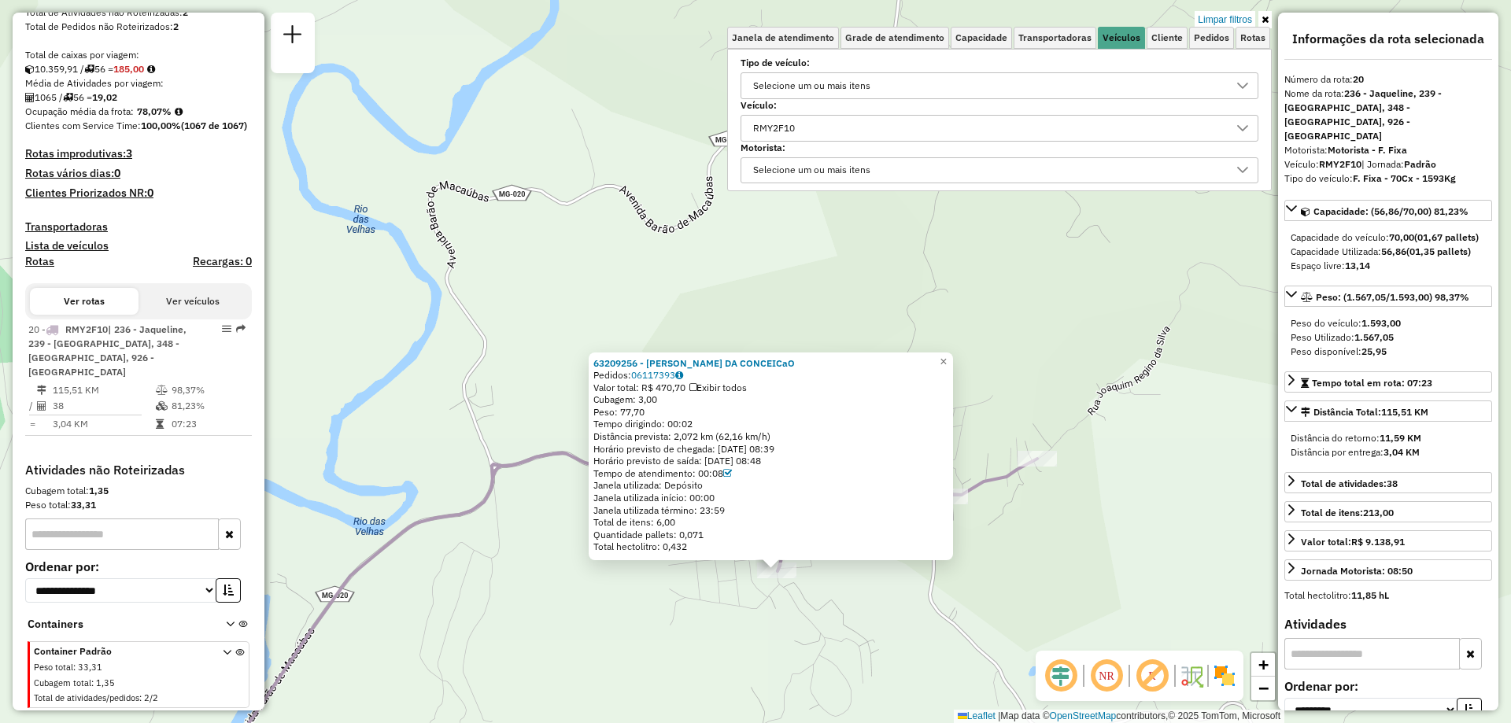
click at [819, 131] on div "RMY2F10" at bounding box center [988, 128] width 480 height 25
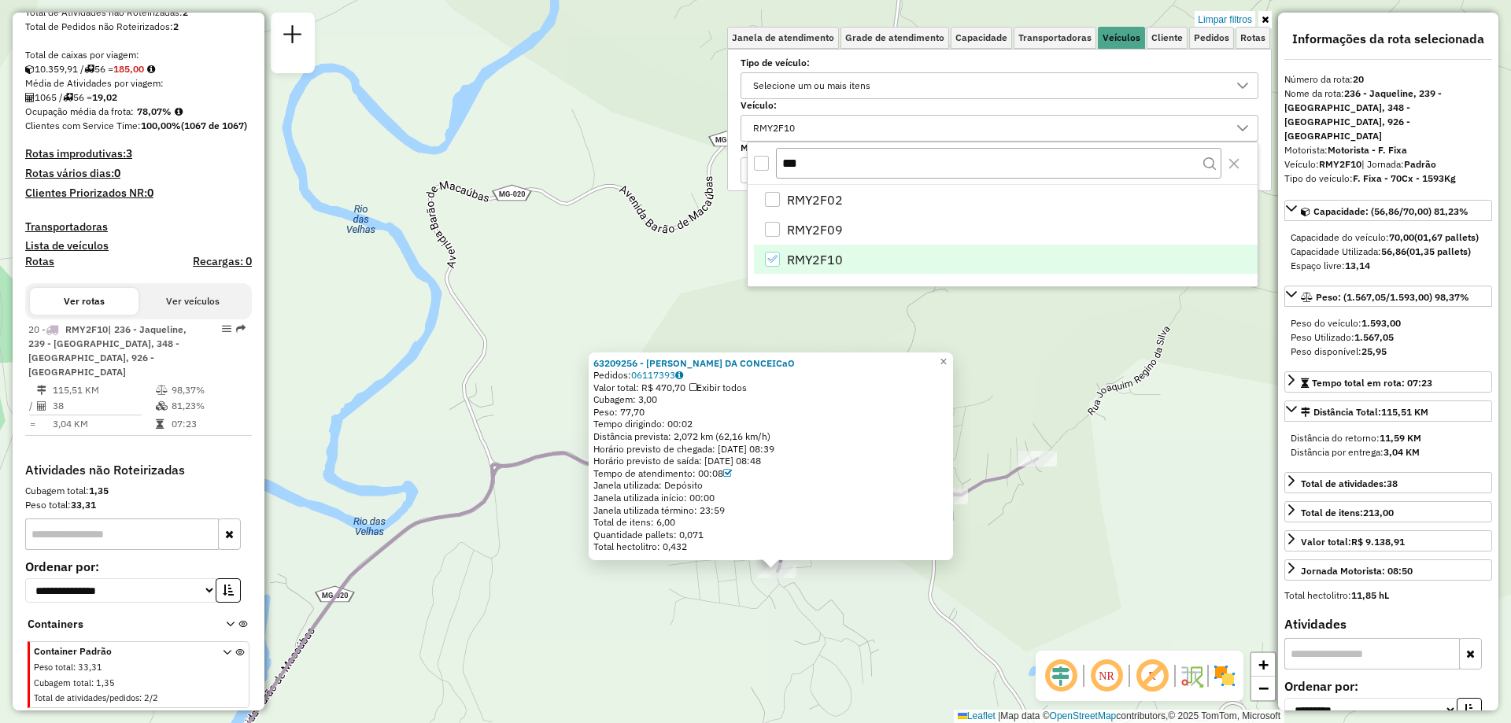
click at [775, 260] on icon "RMY2F10" at bounding box center [772, 258] width 11 height 11
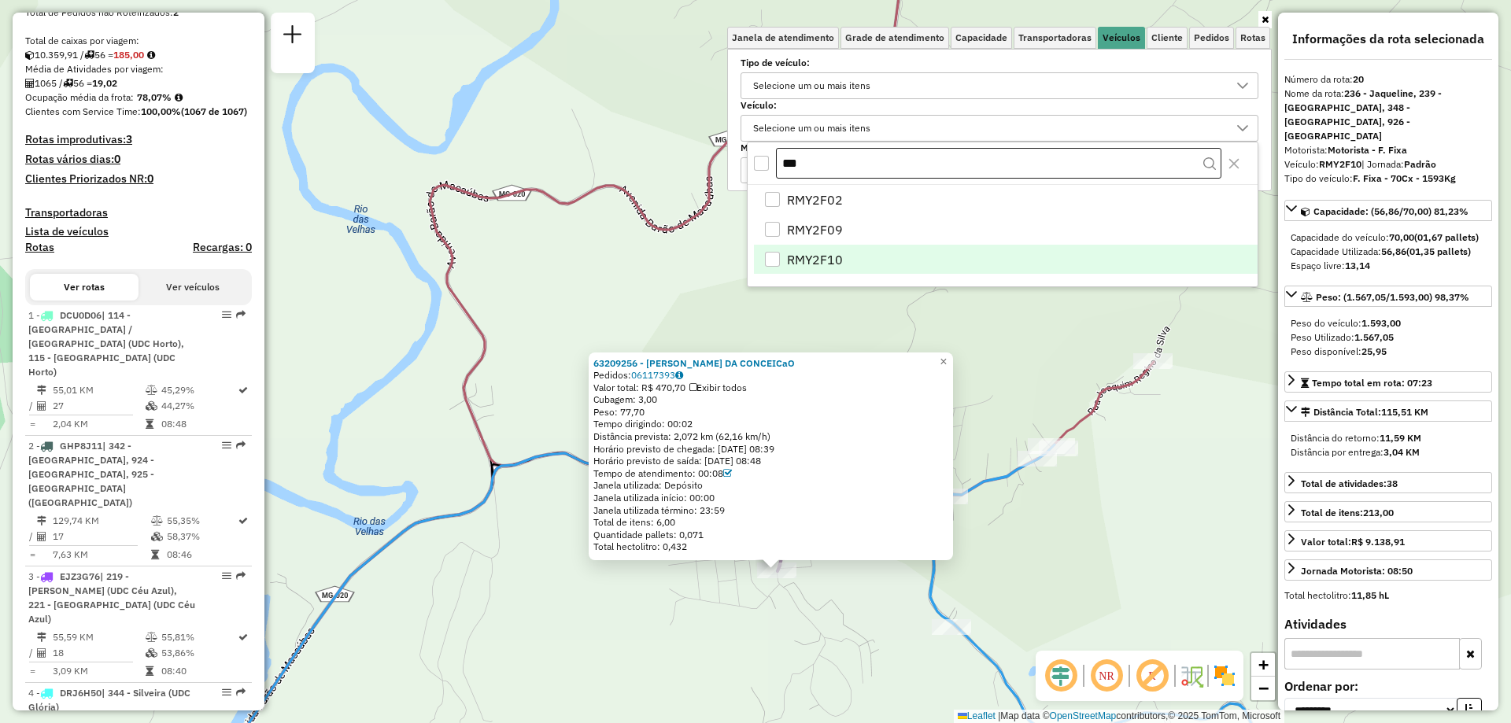
scroll to position [4907, 0]
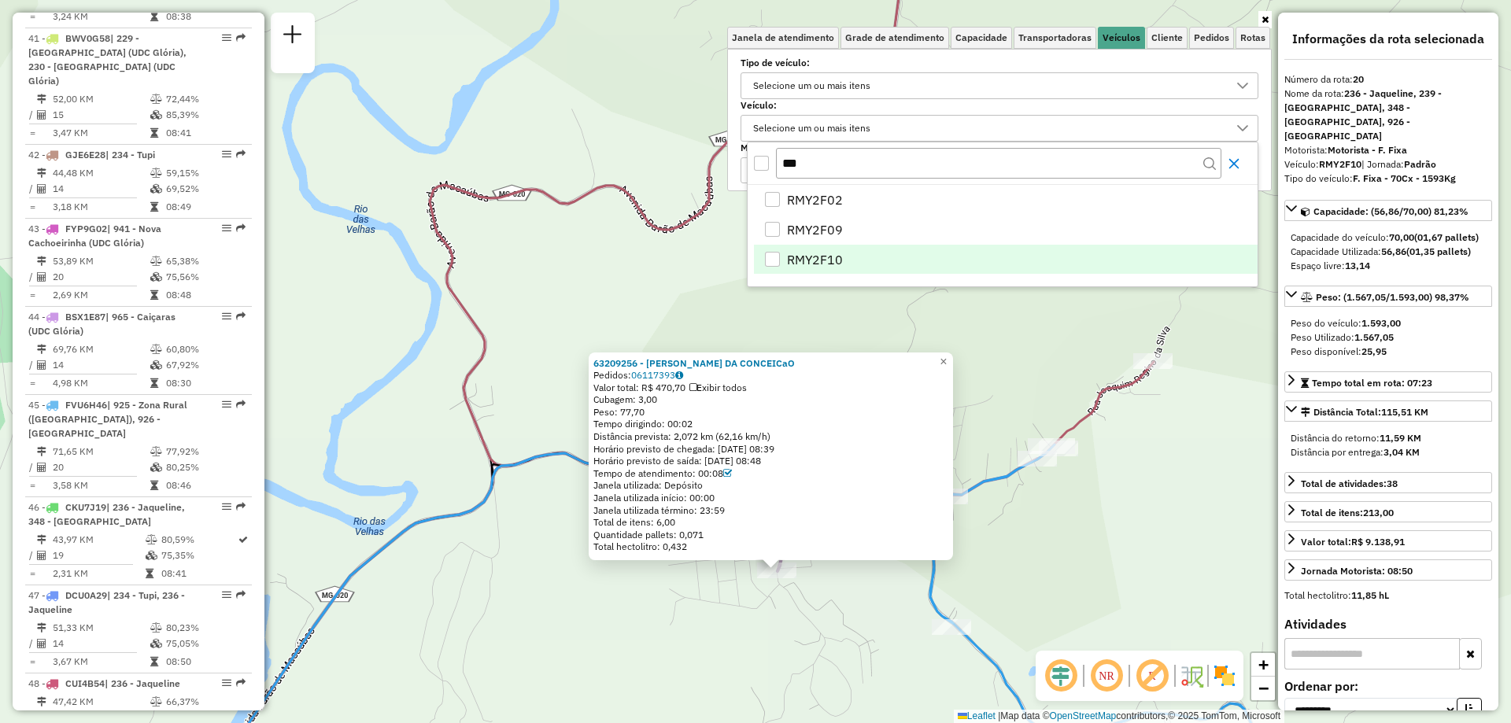
click at [1241, 163] on icon "Close" at bounding box center [1234, 163] width 13 height 13
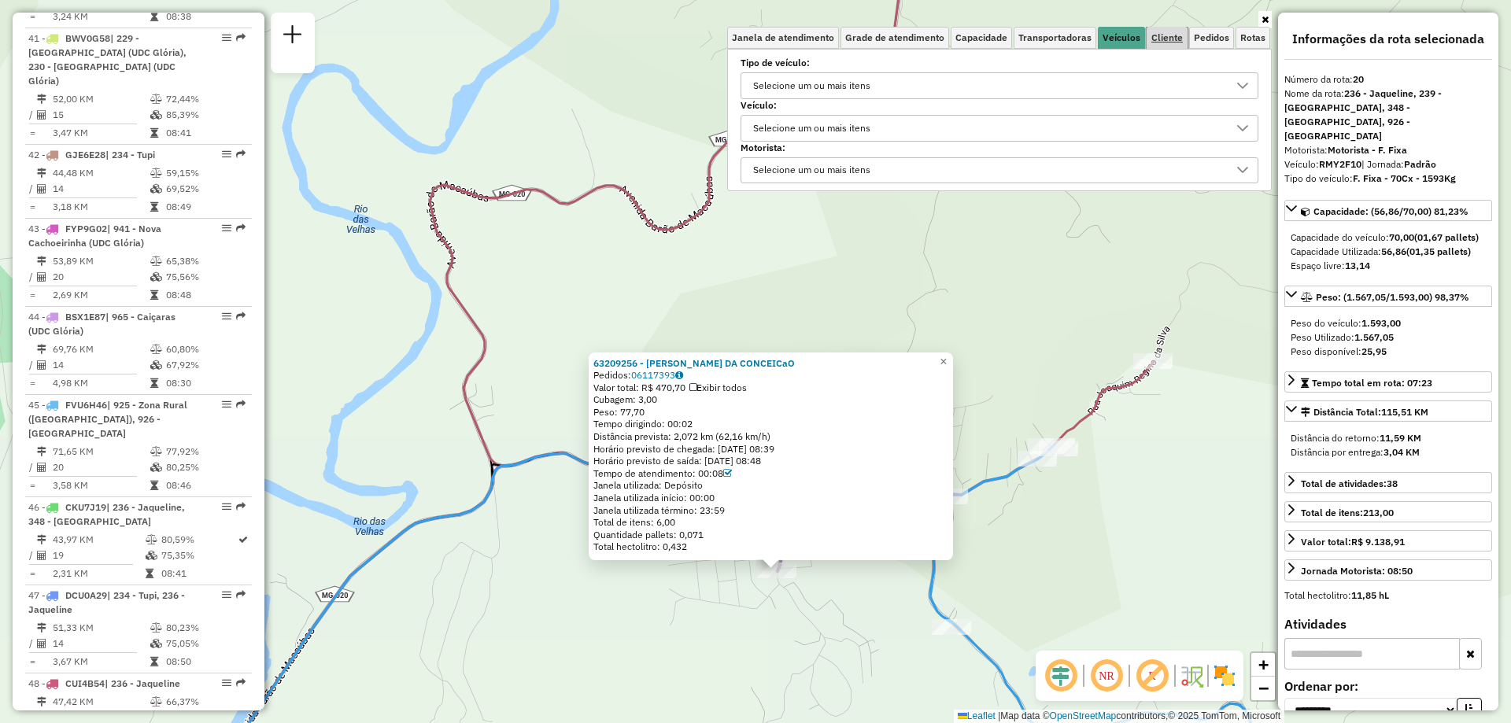
click at [1163, 37] on span "Cliente" at bounding box center [1167, 37] width 31 height 9
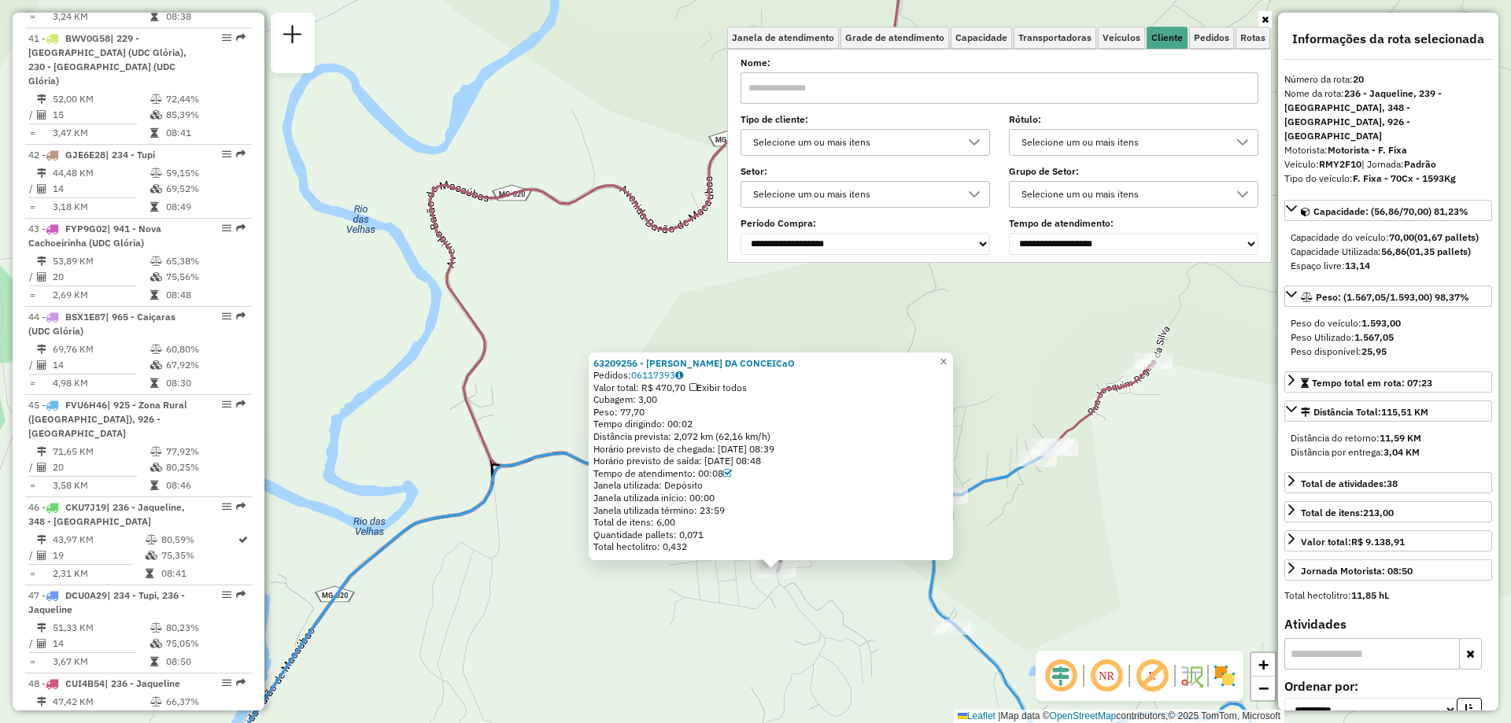
click at [947, 150] on div "Selecione um ou mais itens" at bounding box center [854, 142] width 212 height 25
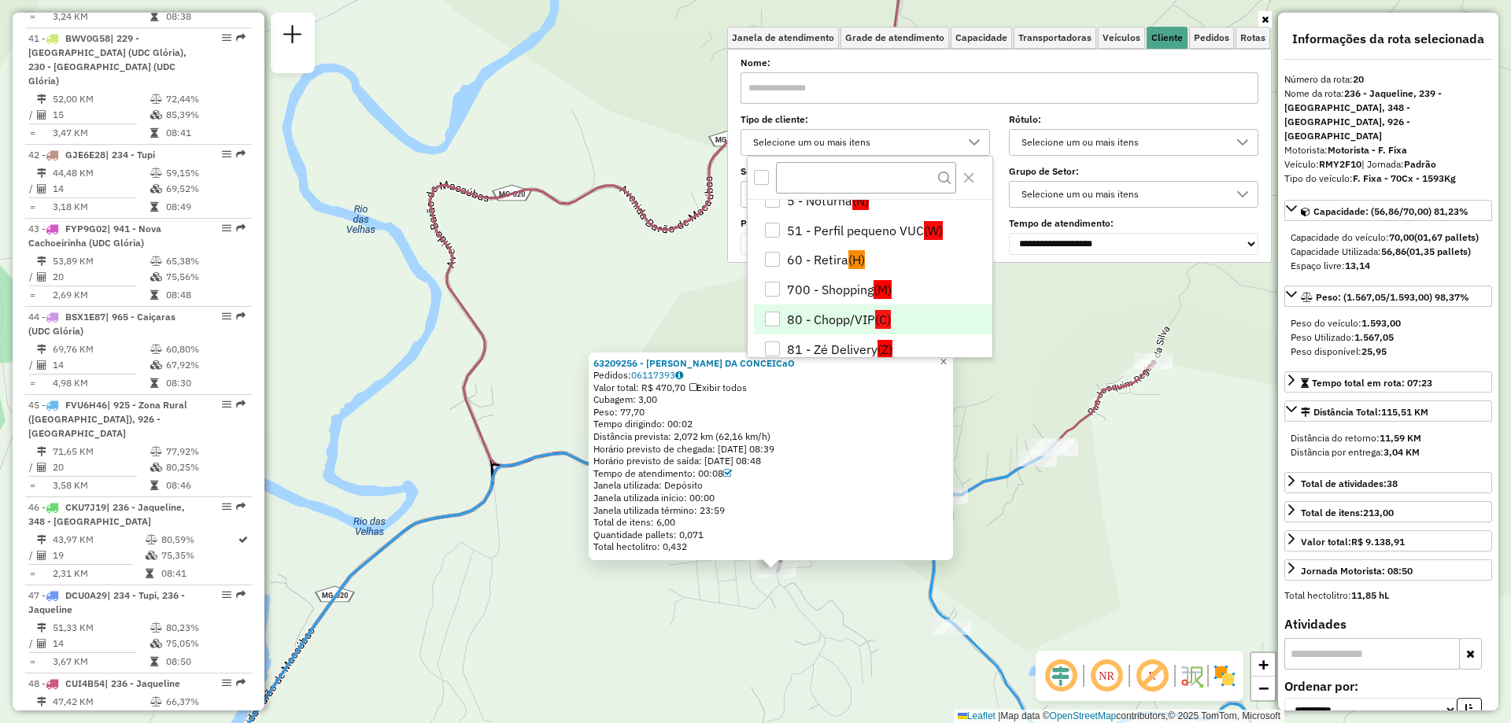
scroll to position [241, 0]
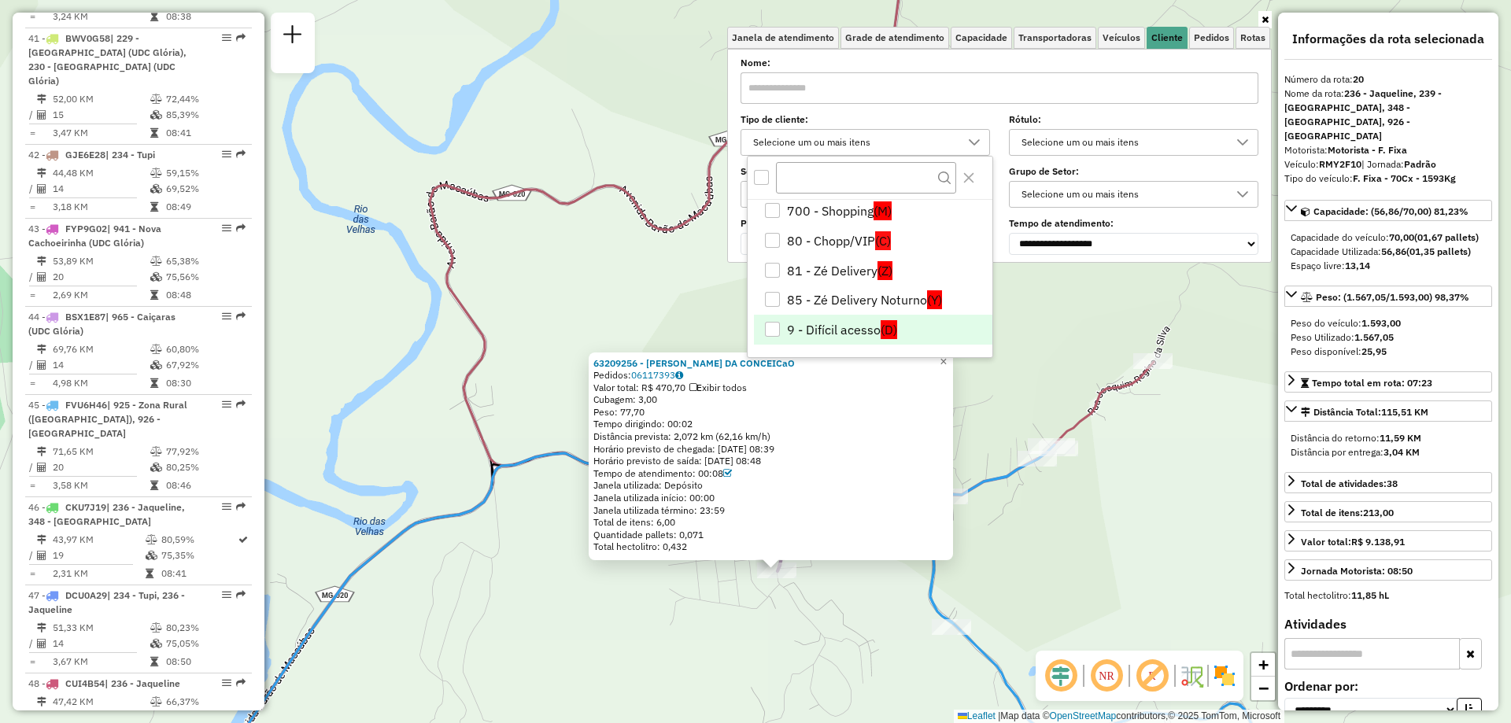
click at [775, 331] on div "9 - Difícil acesso" at bounding box center [772, 329] width 15 height 15
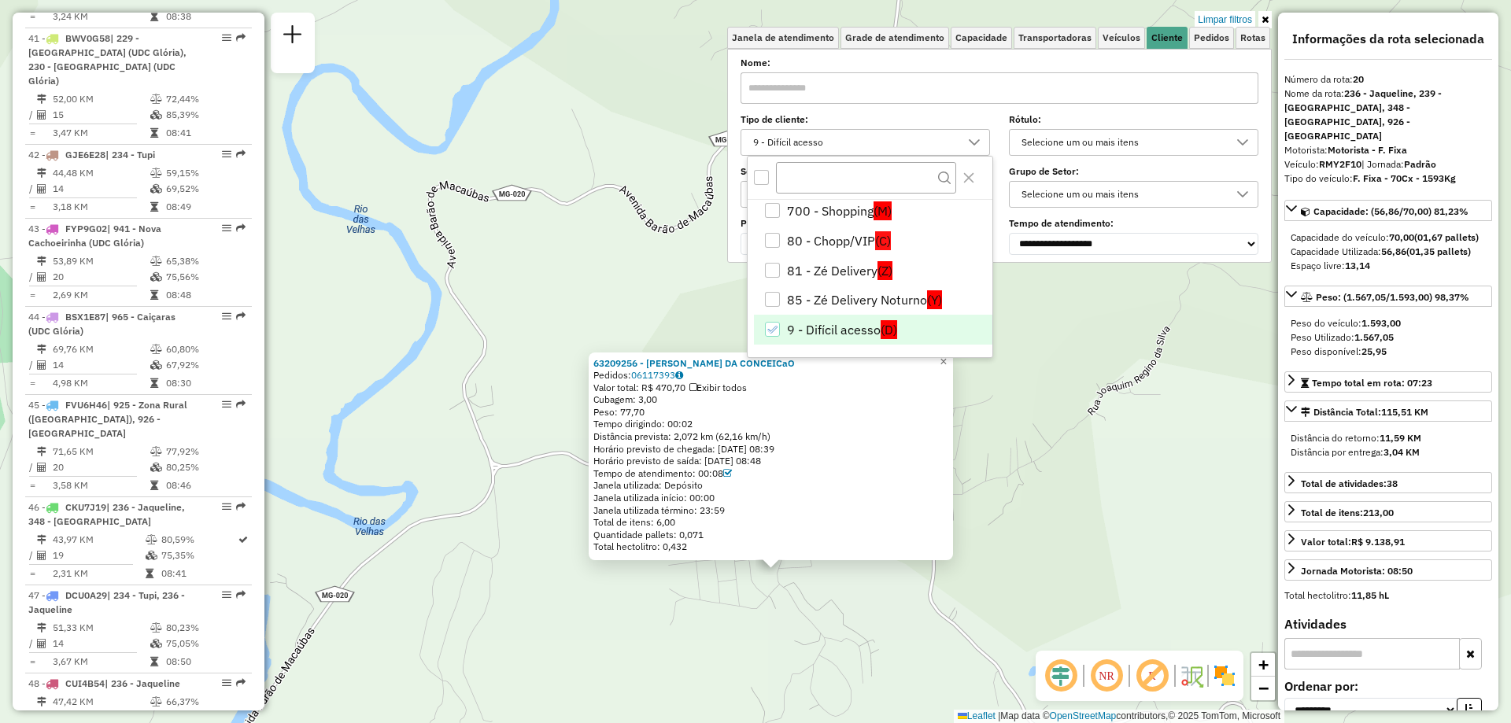
click at [1056, 334] on div "63209256 - [PERSON_NAME] DA CONCEICaO Pedidos: 06117393 Valor total: R$ 470,70 …" at bounding box center [755, 361] width 1511 height 723
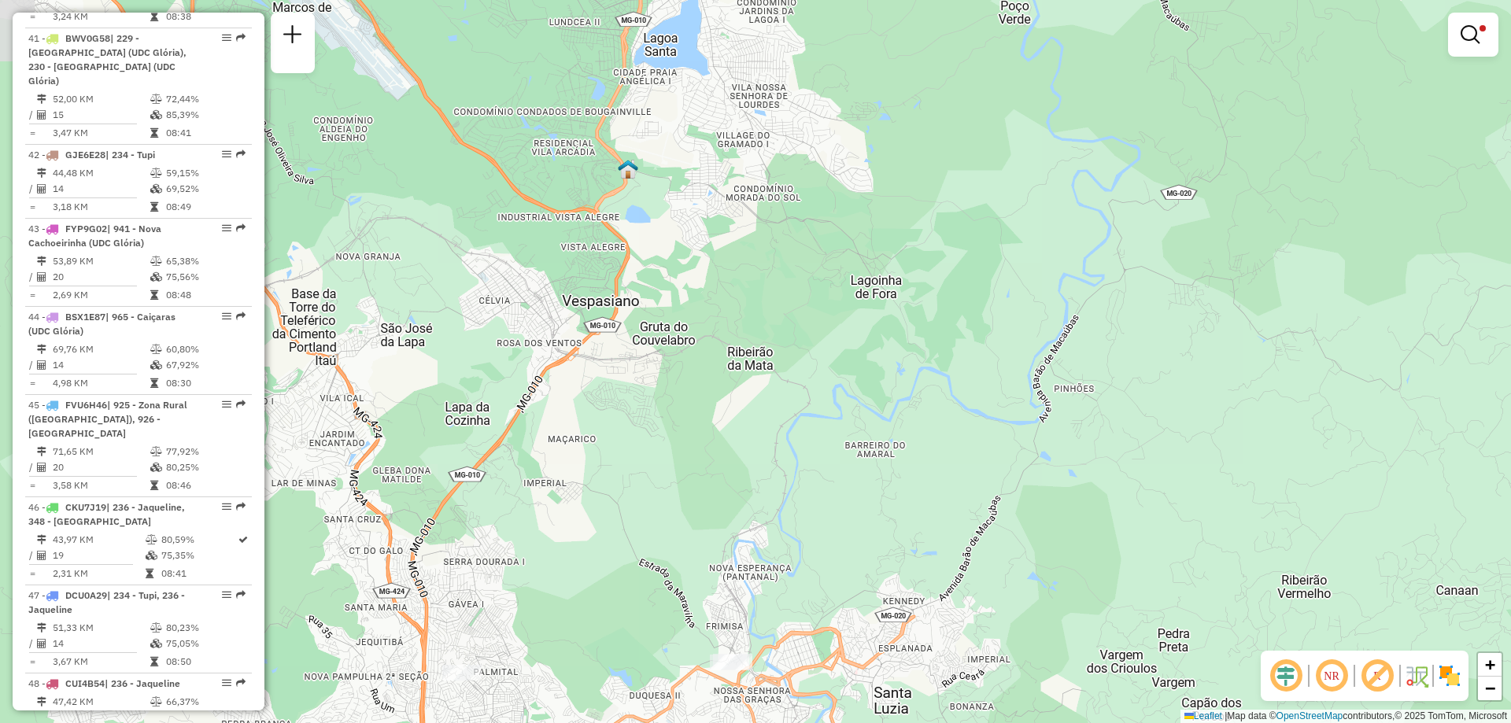
drag, startPoint x: 756, startPoint y: 653, endPoint x: 1228, endPoint y: 383, distance: 542.9
click at [1228, 383] on div "Limpar filtros Janela de atendimento Grade de atendimento Capacidade Transporta…" at bounding box center [755, 361] width 1511 height 723
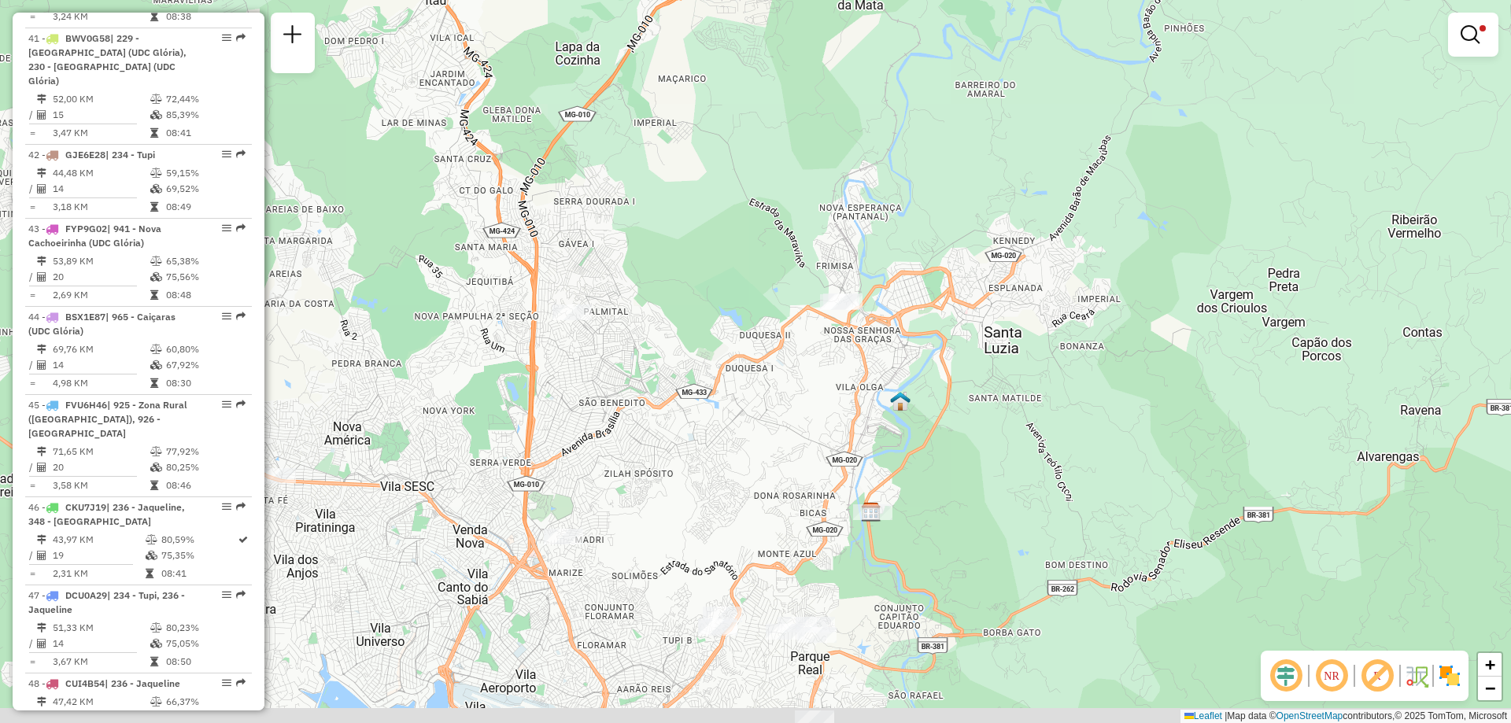
drag, startPoint x: 967, startPoint y: 475, endPoint x: 1071, endPoint y: 103, distance: 386.0
click at [1071, 103] on div "Limpar filtros Janela de atendimento Grade de atendimento Capacidade Transporta…" at bounding box center [755, 361] width 1511 height 723
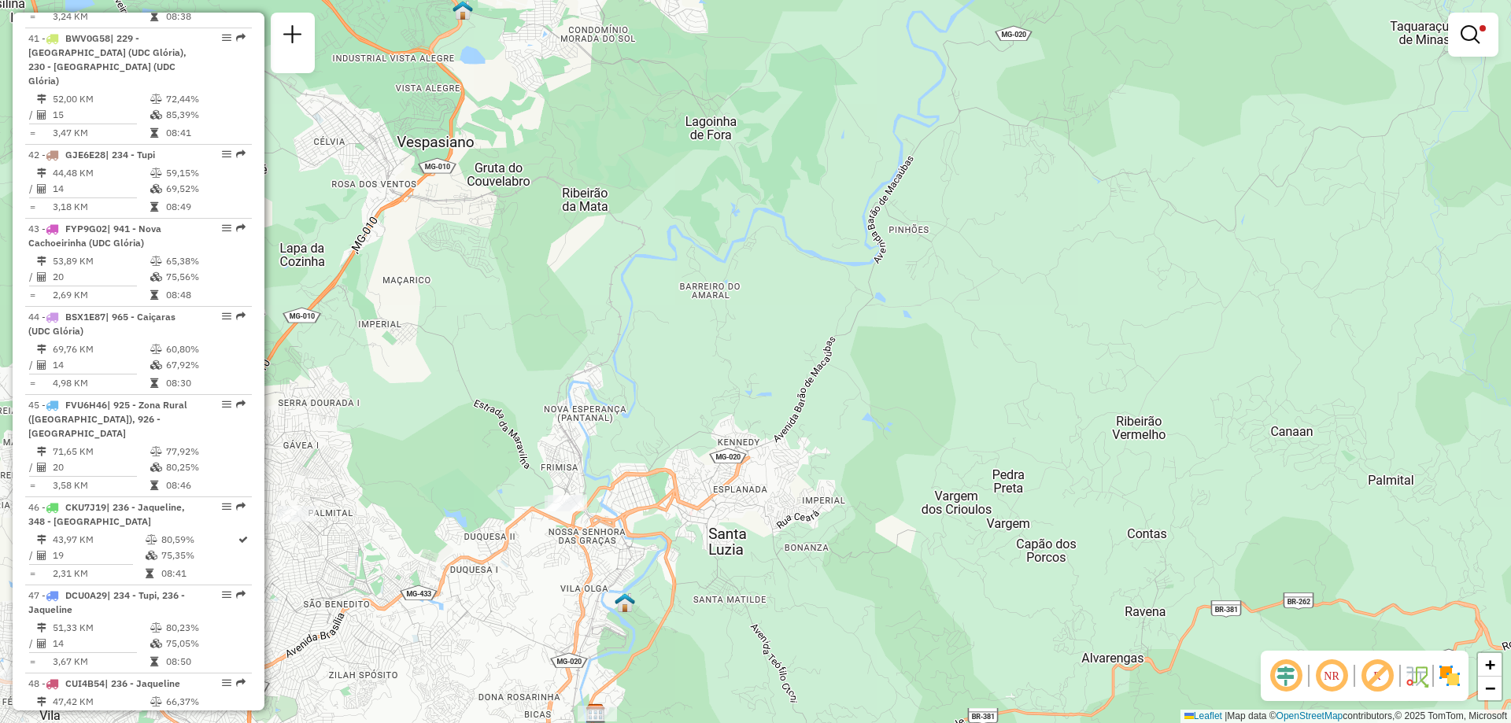
drag, startPoint x: 1207, startPoint y: 300, endPoint x: 929, endPoint y: 510, distance: 349.0
click at [929, 510] on div "Limpar filtros Janela de atendimento Grade de atendimento Capacidade Transporta…" at bounding box center [755, 361] width 1511 height 723
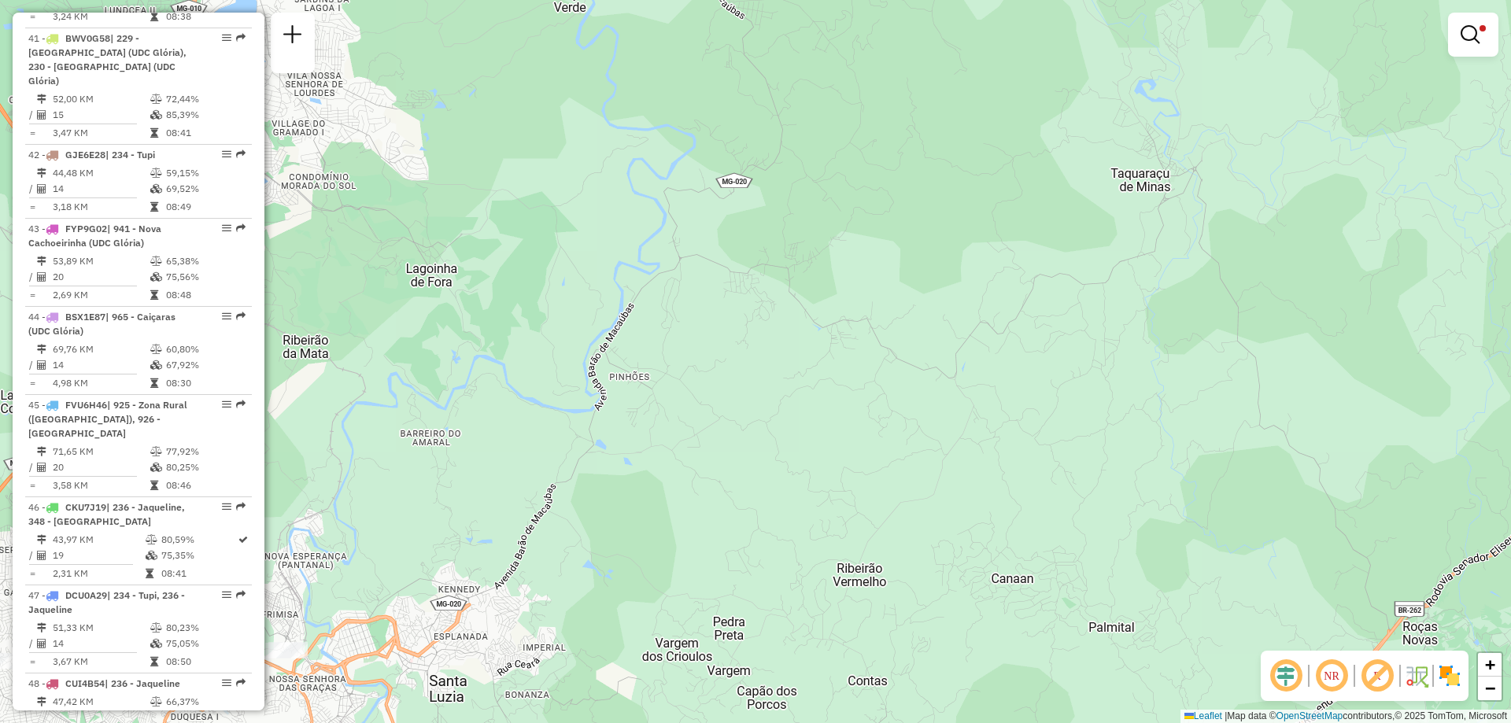
drag, startPoint x: 879, startPoint y: 486, endPoint x: 606, endPoint y: 626, distance: 307.0
click at [606, 626] on div "Limpar filtros Janela de atendimento Grade de atendimento Capacidade Transporta…" at bounding box center [755, 361] width 1511 height 723
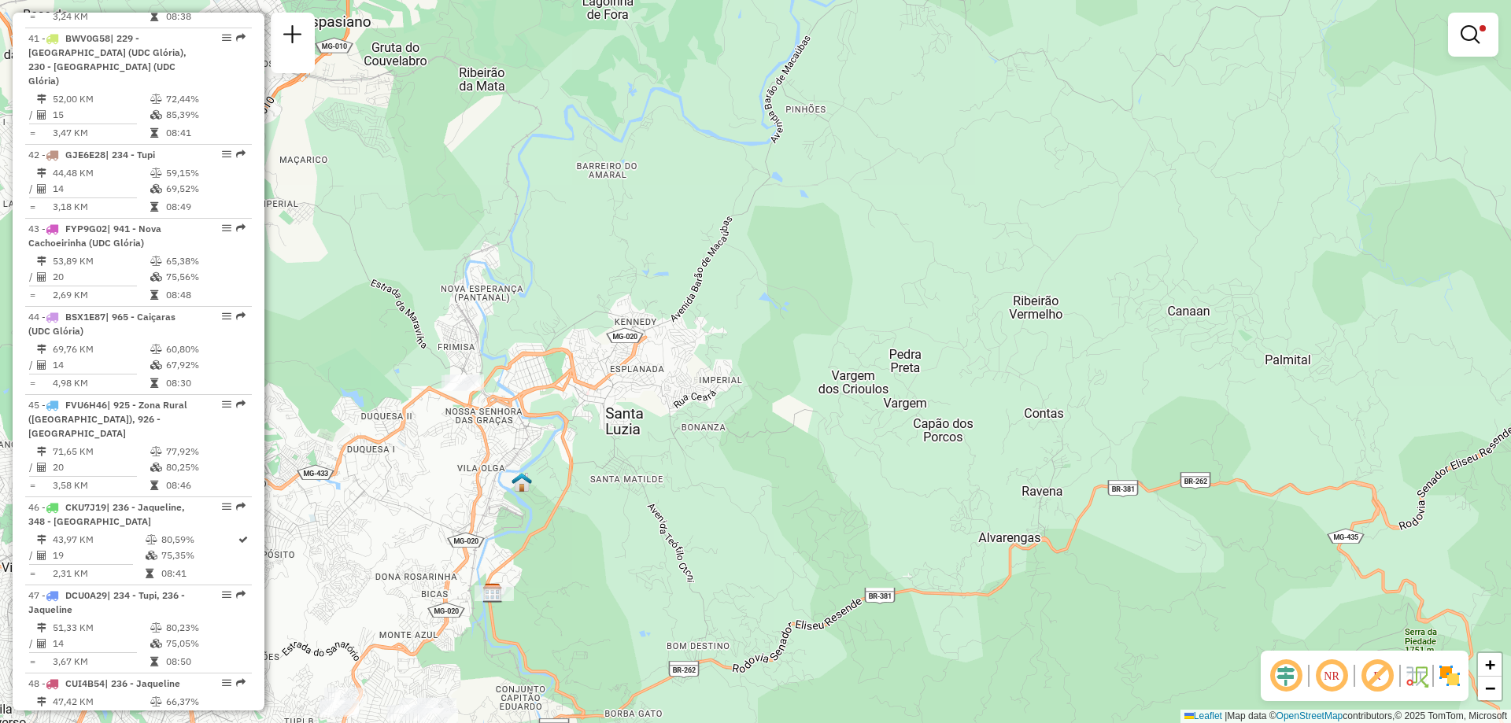
drag, startPoint x: 1053, startPoint y: 425, endPoint x: 1230, endPoint y: 157, distance: 321.6
click at [1230, 157] on div "Limpar filtros Janela de atendimento Grade de atendimento Capacidade Transporta…" at bounding box center [755, 361] width 1511 height 723
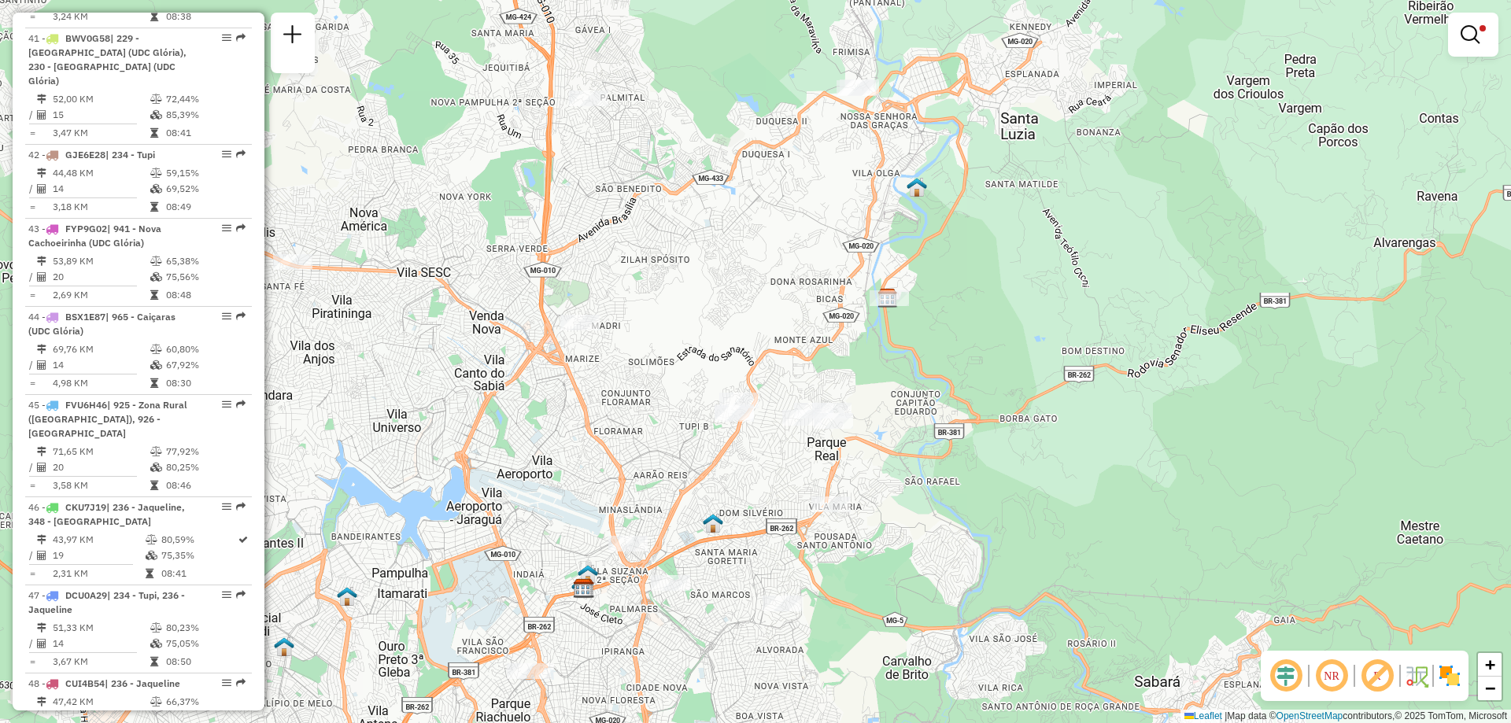
drag, startPoint x: 715, startPoint y: 532, endPoint x: 1109, endPoint y: 238, distance: 492.1
click at [1109, 238] on div "Limpar filtros Janela de atendimento Grade de atendimento Capacidade Transporta…" at bounding box center [755, 361] width 1511 height 723
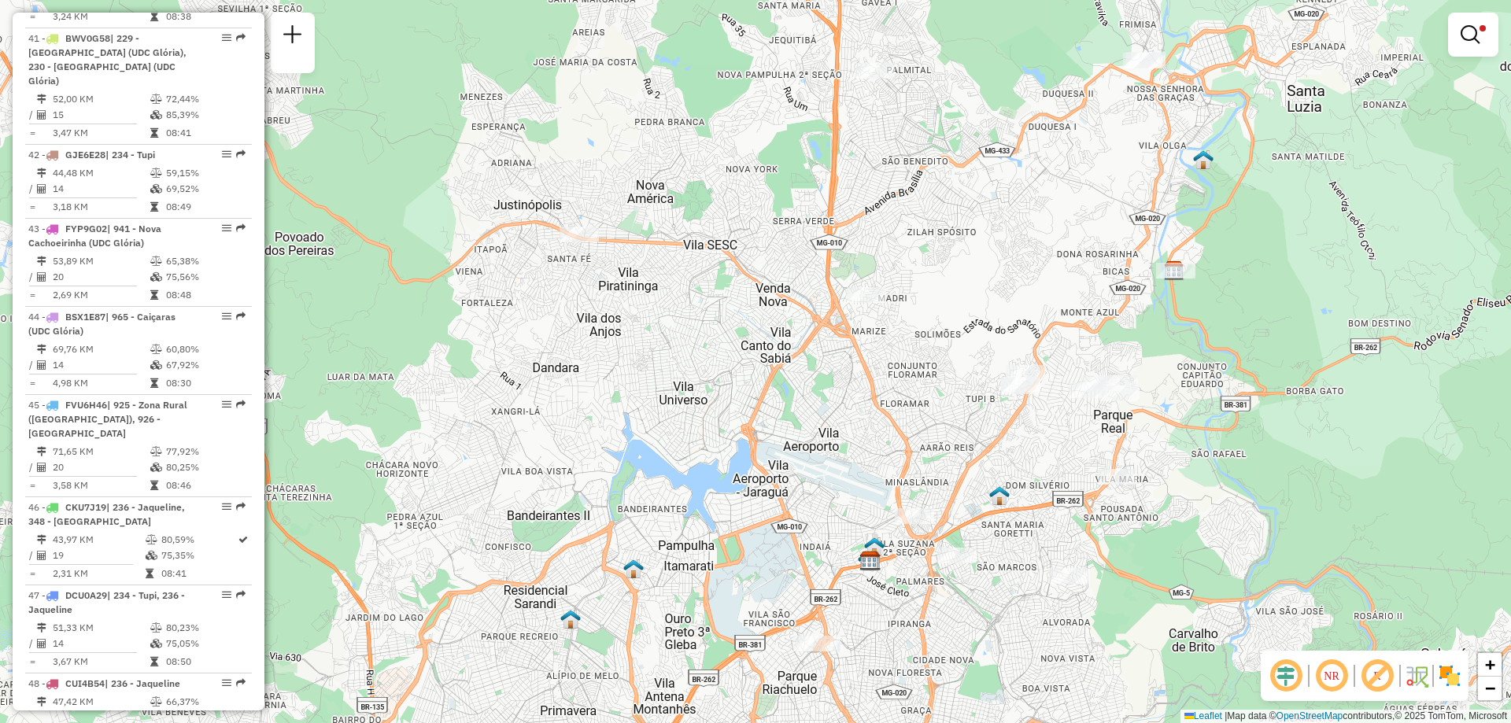
drag, startPoint x: 917, startPoint y: 561, endPoint x: 1189, endPoint y: 538, distance: 273.3
click at [1189, 538] on div "Limpar filtros Janela de atendimento Grade de atendimento Capacidade Transporta…" at bounding box center [755, 361] width 1511 height 723
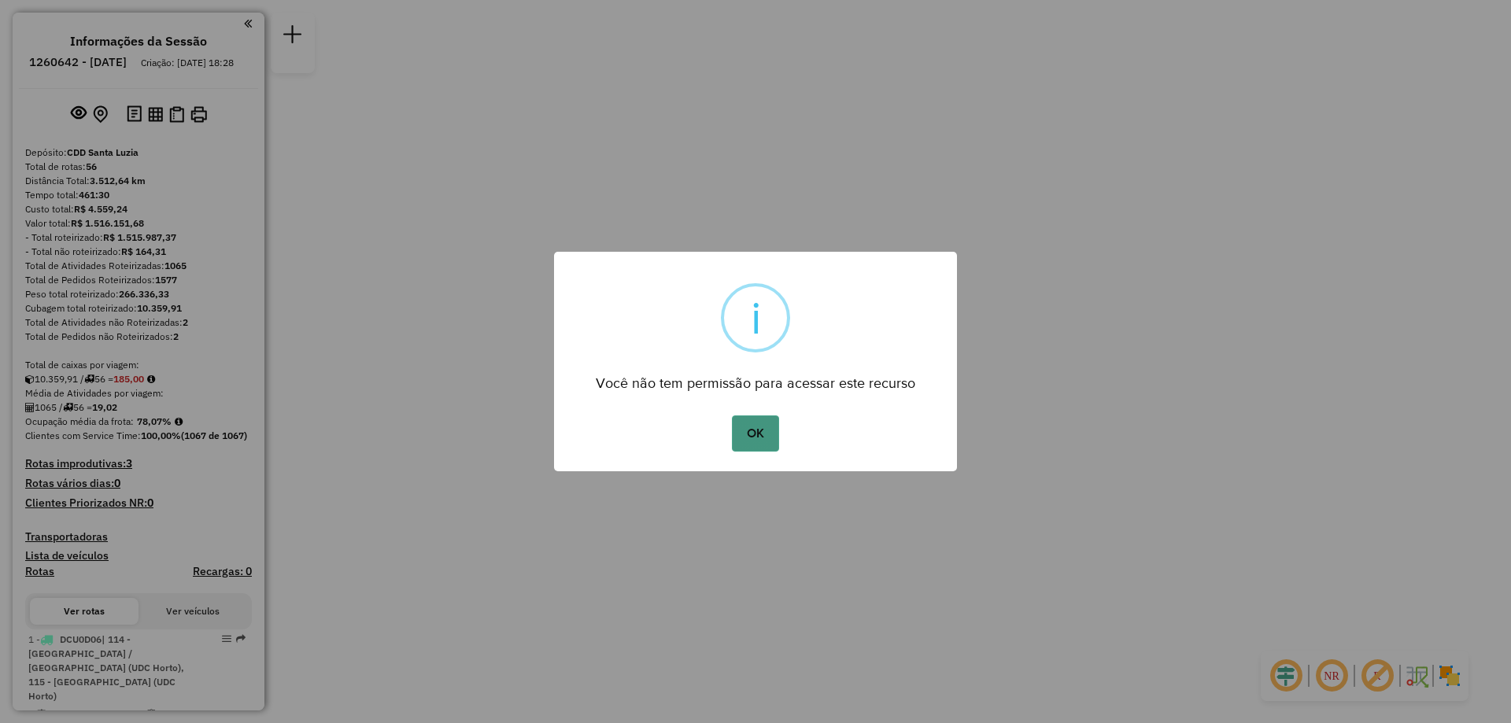
click at [750, 427] on button "OK" at bounding box center [755, 434] width 46 height 36
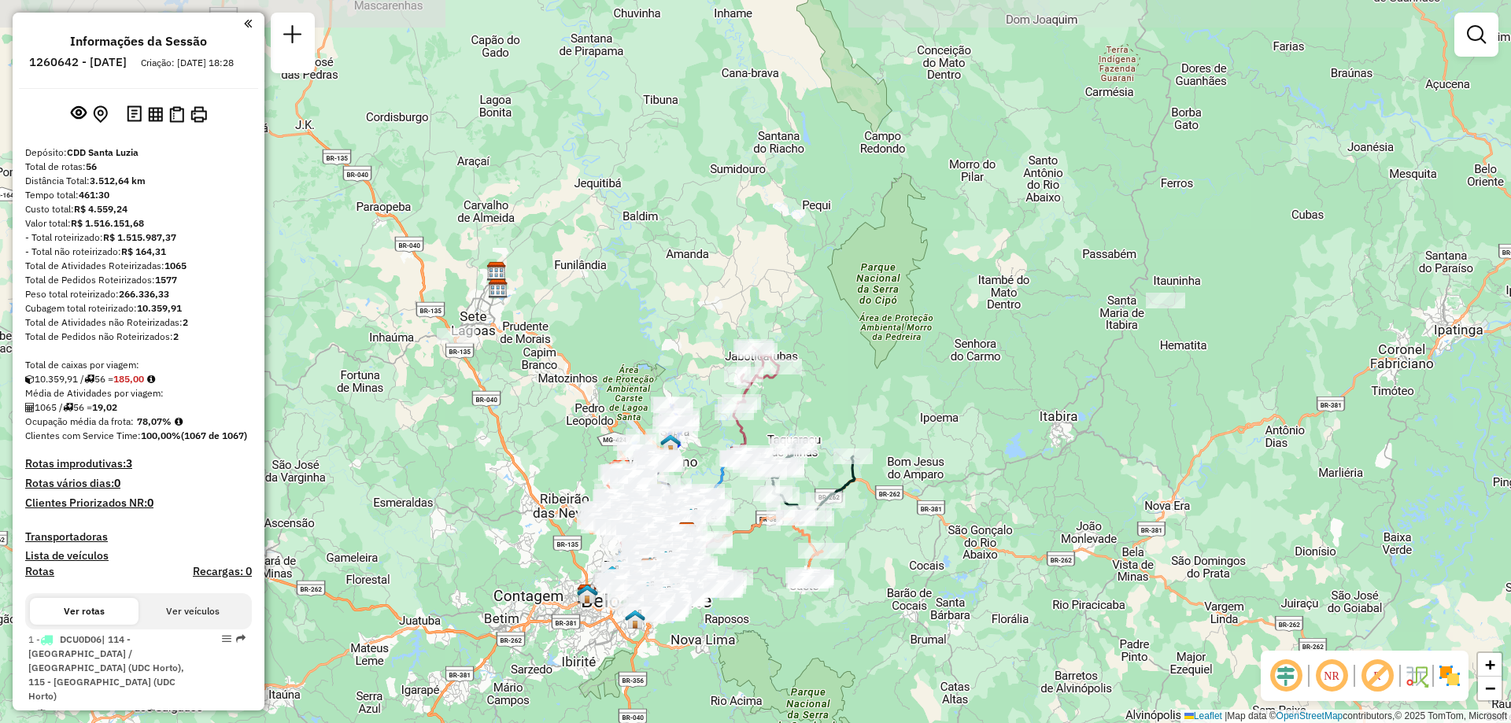
drag, startPoint x: 508, startPoint y: 231, endPoint x: 439, endPoint y: 401, distance: 183.3
click at [439, 401] on div "Janela de atendimento Grade de atendimento Capacidade Transportadoras Veículos …" at bounding box center [755, 361] width 1511 height 723
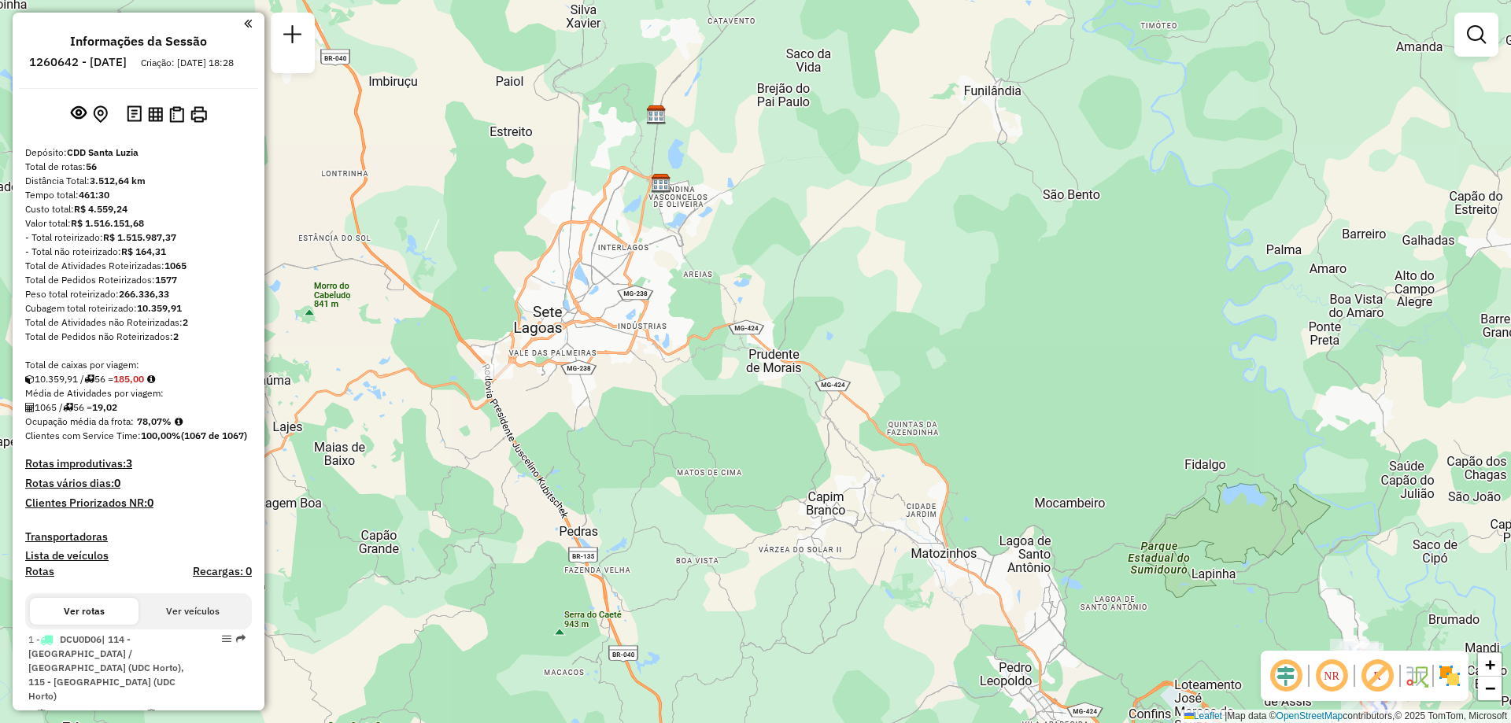
drag, startPoint x: 472, startPoint y: 308, endPoint x: 520, endPoint y: 547, distance: 243.9
click at [520, 547] on div "Janela de atendimento Grade de atendimento Capacidade Transportadoras Veículos …" at bounding box center [755, 361] width 1511 height 723
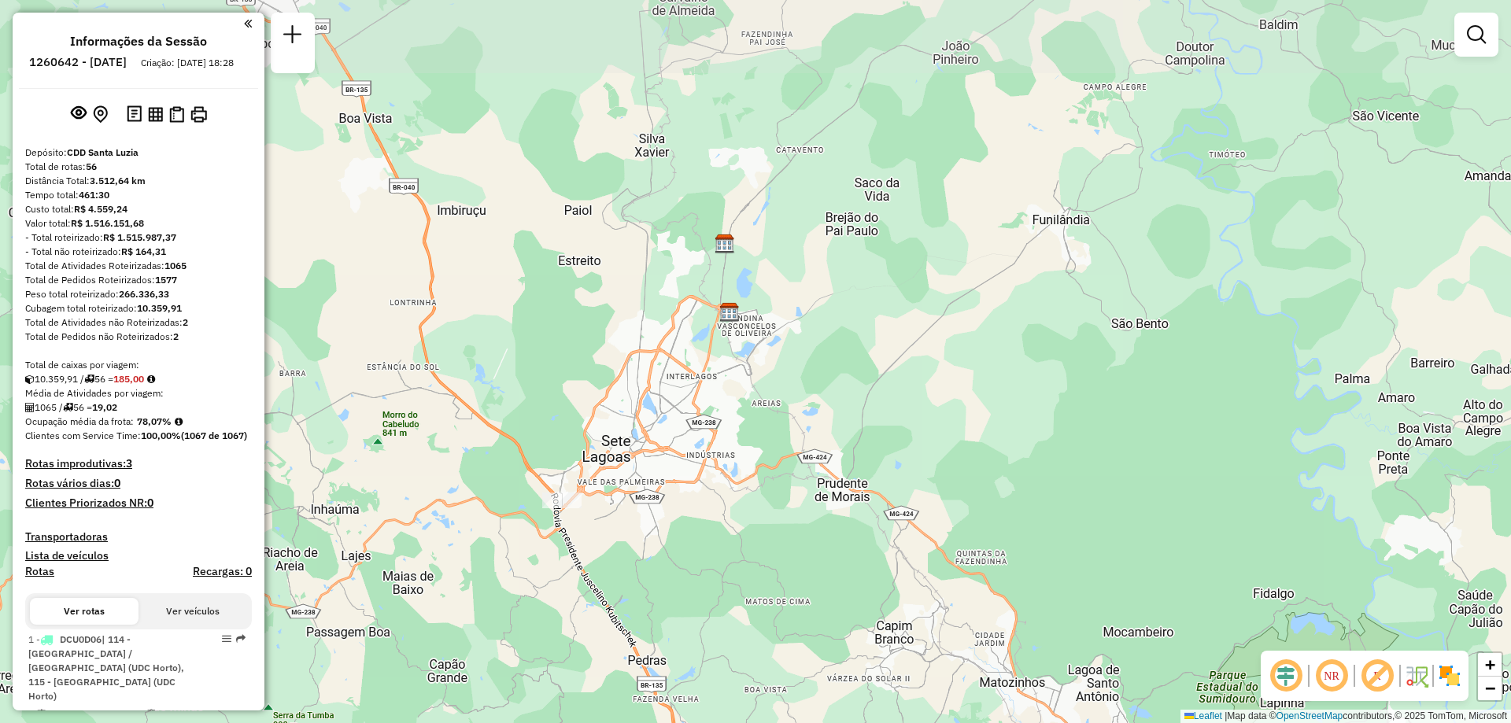
drag, startPoint x: 501, startPoint y: 470, endPoint x: 569, endPoint y: 599, distance: 146.1
click at [569, 599] on div "Janela de atendimento Grade de atendimento Capacidade Transportadoras Veículos …" at bounding box center [755, 361] width 1511 height 723
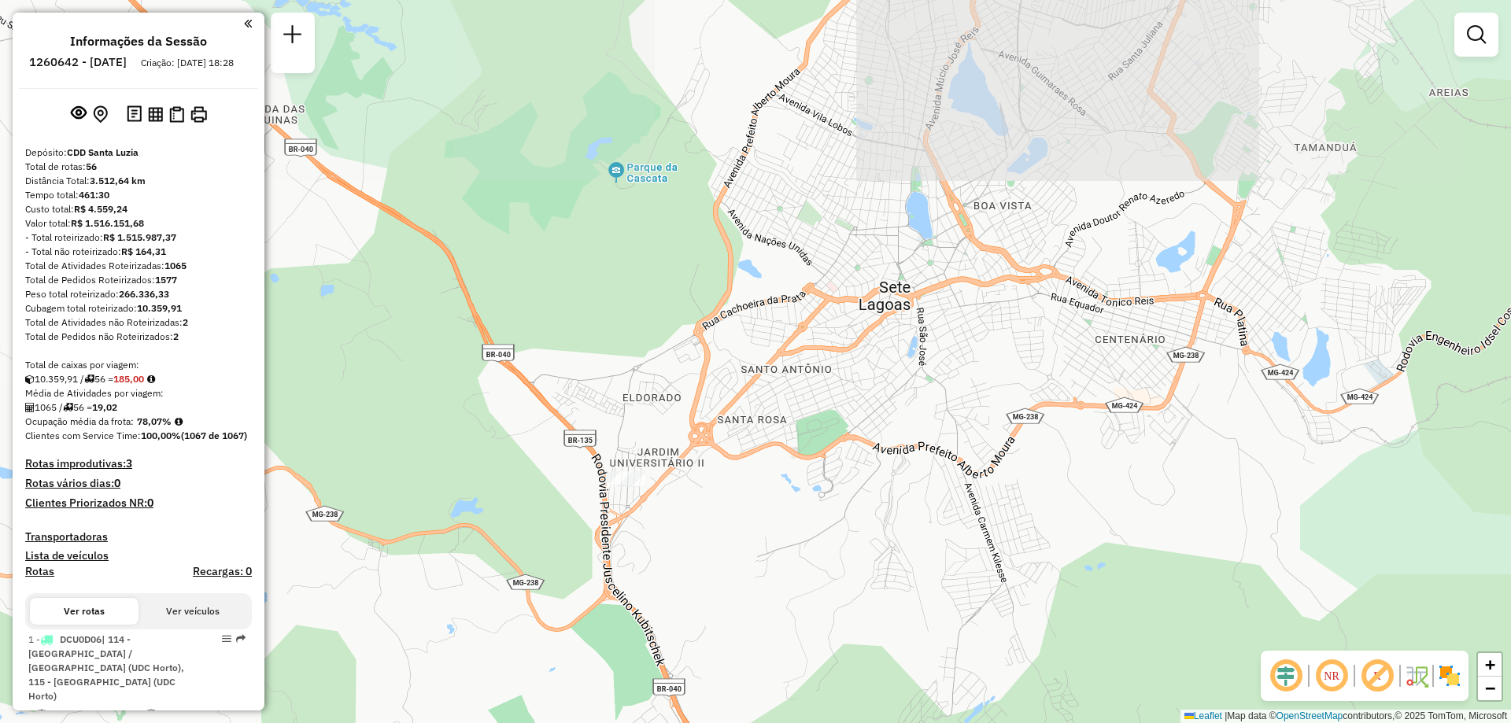
drag, startPoint x: 525, startPoint y: 431, endPoint x: 618, endPoint y: 619, distance: 209.1
click at [618, 619] on div "Janela de atendimento Grade de atendimento Capacidade Transportadoras Veículos …" at bounding box center [755, 361] width 1511 height 723
